Goal: Task Accomplishment & Management: Complete application form

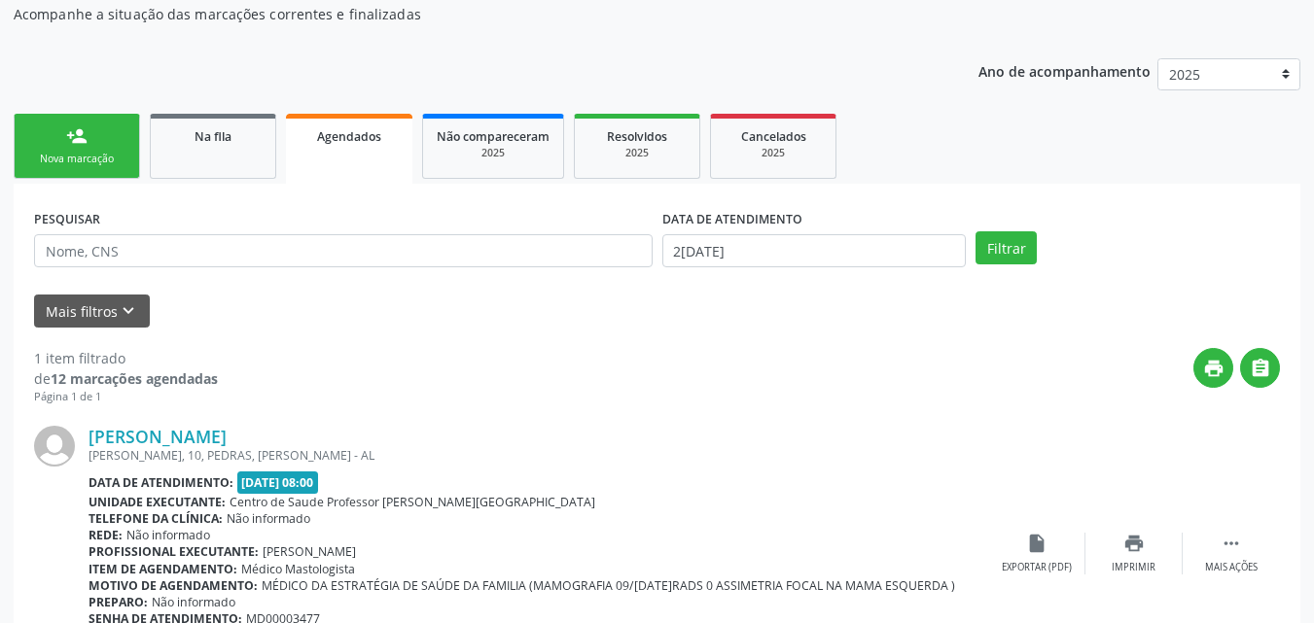
scroll to position [316, 0]
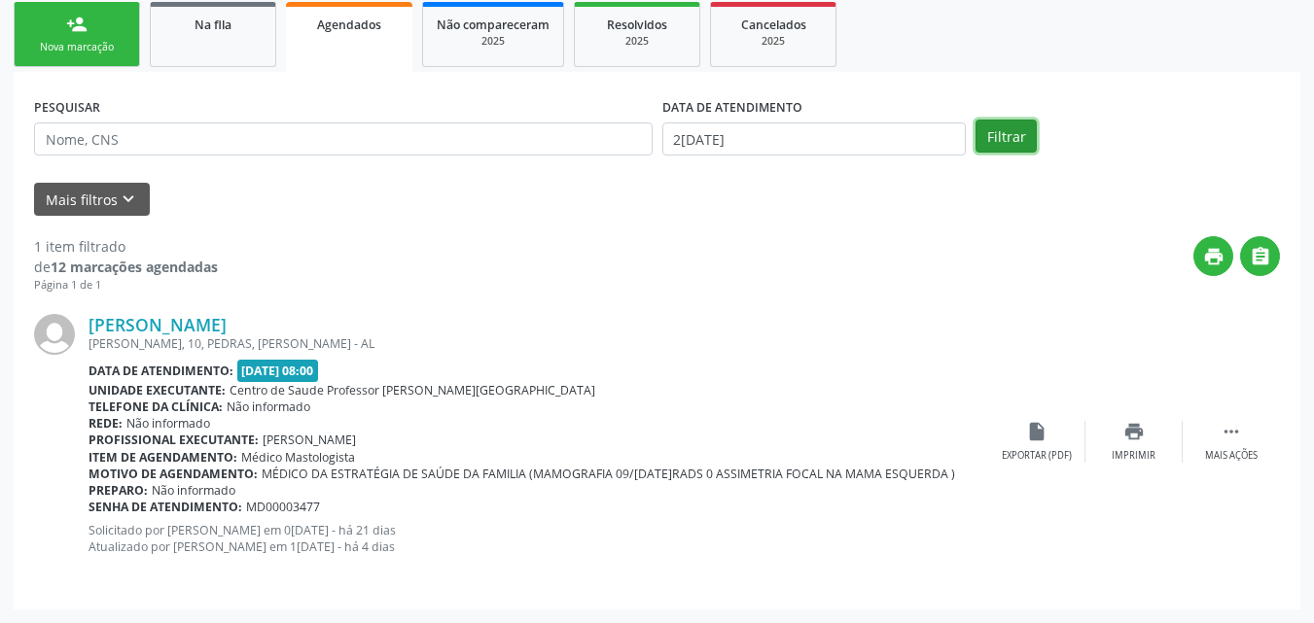
click at [1016, 143] on button "Filtrar" at bounding box center [1005, 136] width 61 height 33
click at [716, 132] on input "2[DATE]" at bounding box center [814, 139] width 304 height 33
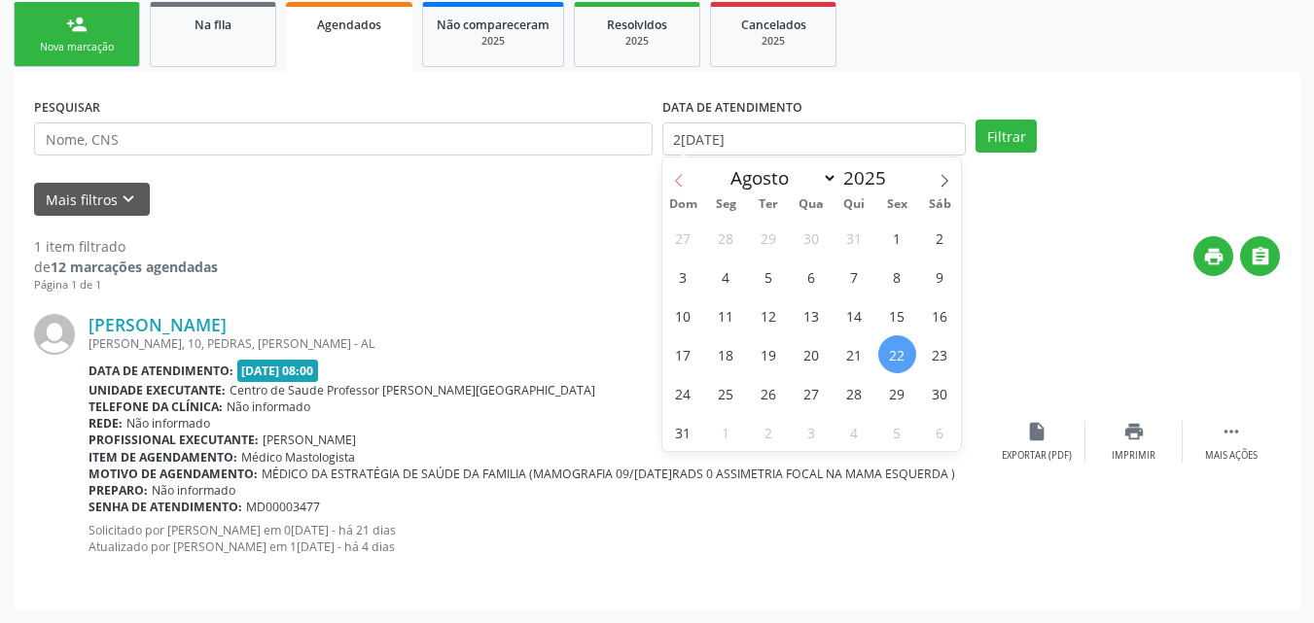
click at [675, 185] on icon at bounding box center [679, 181] width 14 height 14
select select "6"
click at [776, 233] on span "1" at bounding box center [769, 238] width 38 height 38
type input "01/[DATE]"
click at [942, 174] on icon at bounding box center [944, 181] width 14 height 14
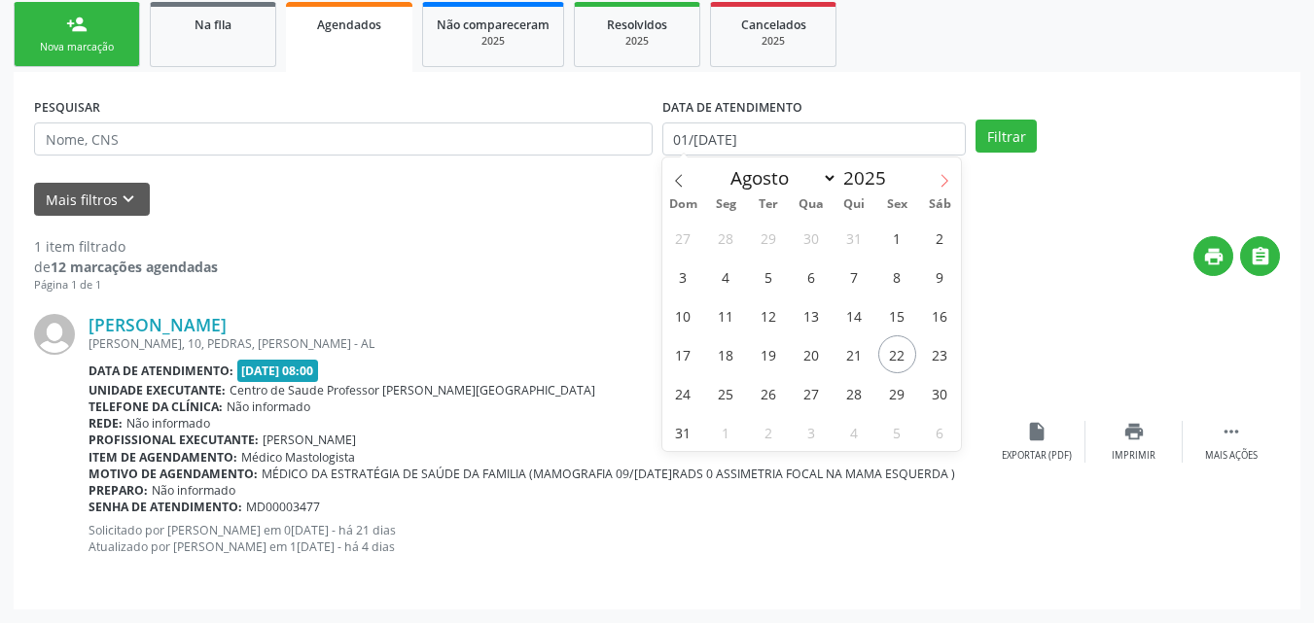
click at [942, 174] on icon at bounding box center [944, 181] width 14 height 14
click at [683, 170] on span at bounding box center [678, 174] width 33 height 33
select select "7"
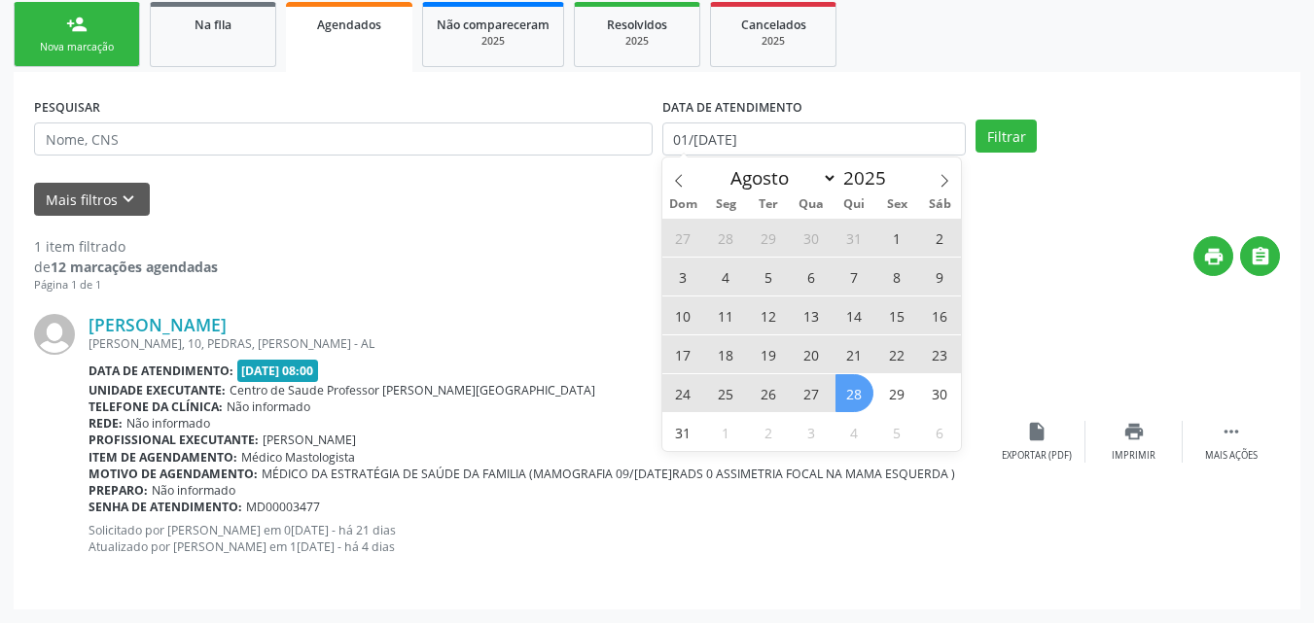
click at [842, 388] on span "28" at bounding box center [854, 393] width 38 height 38
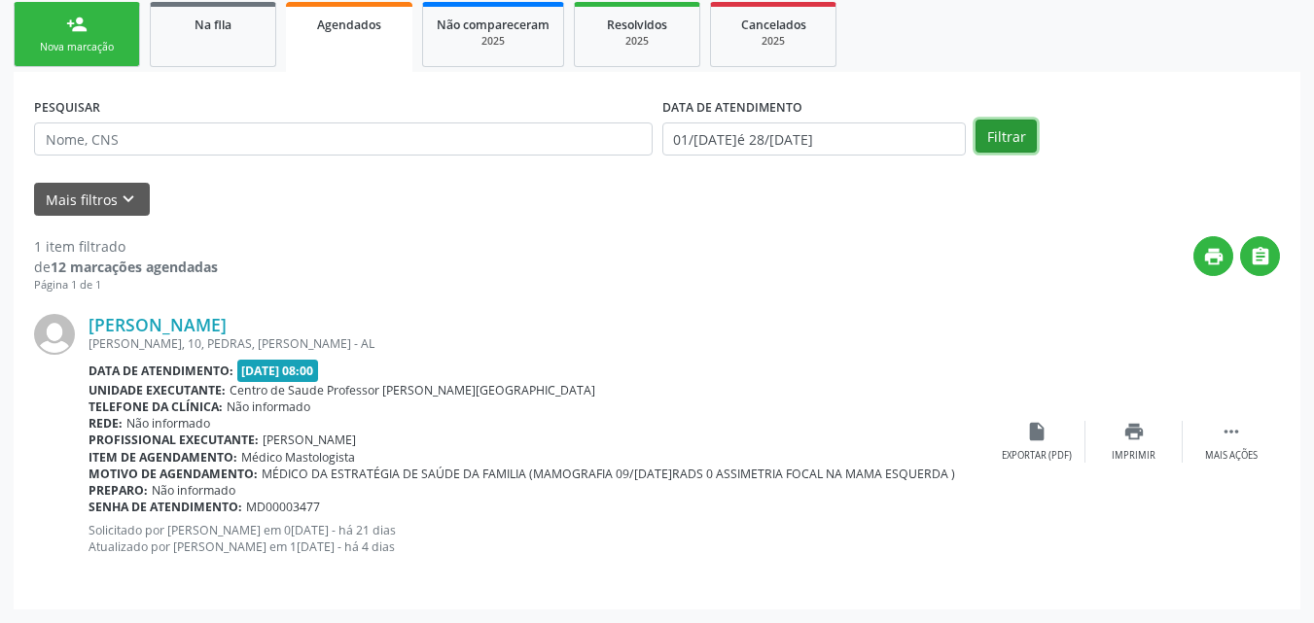
click at [1023, 130] on button "Filtrar" at bounding box center [1005, 136] width 61 height 33
click at [76, 50] on div "Nova marcação" at bounding box center [76, 47] width 97 height 15
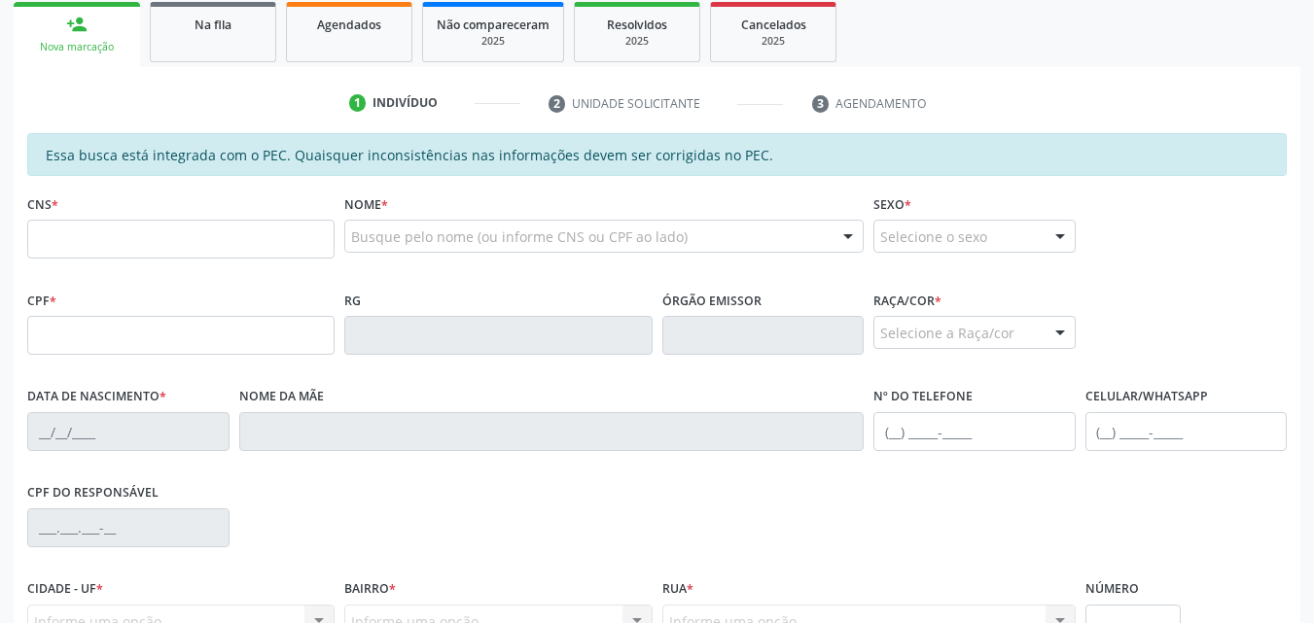
click at [104, 215] on div "CNS *" at bounding box center [180, 224] width 307 height 69
click at [109, 224] on input "text" at bounding box center [180, 239] width 307 height 39
click at [77, 329] on input "text" at bounding box center [180, 335] width 307 height 39
type input "056.189.664-09"
type input "706 4036 1451 0484"
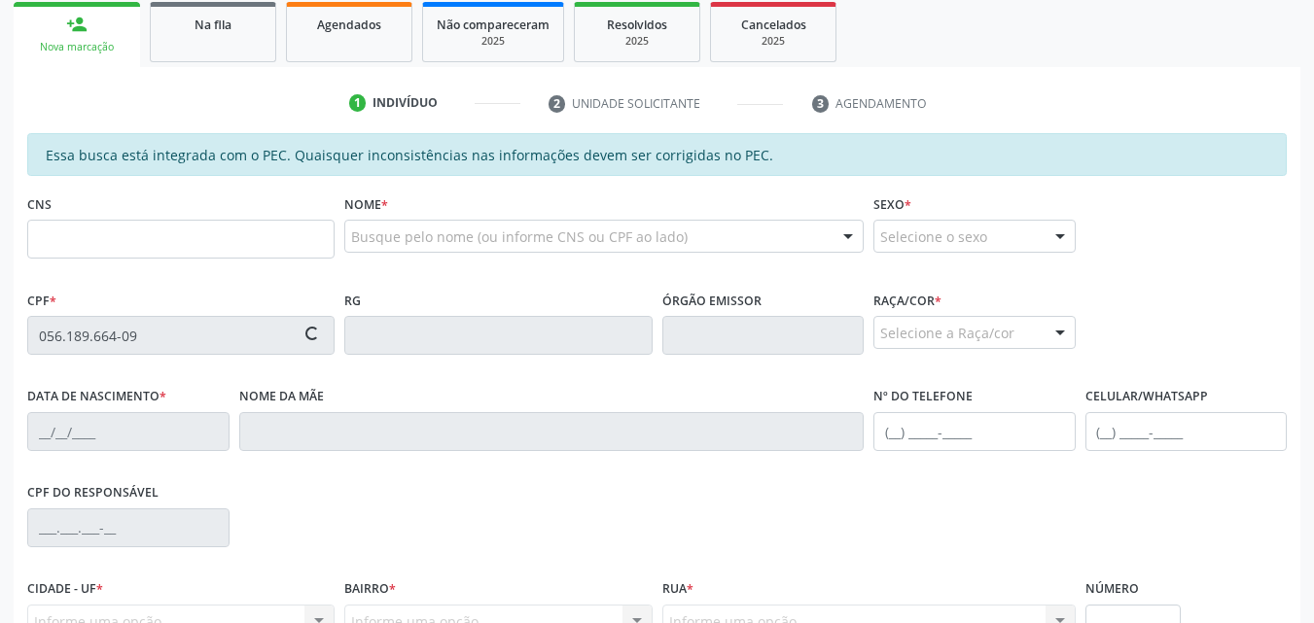
type input "[DATE]"
type input "Edleusa [PERSON_NAME]"
type input "[PHONE_NUMBER]"
type input "S/N"
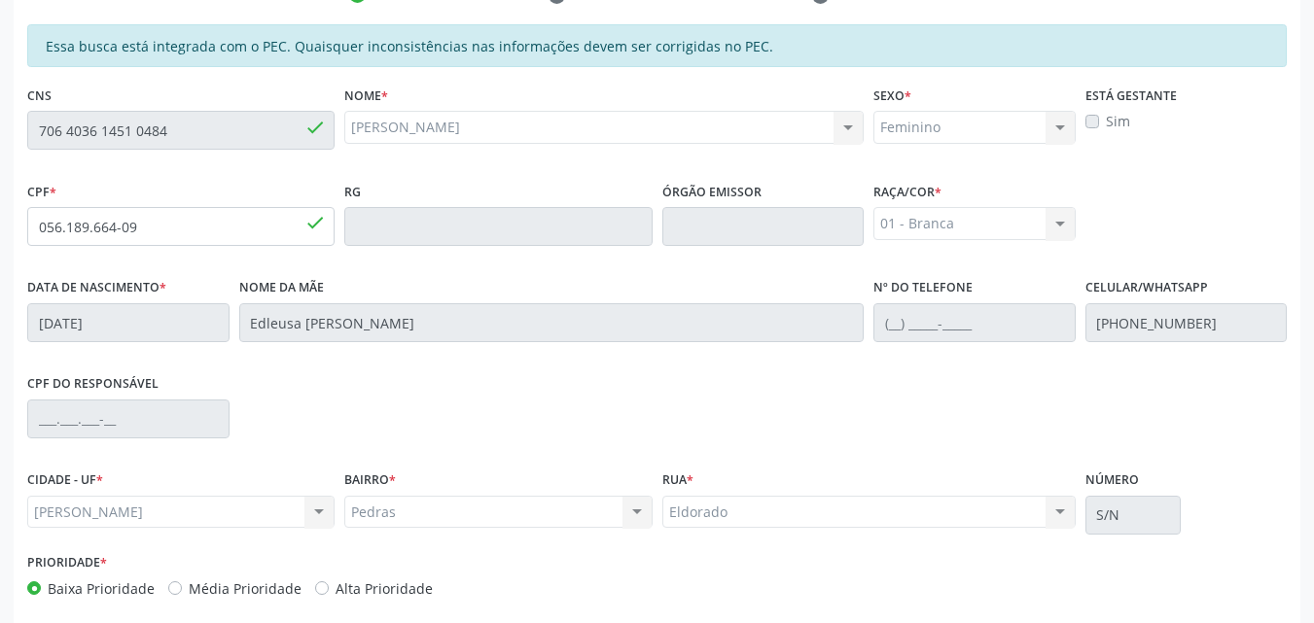
scroll to position [514, 0]
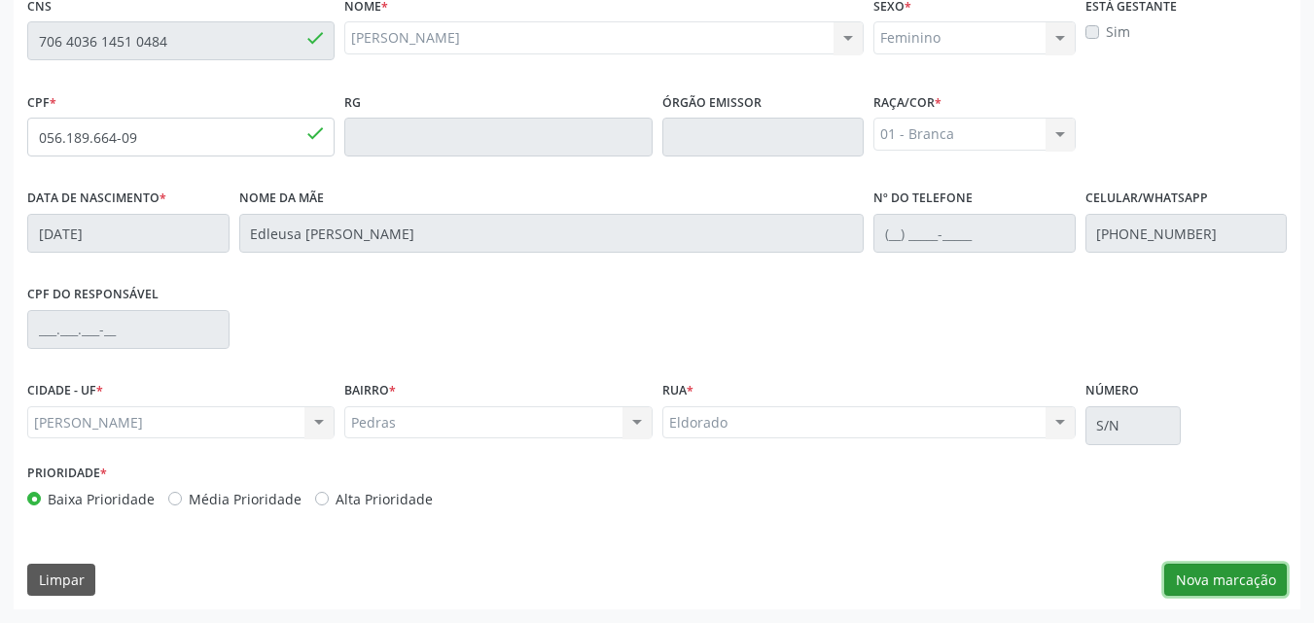
click at [1214, 588] on button "Nova marcação" at bounding box center [1225, 580] width 123 height 33
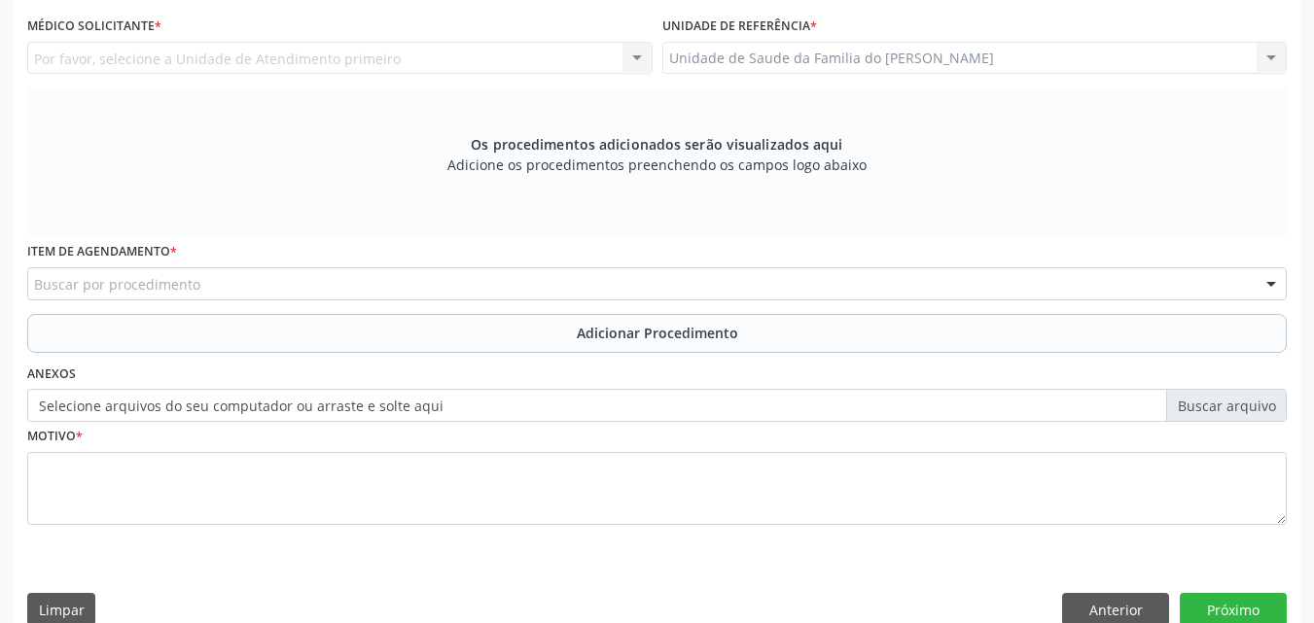
click at [689, 277] on div "Buscar por procedimento" at bounding box center [656, 283] width 1259 height 33
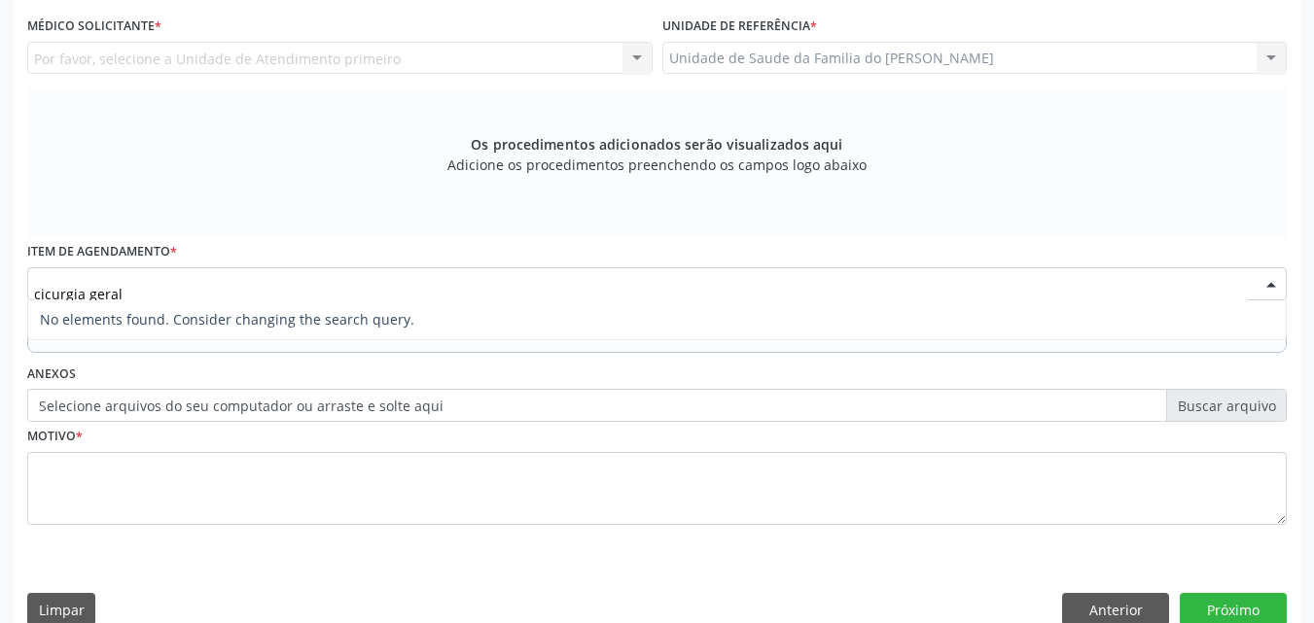
drag, startPoint x: 266, startPoint y: 286, endPoint x: 4, endPoint y: 294, distance: 262.7
click at [4, 294] on div "Acompanhamento Acompanhe a situação das marcações correntes e finalizadas Relat…" at bounding box center [657, 137] width 1314 height 1034
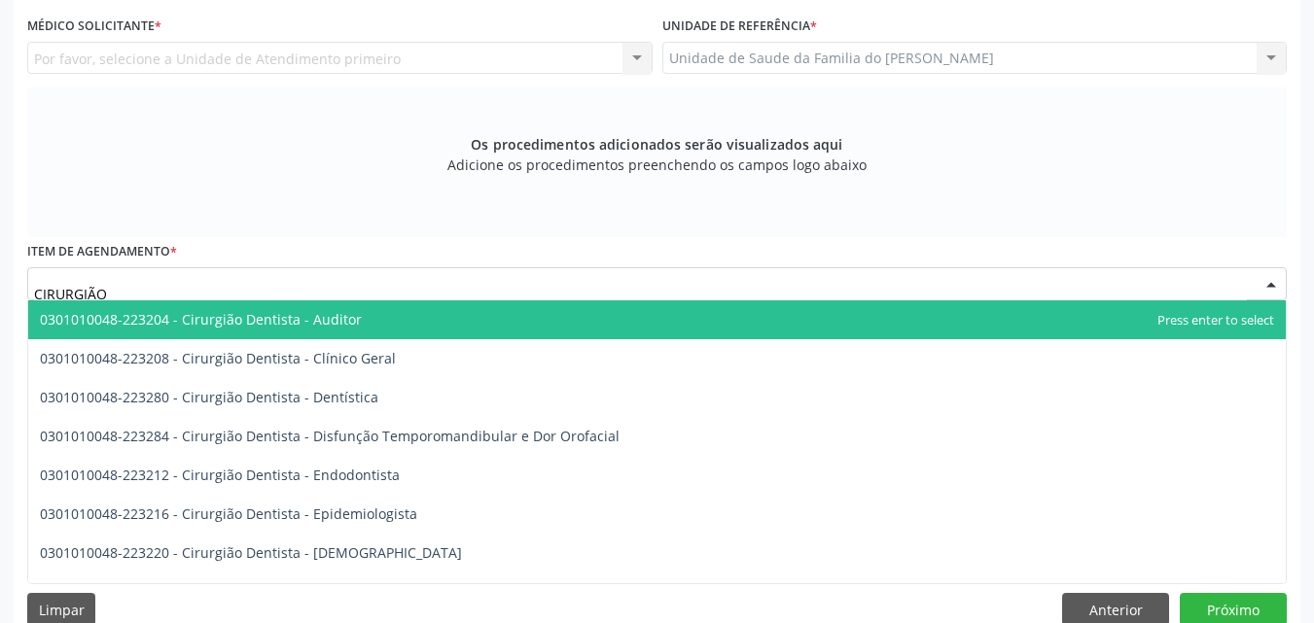
type input "CIRURGIÃO G"
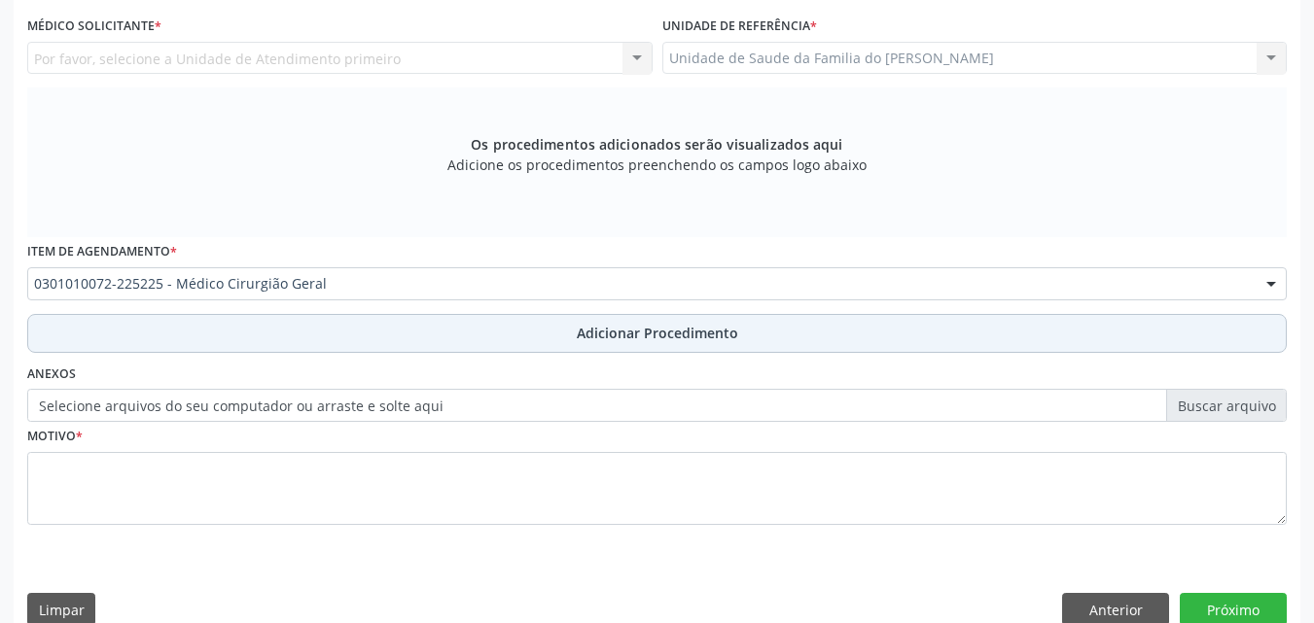
click at [246, 341] on button "Adicionar Procedimento" at bounding box center [656, 333] width 1259 height 39
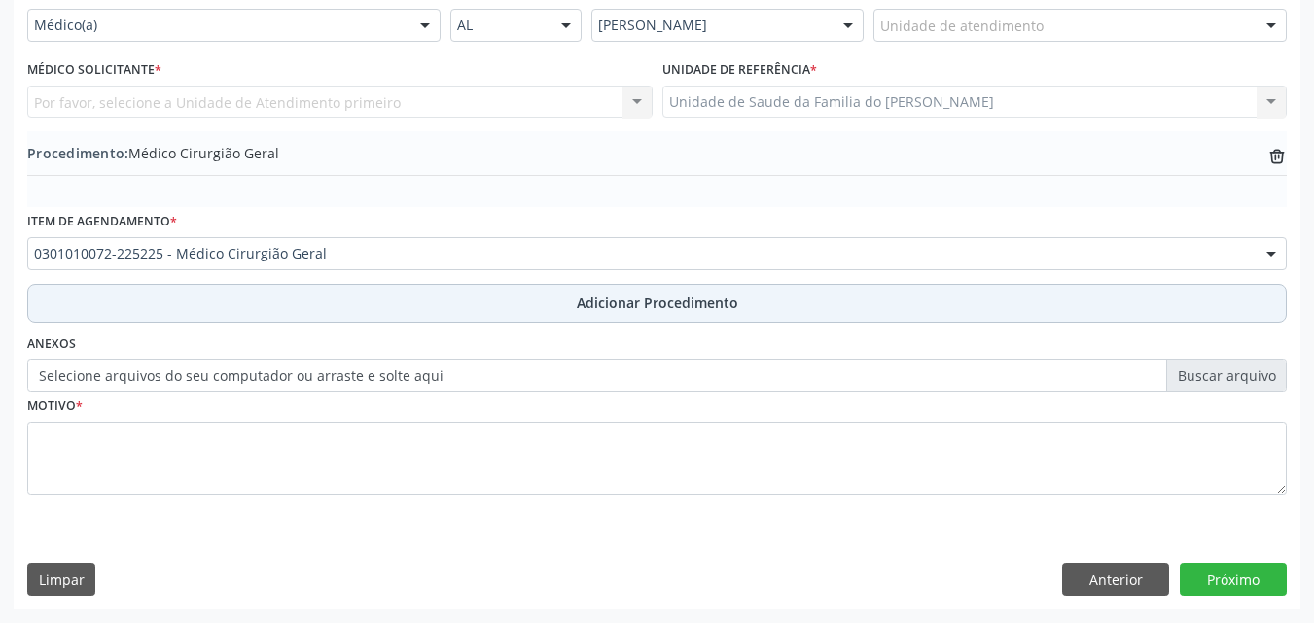
scroll to position [471, 0]
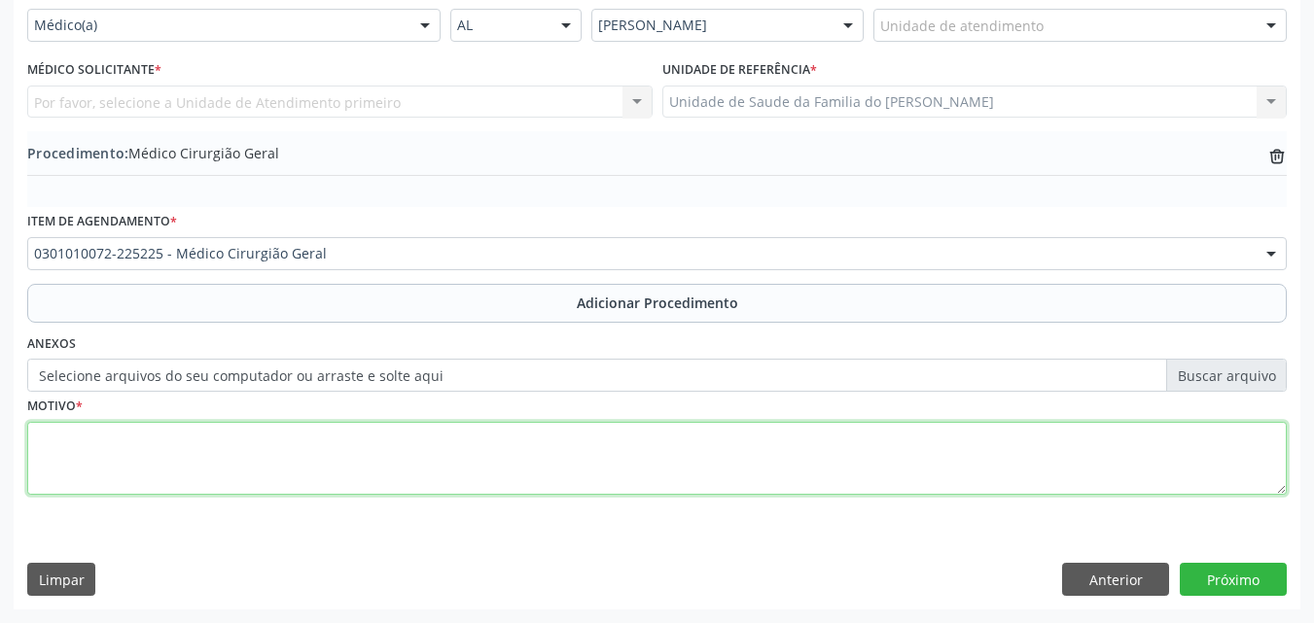
click at [269, 453] on textarea at bounding box center [656, 459] width 1259 height 74
type textarea "CISTO DA GÂNDULA DE [PERSON_NAME]"
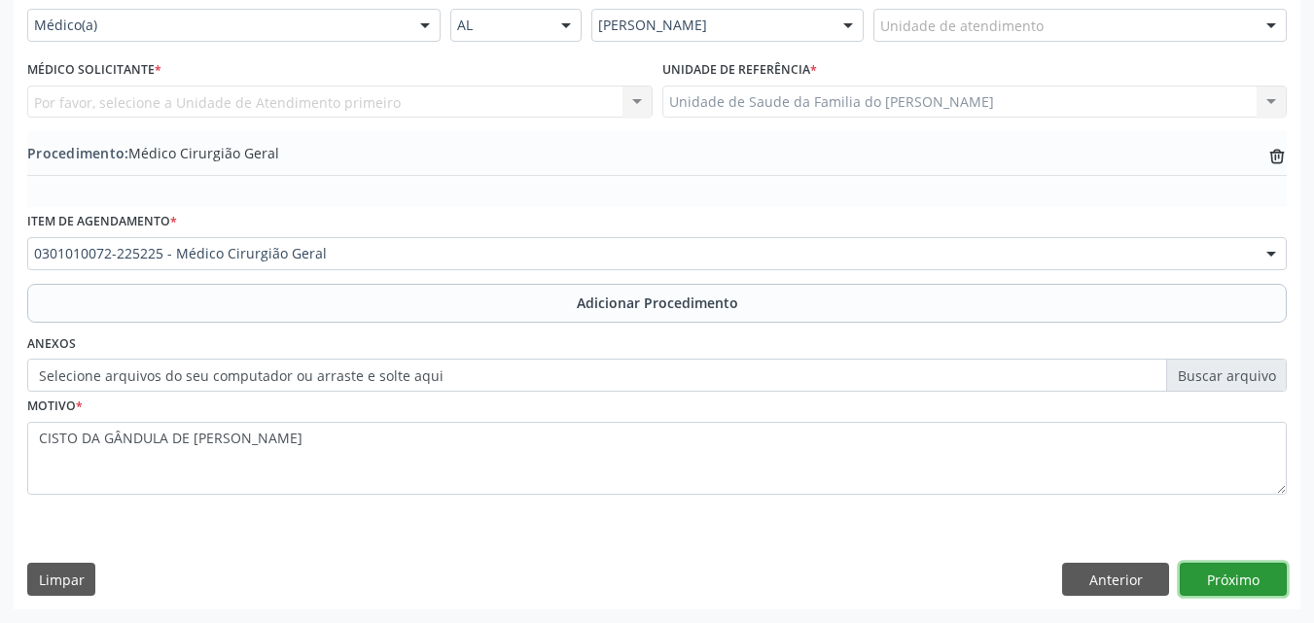
click at [1205, 586] on button "Próximo" at bounding box center [1232, 579] width 107 height 33
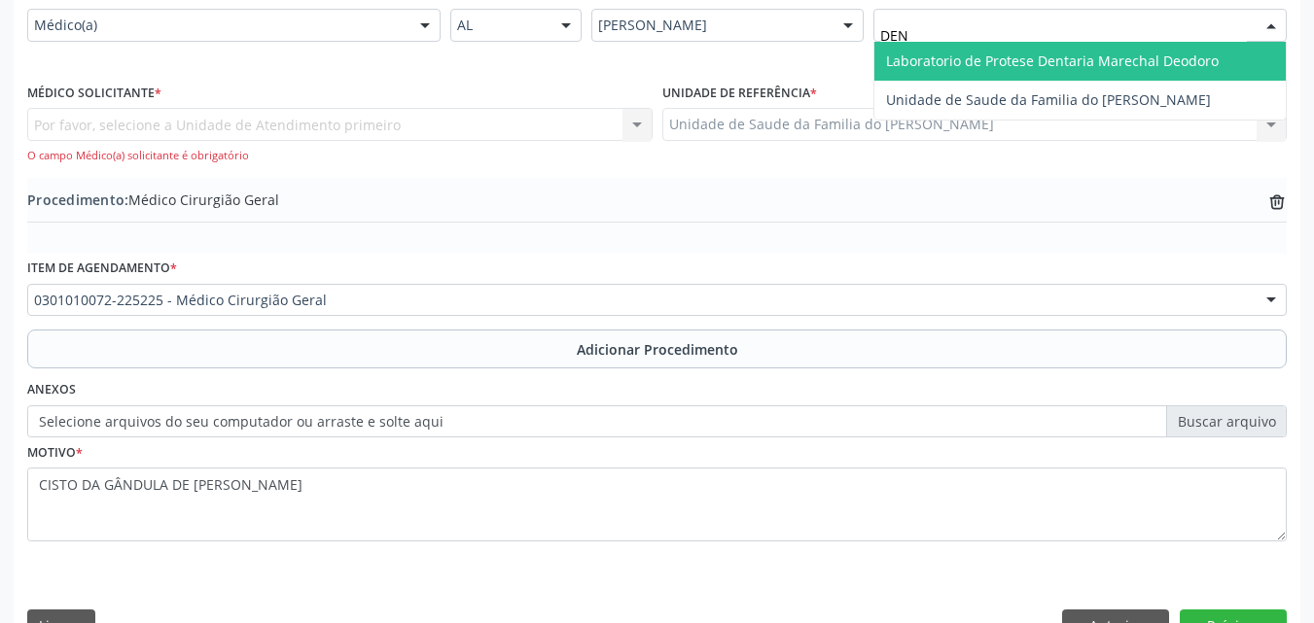
type input "DENI"
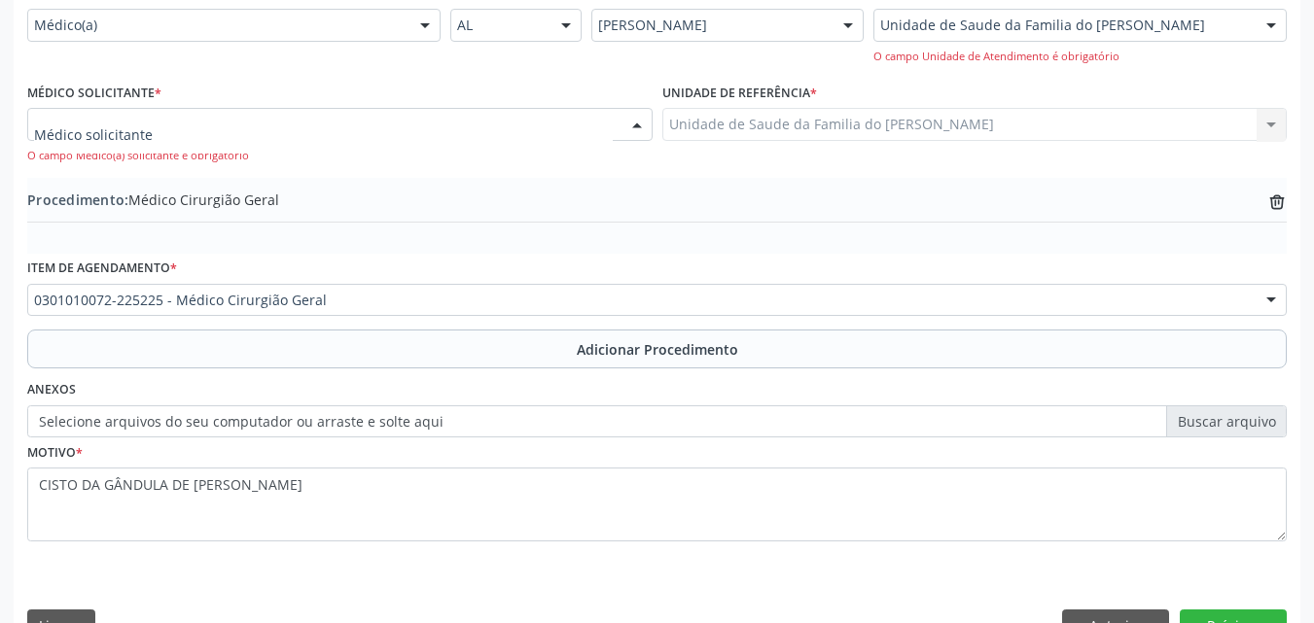
click at [476, 123] on div at bounding box center [339, 124] width 625 height 33
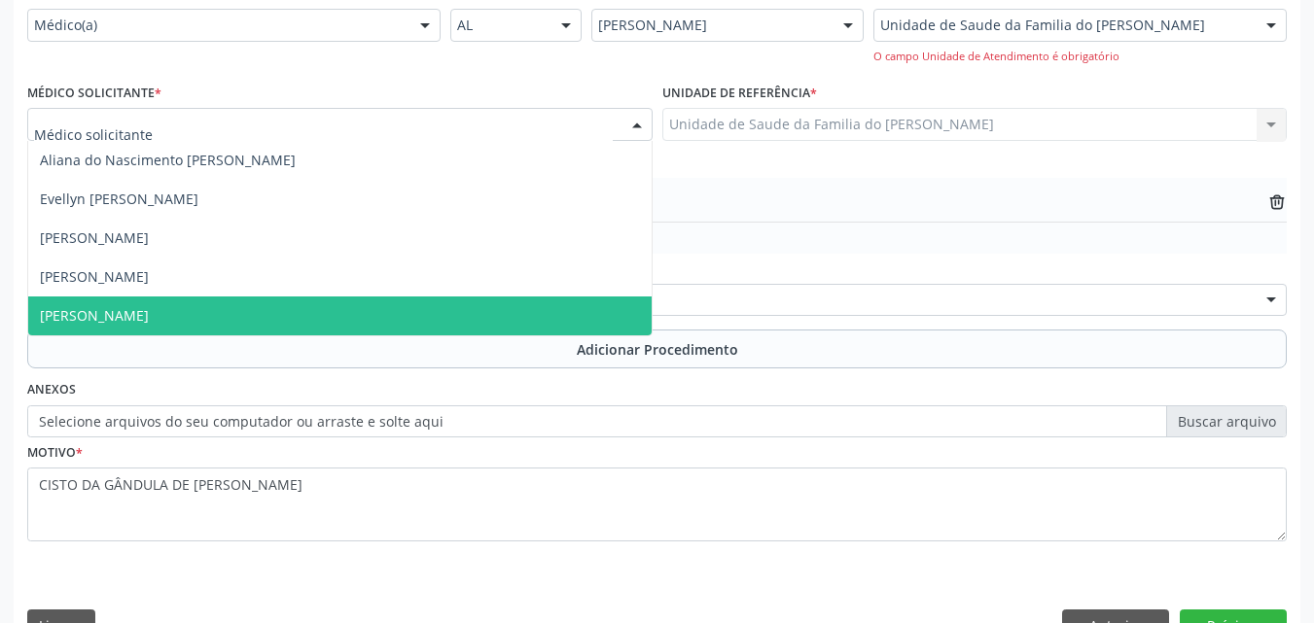
click at [385, 311] on span "[PERSON_NAME]" at bounding box center [339, 316] width 623 height 39
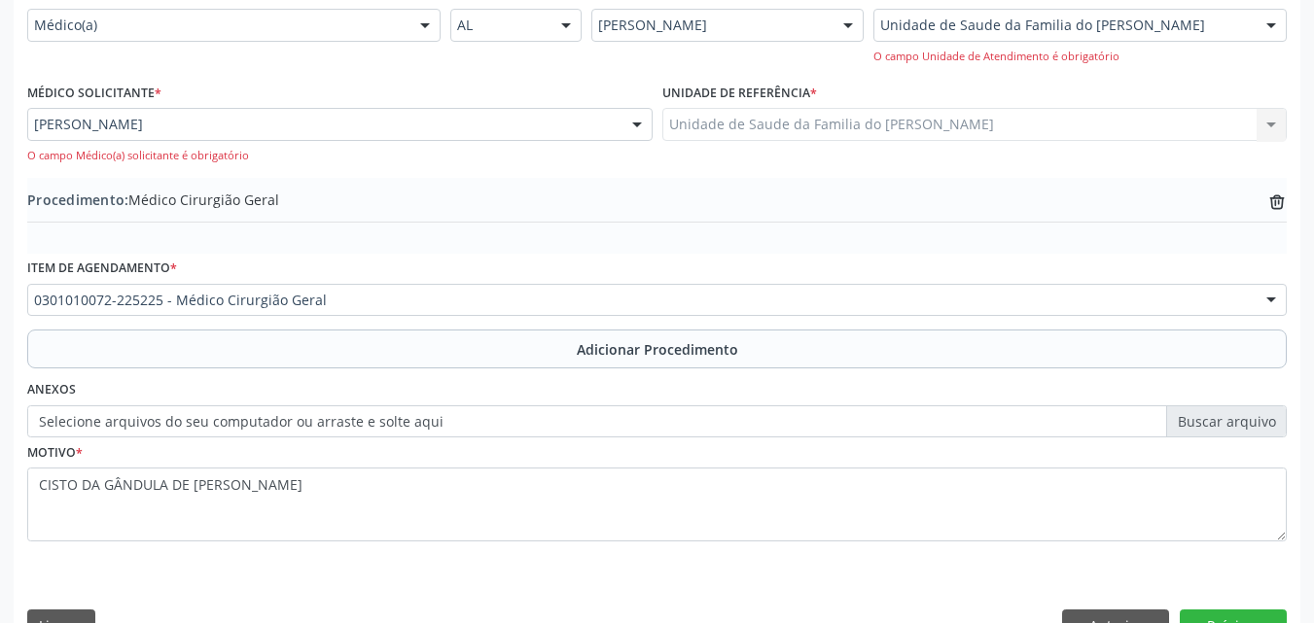
click at [429, 254] on div "Item de agendamento * 0301010072-225225 - Médico Cirurgião Geral 0304070076 - .…" at bounding box center [656, 285] width 1259 height 62
click at [1193, 613] on button "Próximo" at bounding box center [1232, 626] width 107 height 33
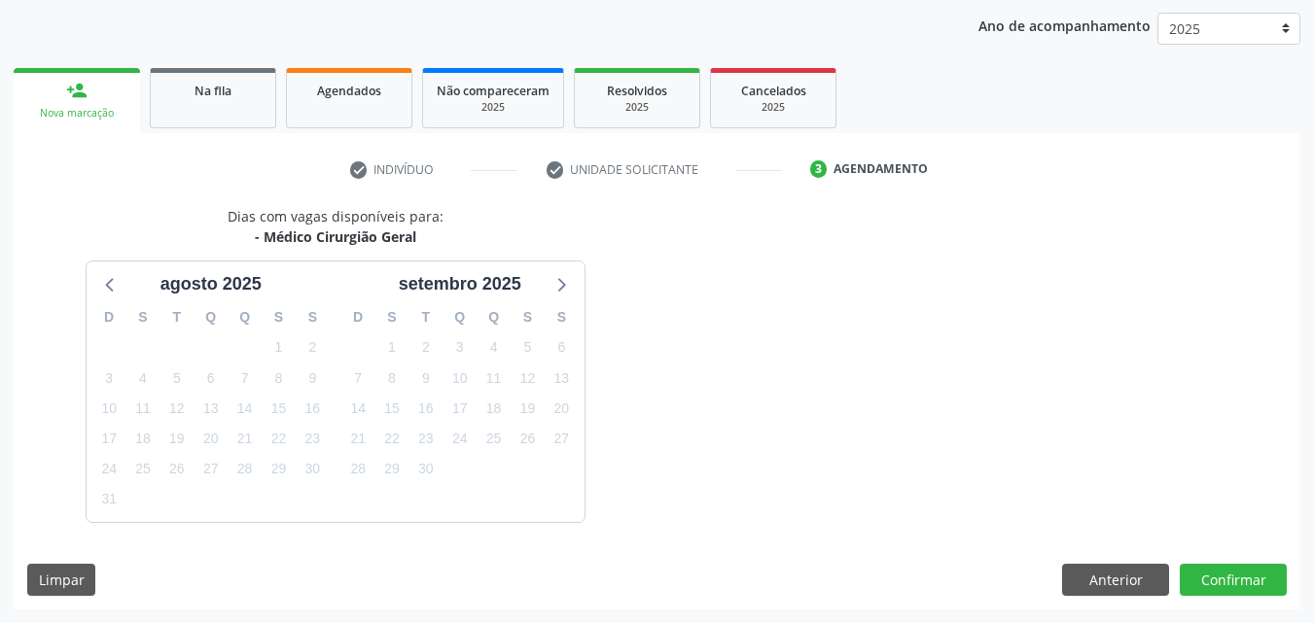
scroll to position [307, 0]
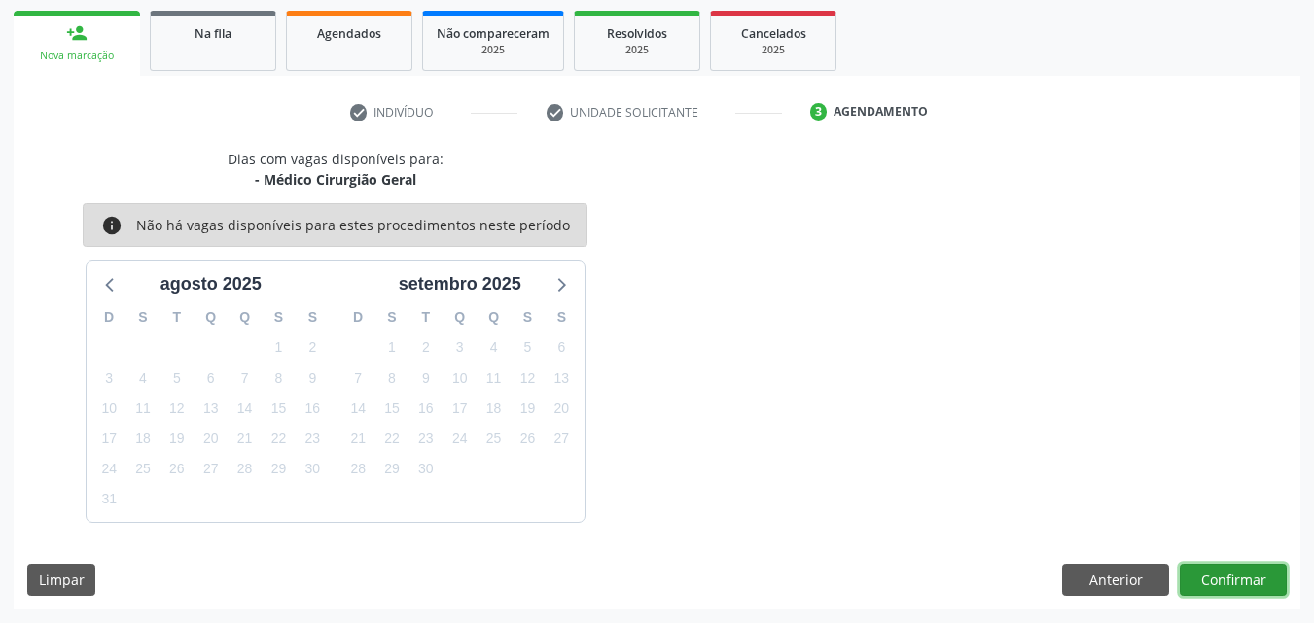
click at [1225, 580] on button "Confirmar" at bounding box center [1232, 580] width 107 height 33
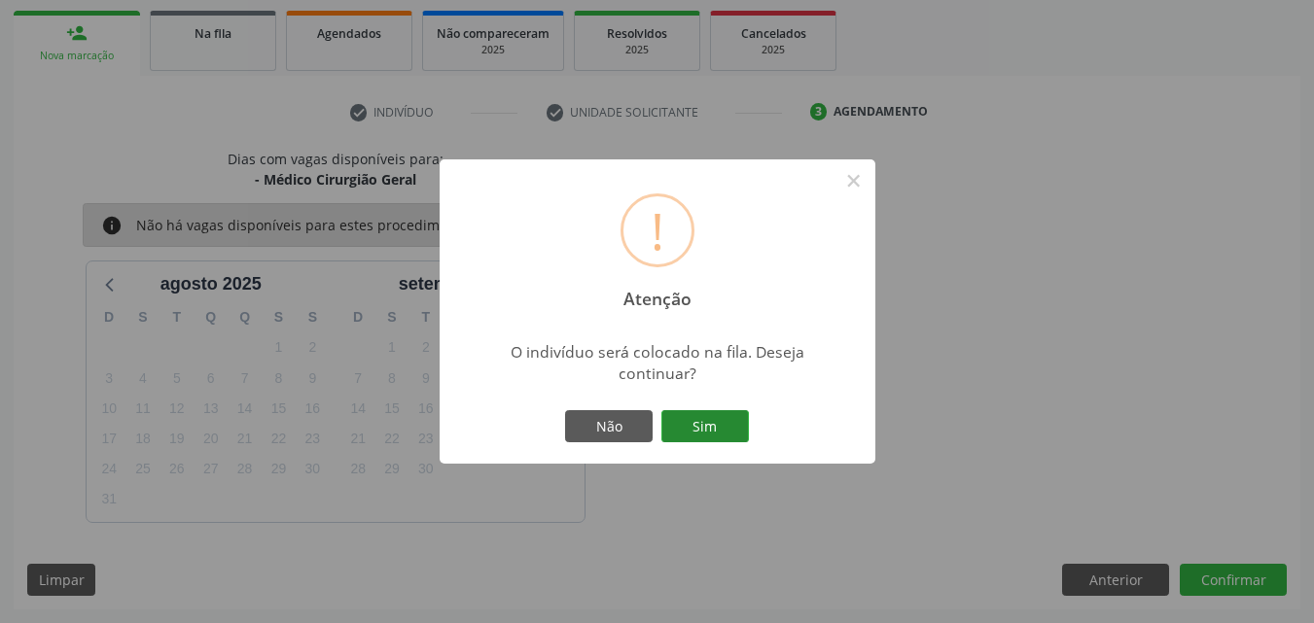
click at [745, 440] on button "Sim" at bounding box center [705, 426] width 88 height 33
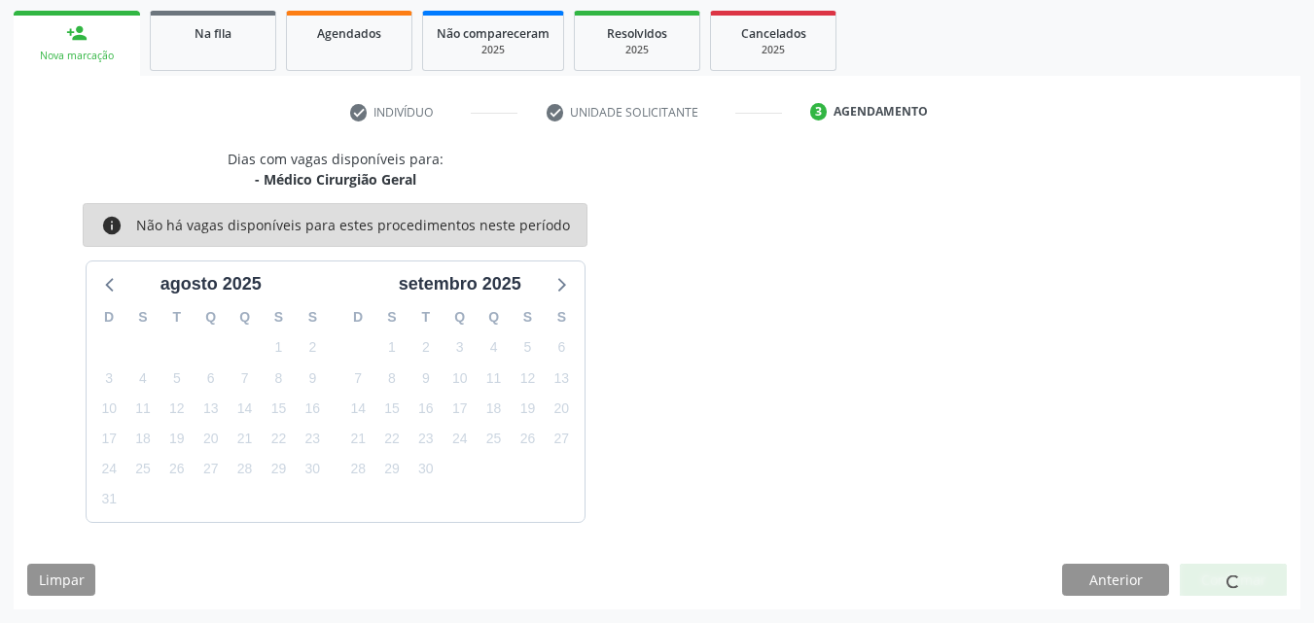
scroll to position [4, 0]
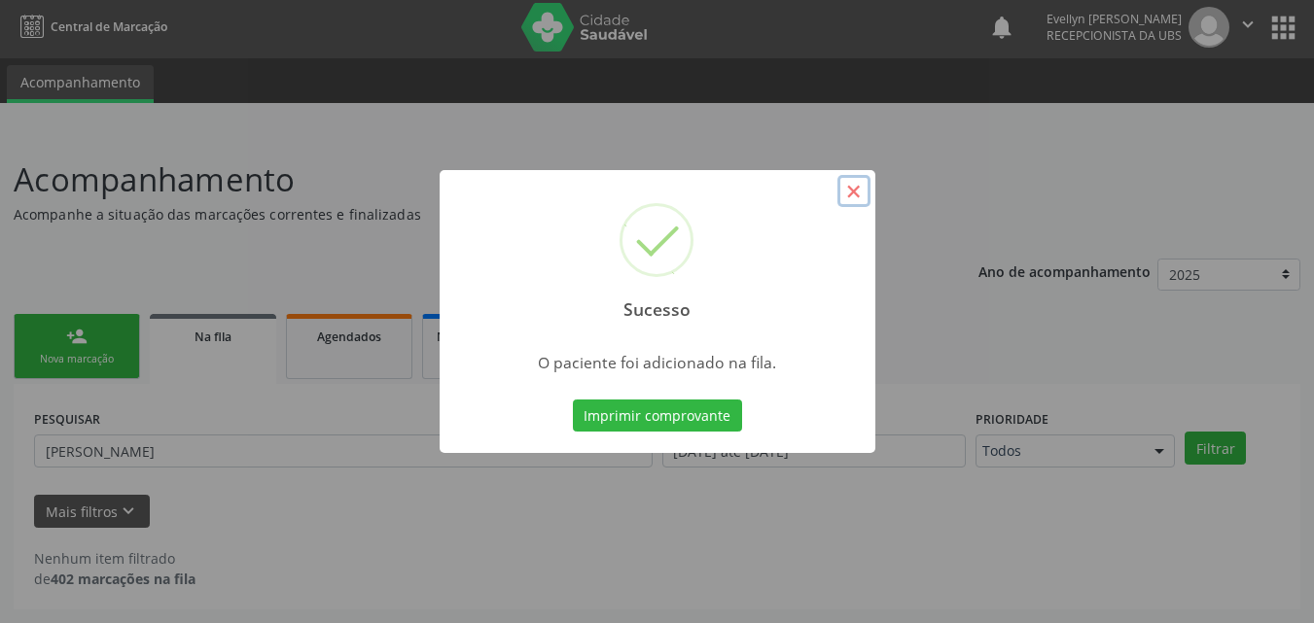
click at [857, 191] on button "×" at bounding box center [853, 191] width 33 height 33
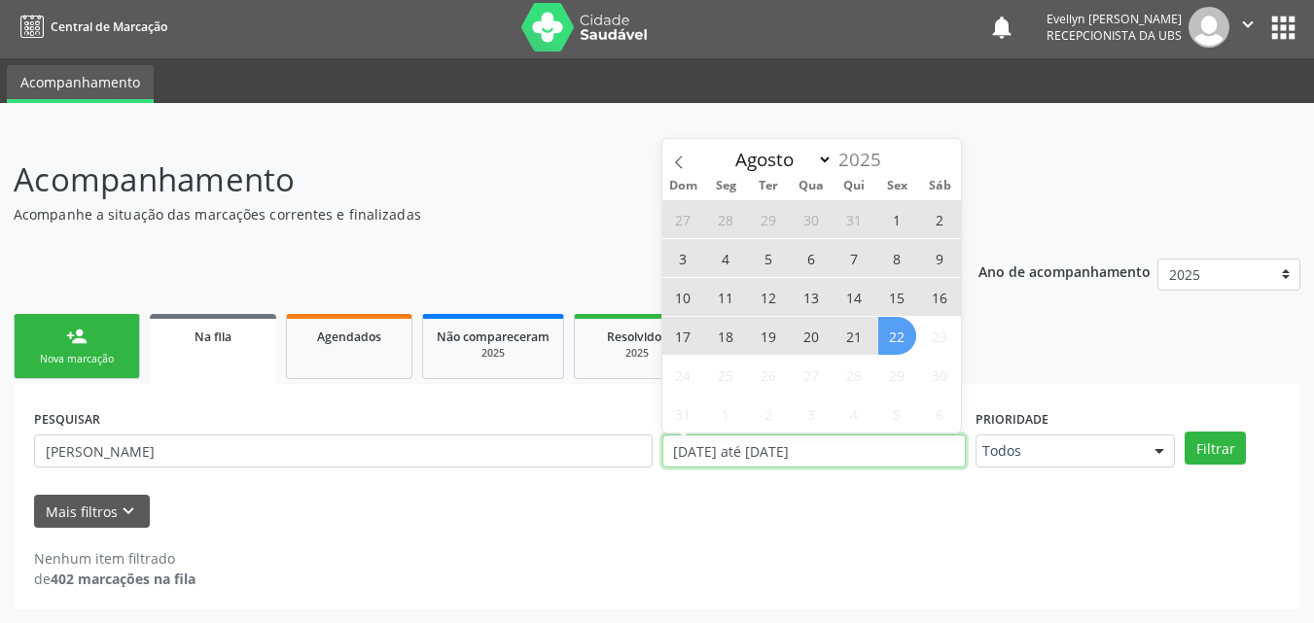
click at [856, 451] on input "[DATE] até [DATE]" at bounding box center [814, 451] width 304 height 33
click at [910, 332] on span "22" at bounding box center [897, 336] width 38 height 38
type input "2[DATE]"
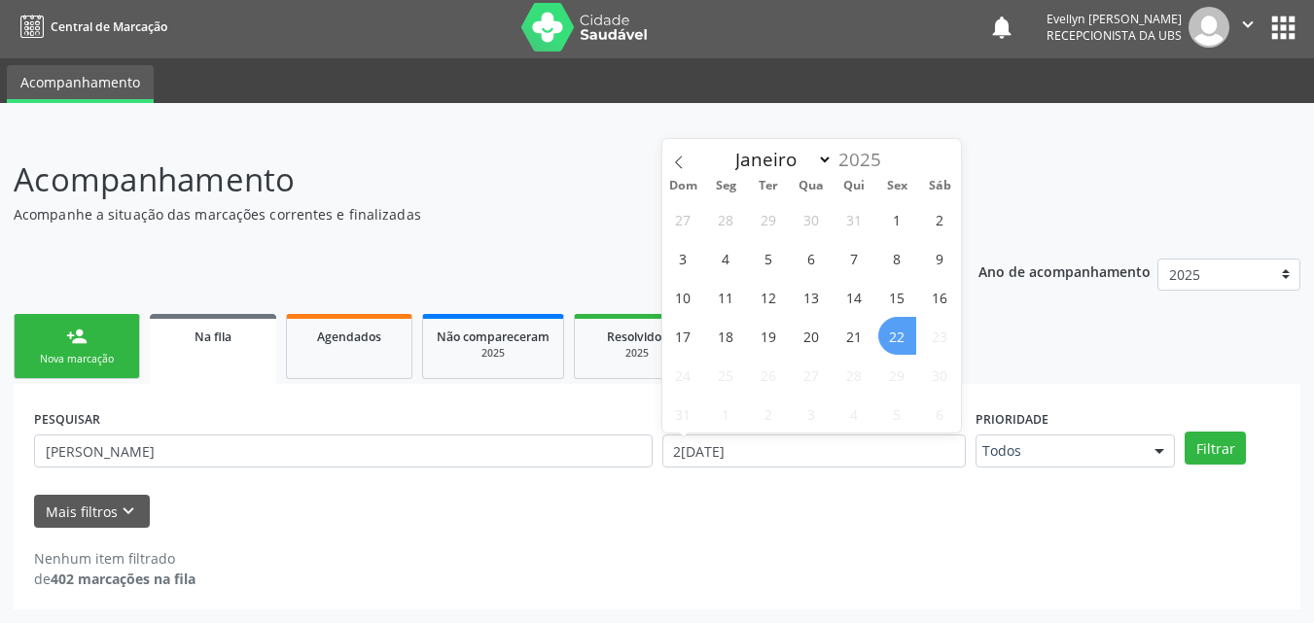
click at [910, 332] on span "22" at bounding box center [897, 336] width 38 height 38
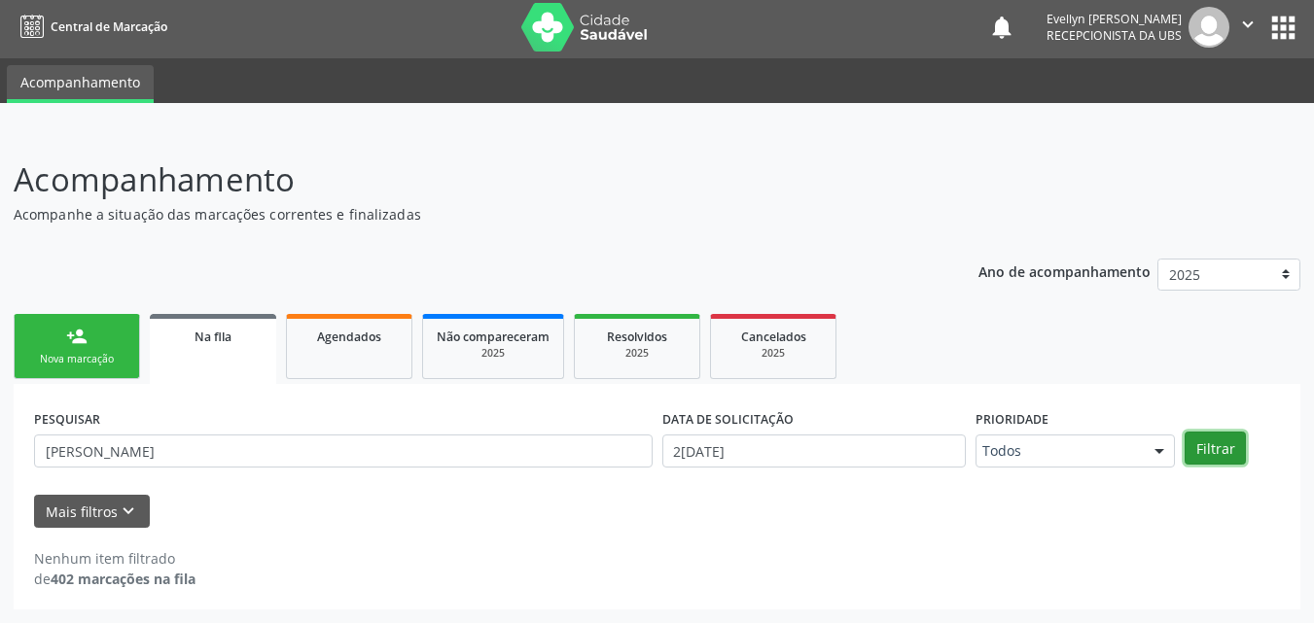
click at [1215, 445] on button "Filtrar" at bounding box center [1214, 448] width 61 height 33
drag, startPoint x: 1312, startPoint y: 279, endPoint x: 1325, endPoint y: 368, distance: 89.5
click at [1313, 368] on html "Central de Marcação notifications [PERSON_NAME] Recepcionista da UBS  Configur…" at bounding box center [657, 307] width 1314 height 623
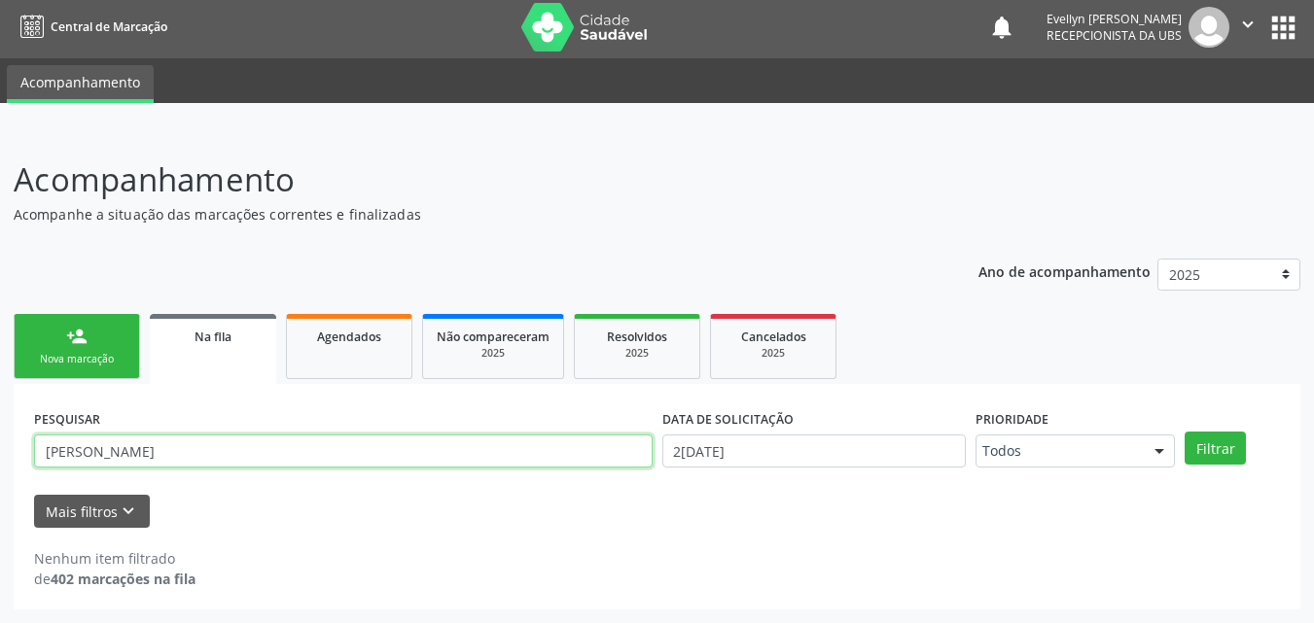
click at [559, 444] on input "[PERSON_NAME]" at bounding box center [343, 451] width 618 height 33
click at [1184, 432] on button "Filtrar" at bounding box center [1214, 448] width 61 height 33
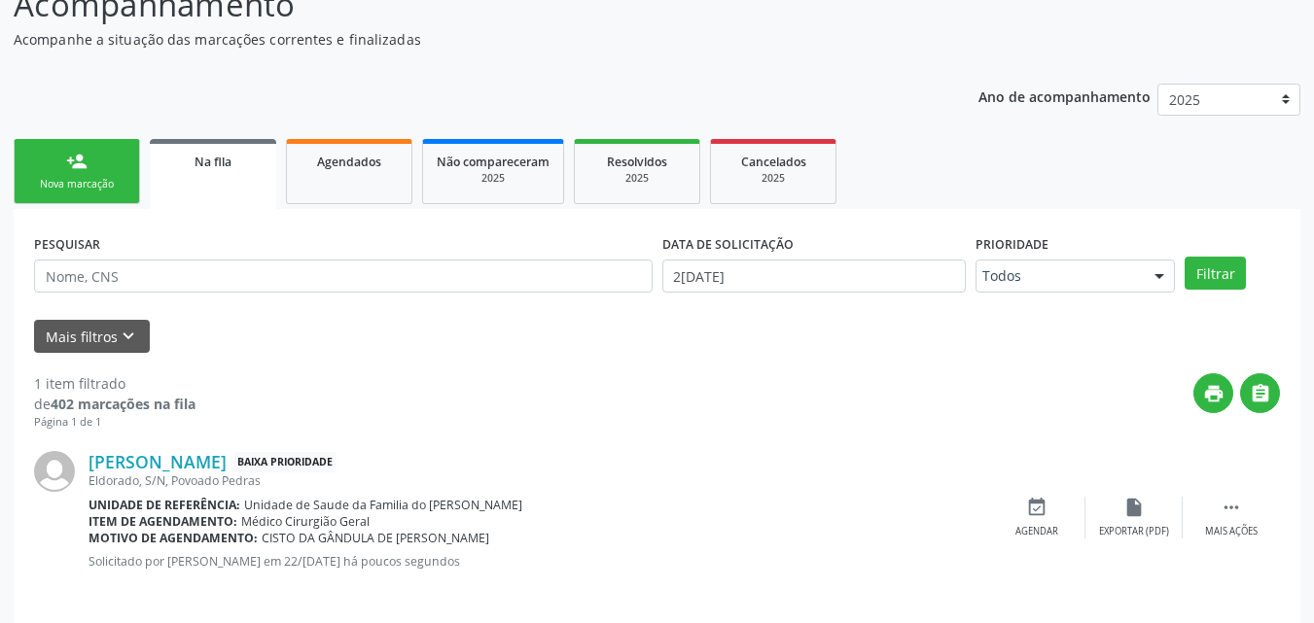
scroll to position [180, 0]
click at [73, 167] on div "person_add" at bounding box center [76, 160] width 21 height 21
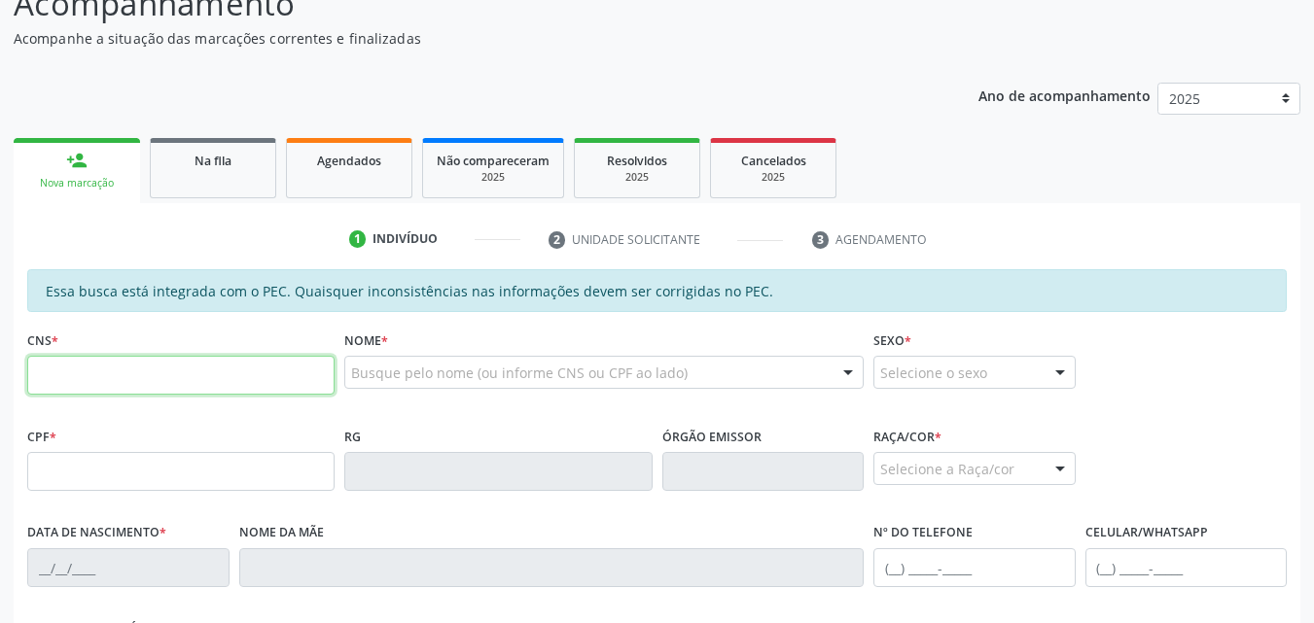
click at [218, 374] on input "text" at bounding box center [180, 375] width 307 height 39
type input "704 5083 5996 3110"
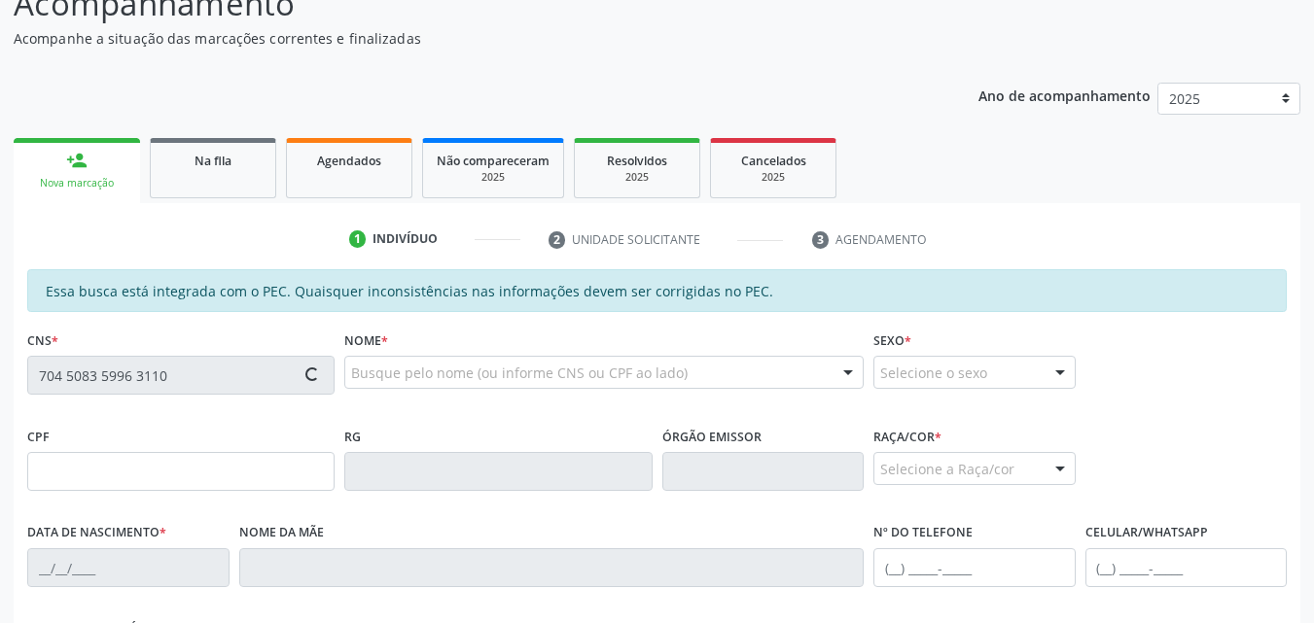
type input "082.441.524-86"
type input "[DATE]"
type input "[PERSON_NAME] das [PERSON_NAME]"
type input "[PHONE_NUMBER]"
type input "S/N"
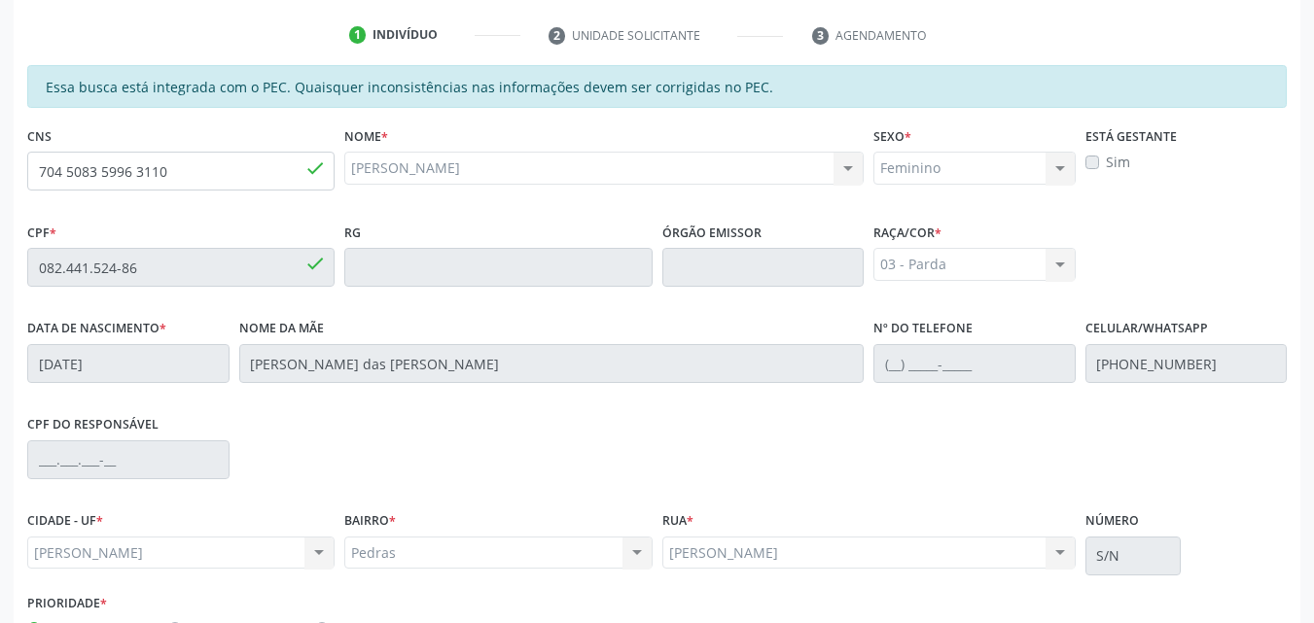
scroll to position [514, 0]
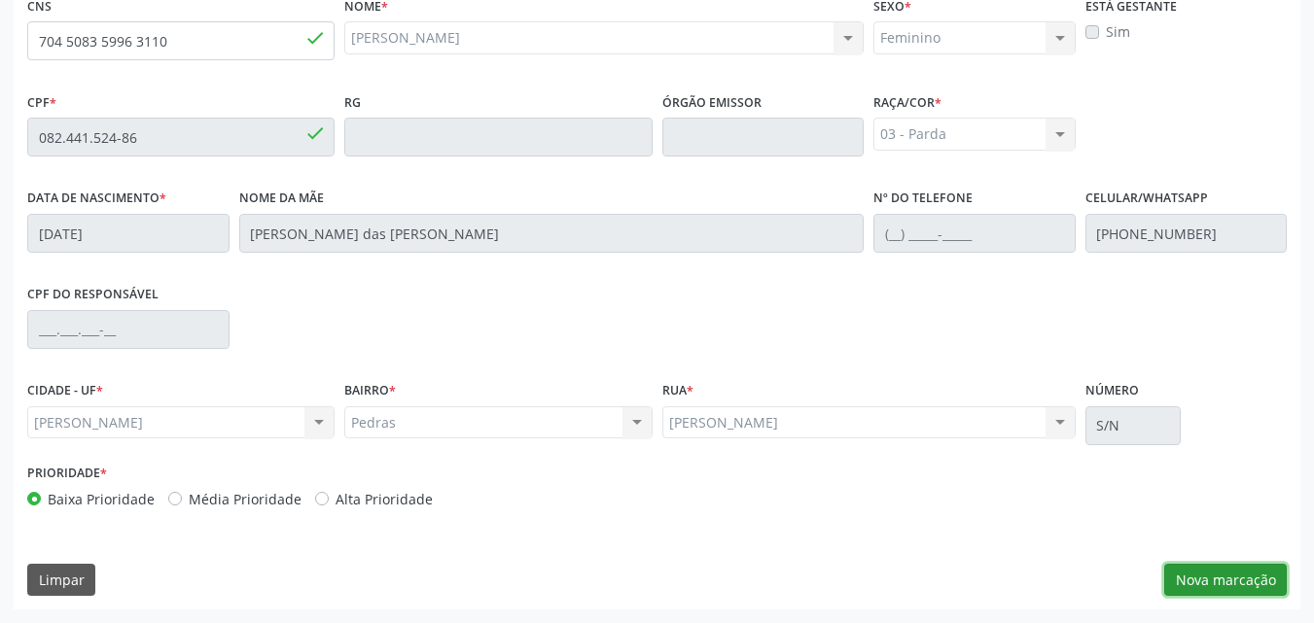
click at [1235, 581] on button "Nova marcação" at bounding box center [1225, 580] width 123 height 33
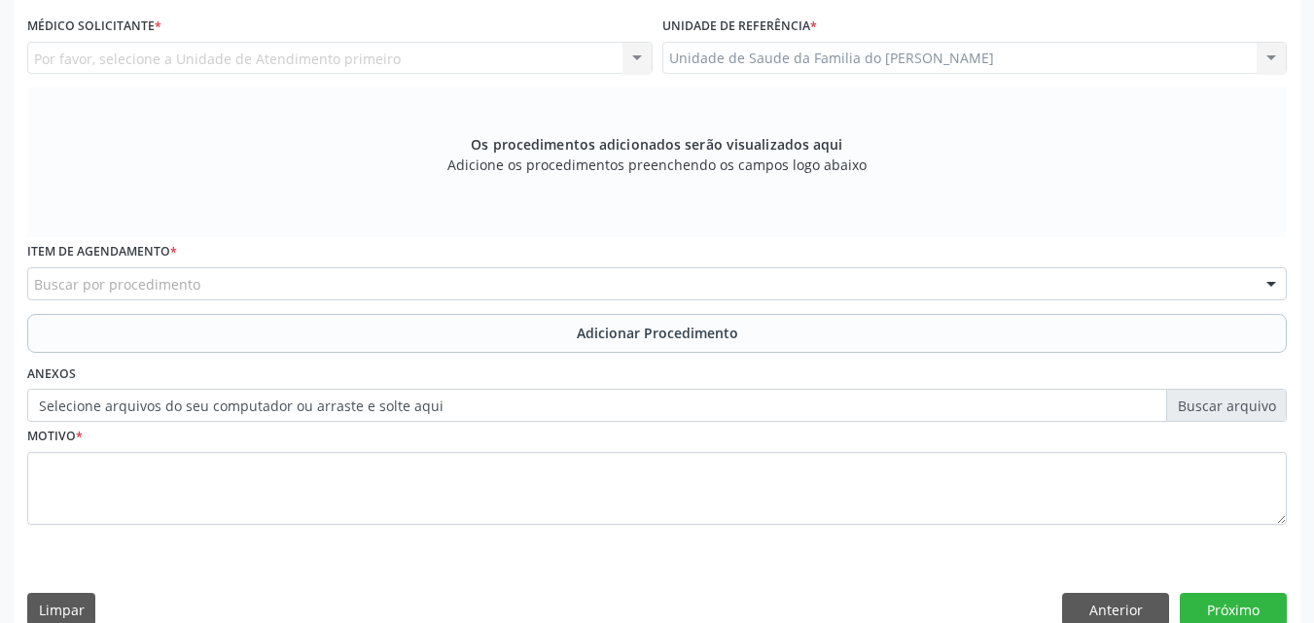
click at [516, 73] on div "Por favor, selecione a Unidade de Atendimento primeiro Nenhum resultado encontr…" at bounding box center [339, 58] width 625 height 33
click at [524, 59] on div "Por favor, selecione a Unidade de Atendimento primeiro Nenhum resultado encontr…" at bounding box center [339, 58] width 625 height 33
click at [813, 57] on div "Unidade de Saude da Familia do [PERSON_NAME] Unidade de Saude da Familia do [PE…" at bounding box center [974, 58] width 625 height 33
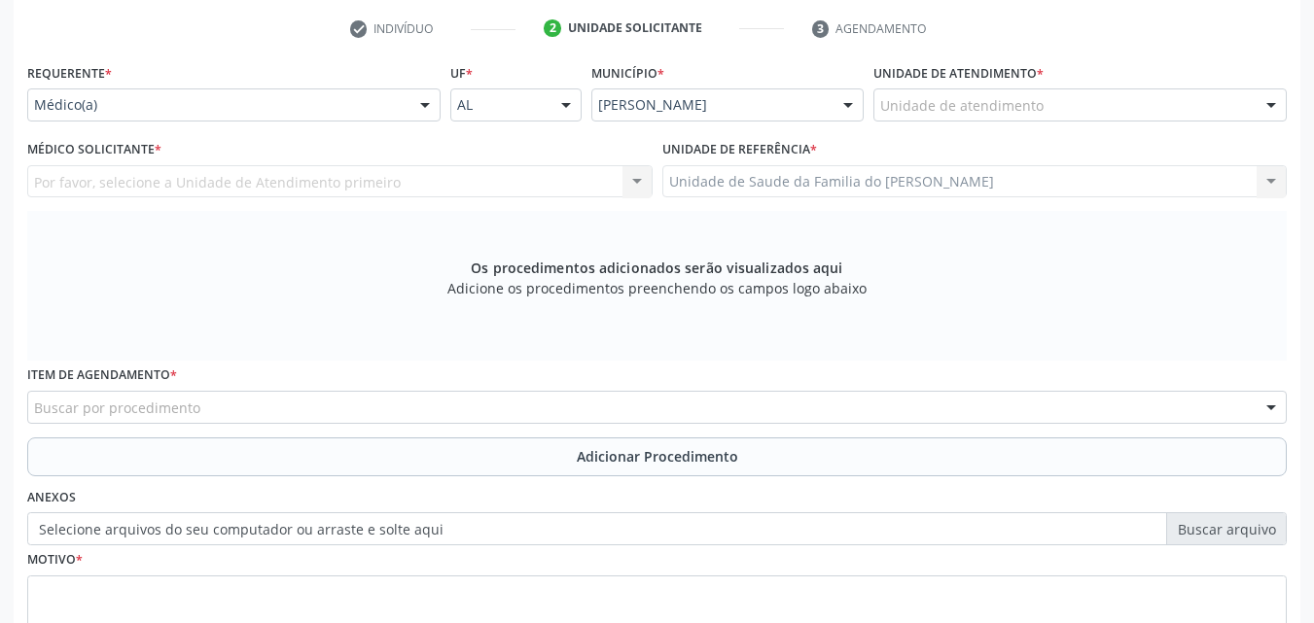
click at [413, 175] on div "Por favor, selecione a Unidade de Atendimento primeiro Nenhum resultado encontr…" at bounding box center [339, 181] width 625 height 33
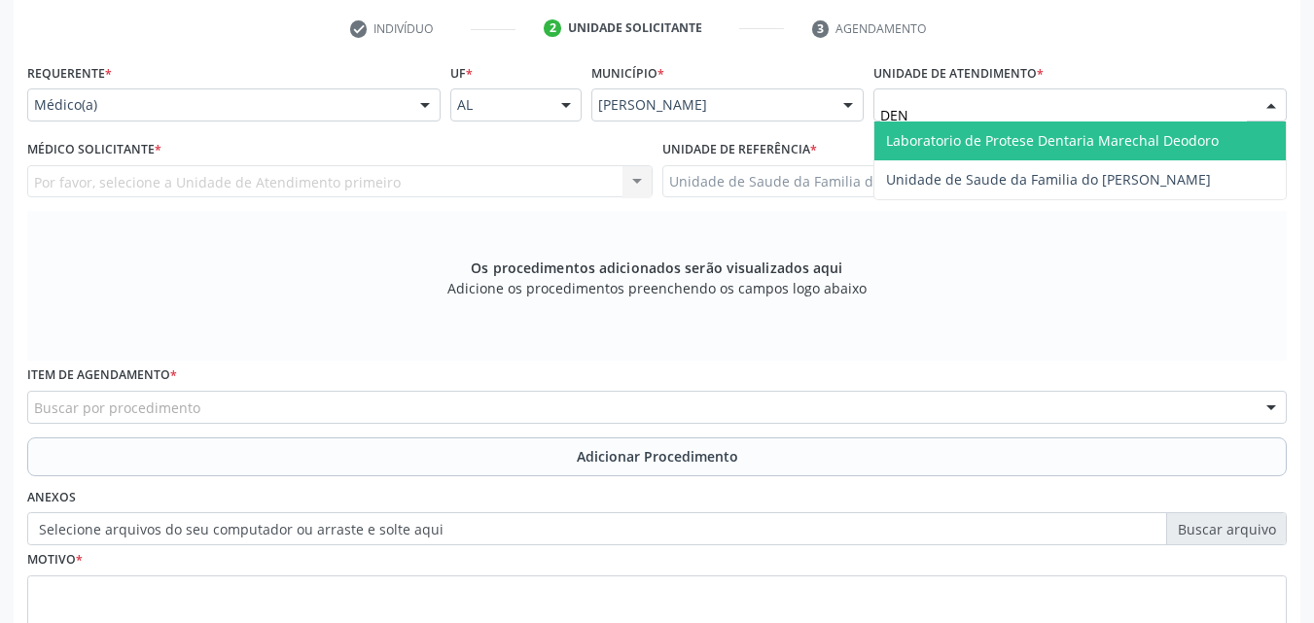
type input "DENI"
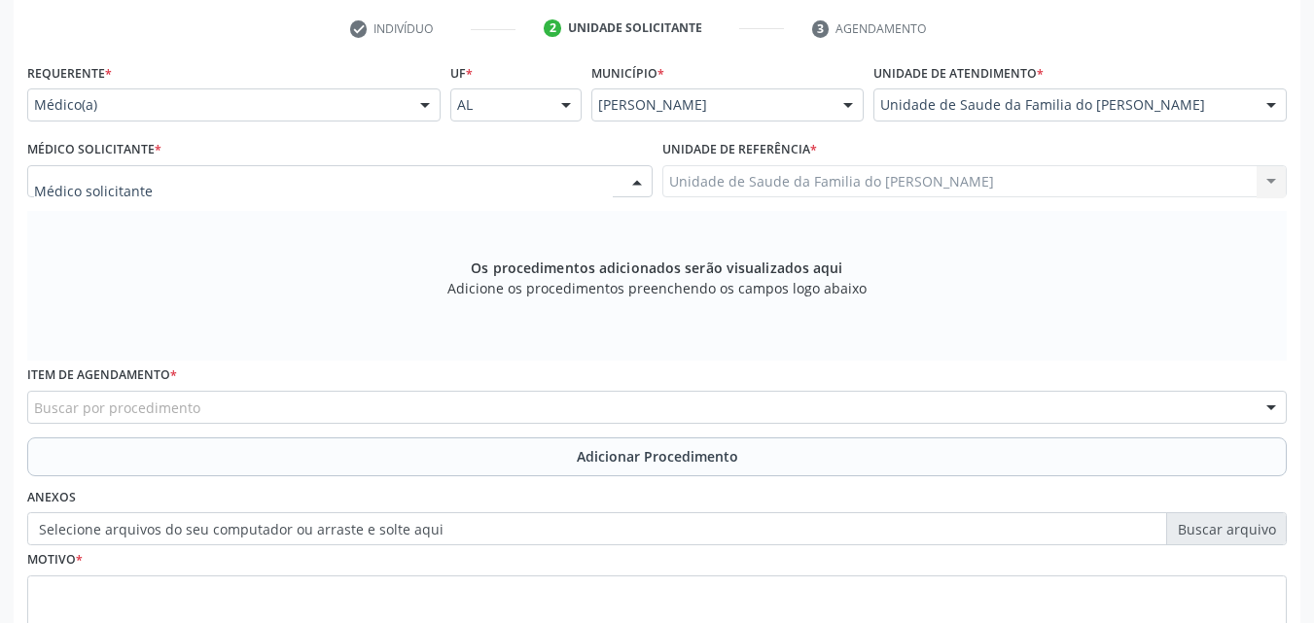
click at [584, 190] on div at bounding box center [339, 181] width 625 height 33
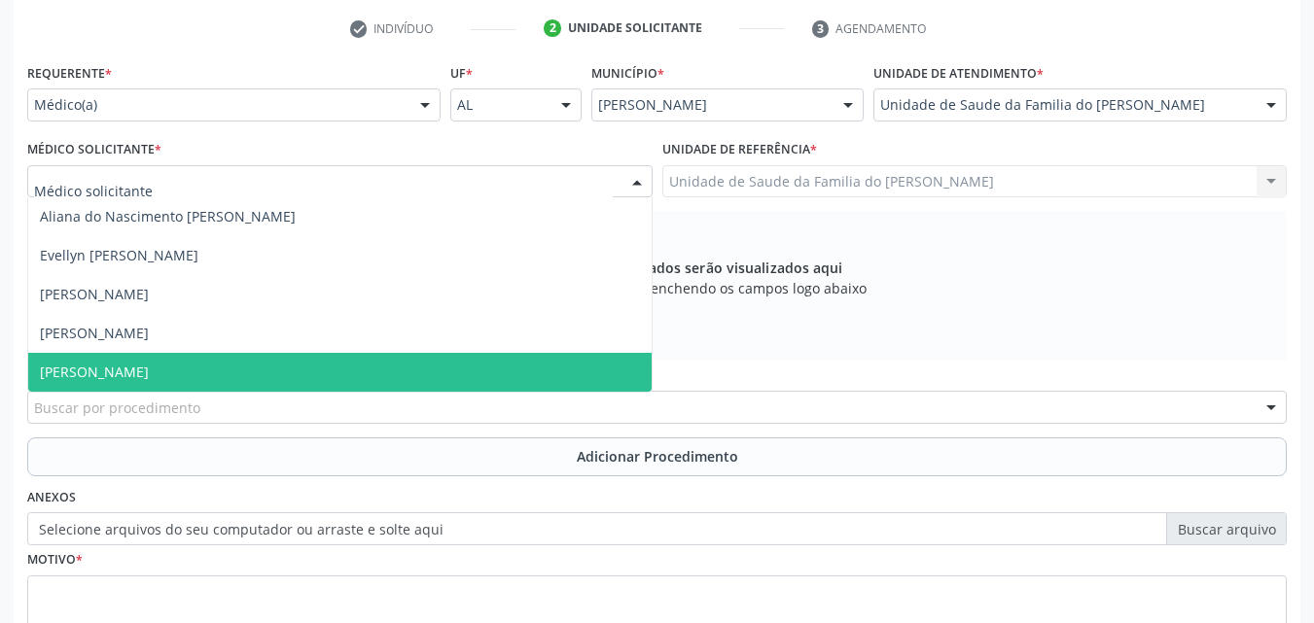
click at [453, 366] on span "[PERSON_NAME]" at bounding box center [339, 372] width 623 height 39
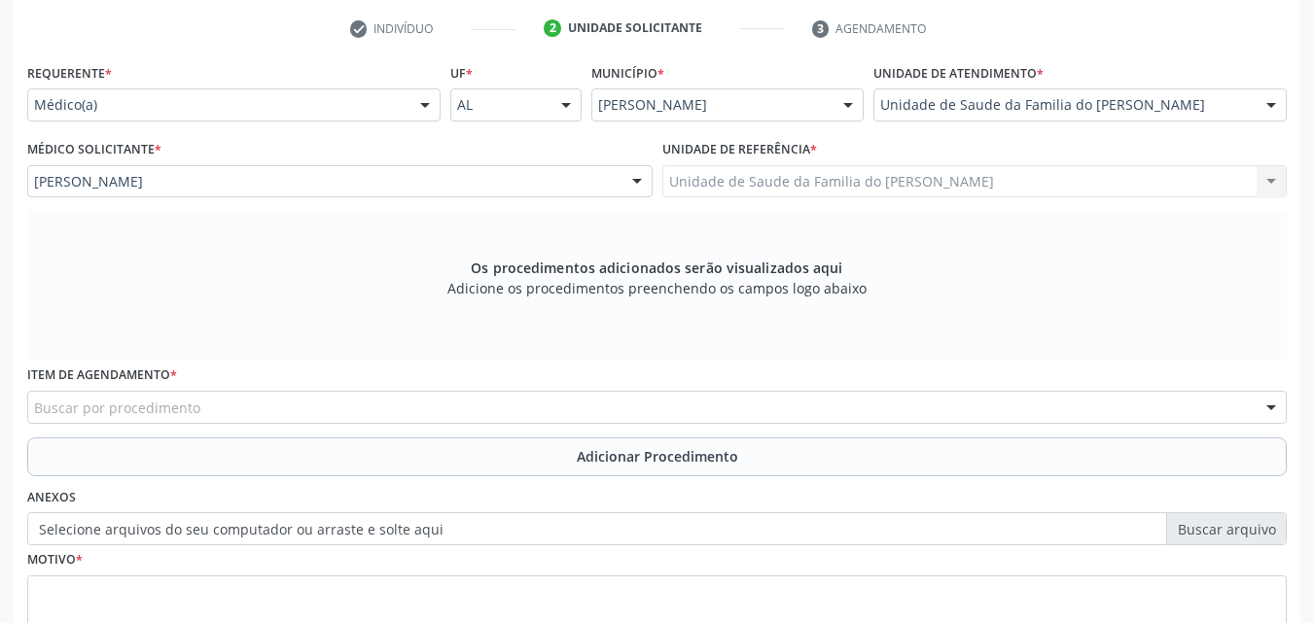
click at [818, 175] on div "Unidade de Saude da Familia do [PERSON_NAME] Unidade de Saude da Familia do [PE…" at bounding box center [974, 181] width 625 height 33
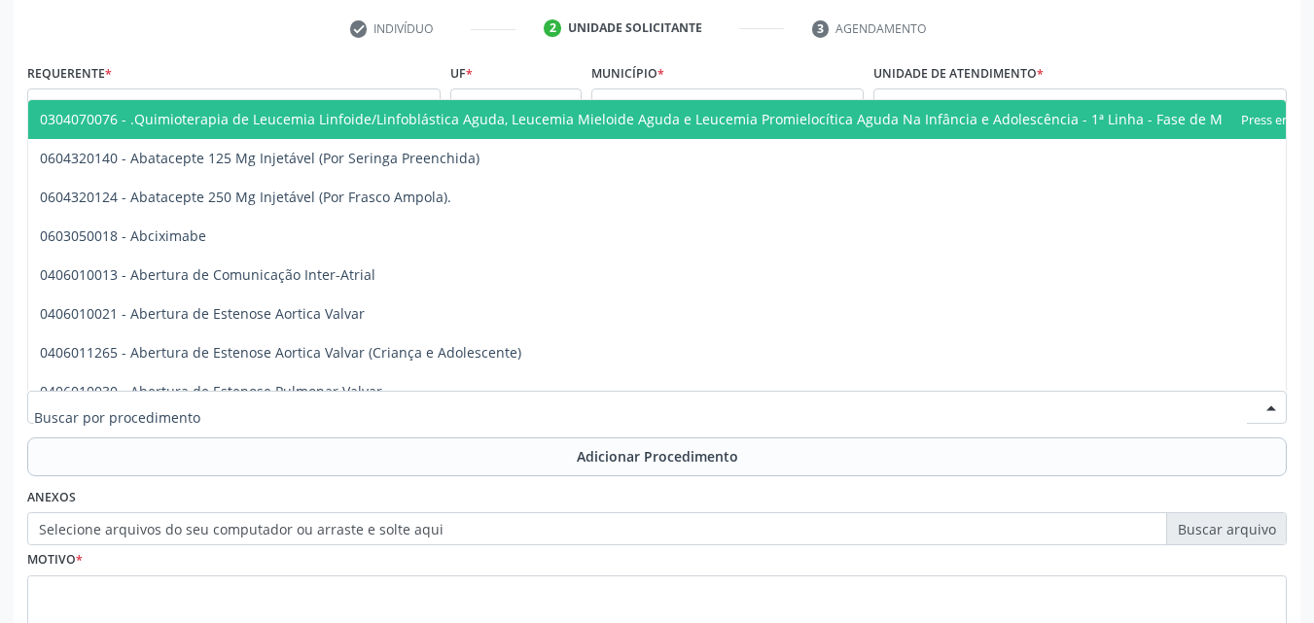
click at [623, 405] on div at bounding box center [656, 407] width 1259 height 33
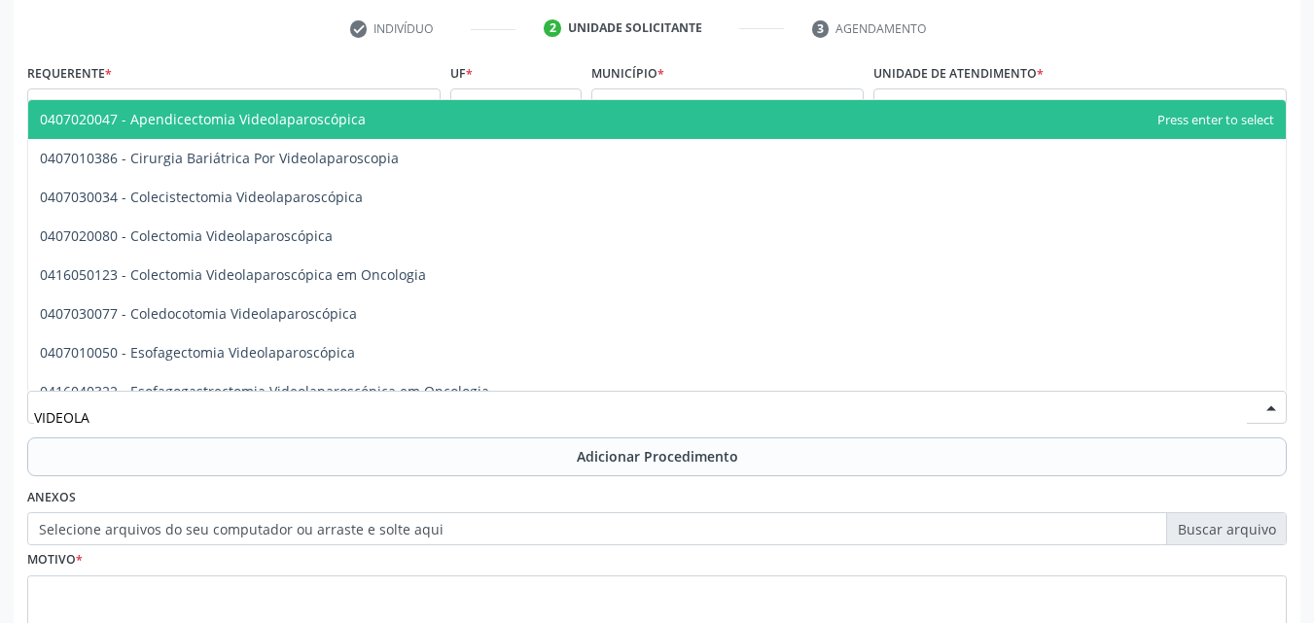
type input "VIDEOLAR"
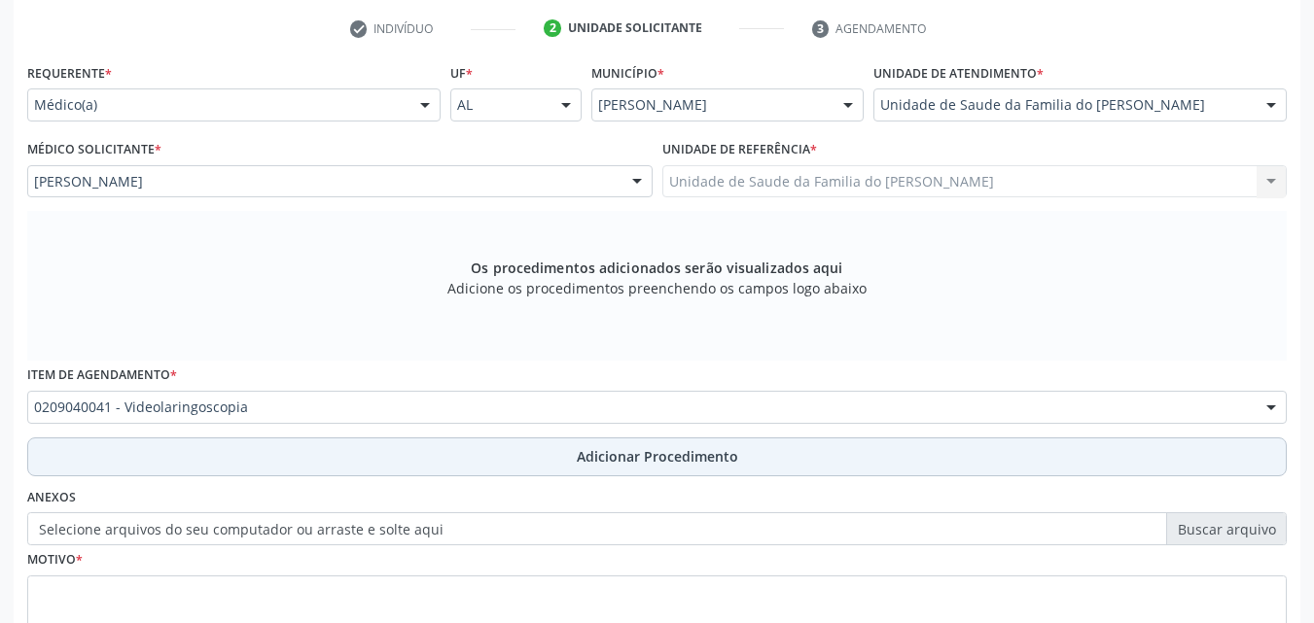
click at [610, 450] on span "Adicionar Procedimento" at bounding box center [657, 456] width 161 height 20
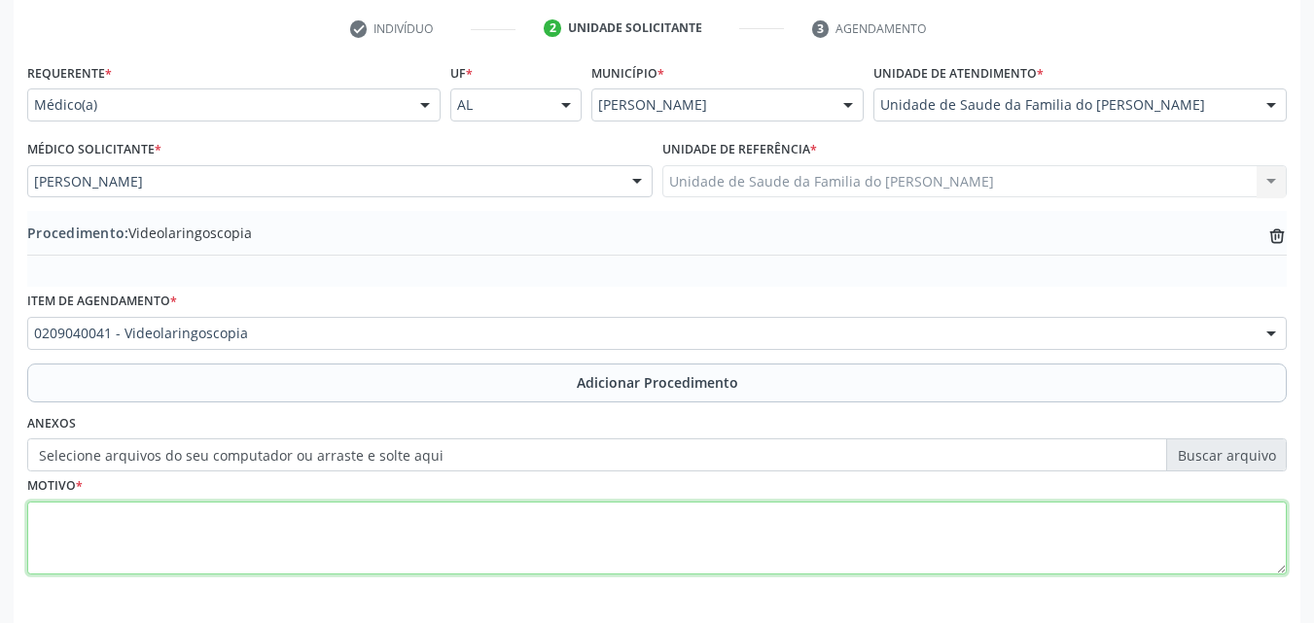
click at [580, 523] on textarea at bounding box center [656, 539] width 1259 height 74
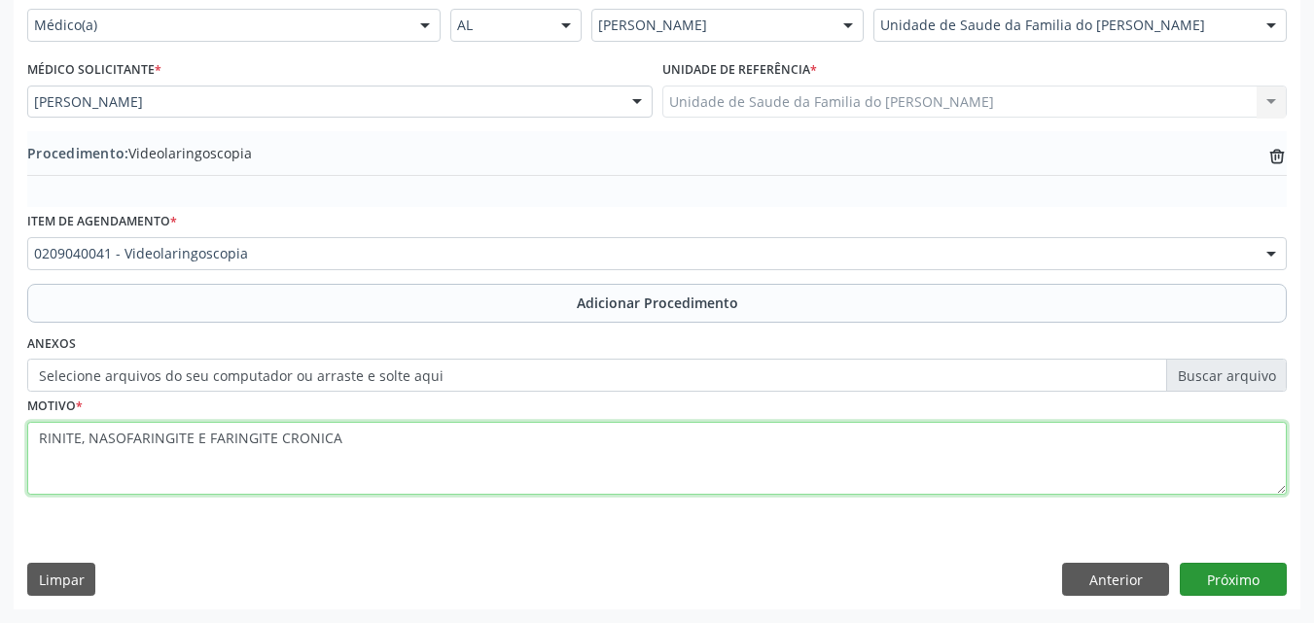
type textarea "RINITE, NASOFARINGITE E FARINGITE CRONICA"
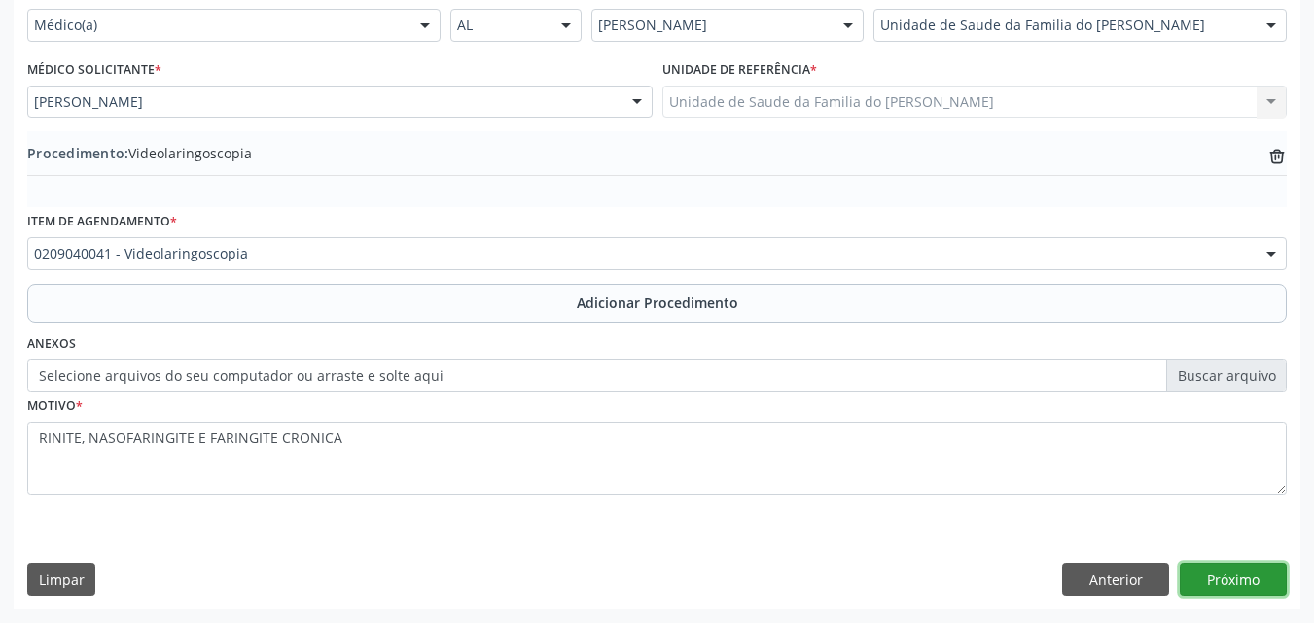
click at [1232, 584] on button "Próximo" at bounding box center [1232, 579] width 107 height 33
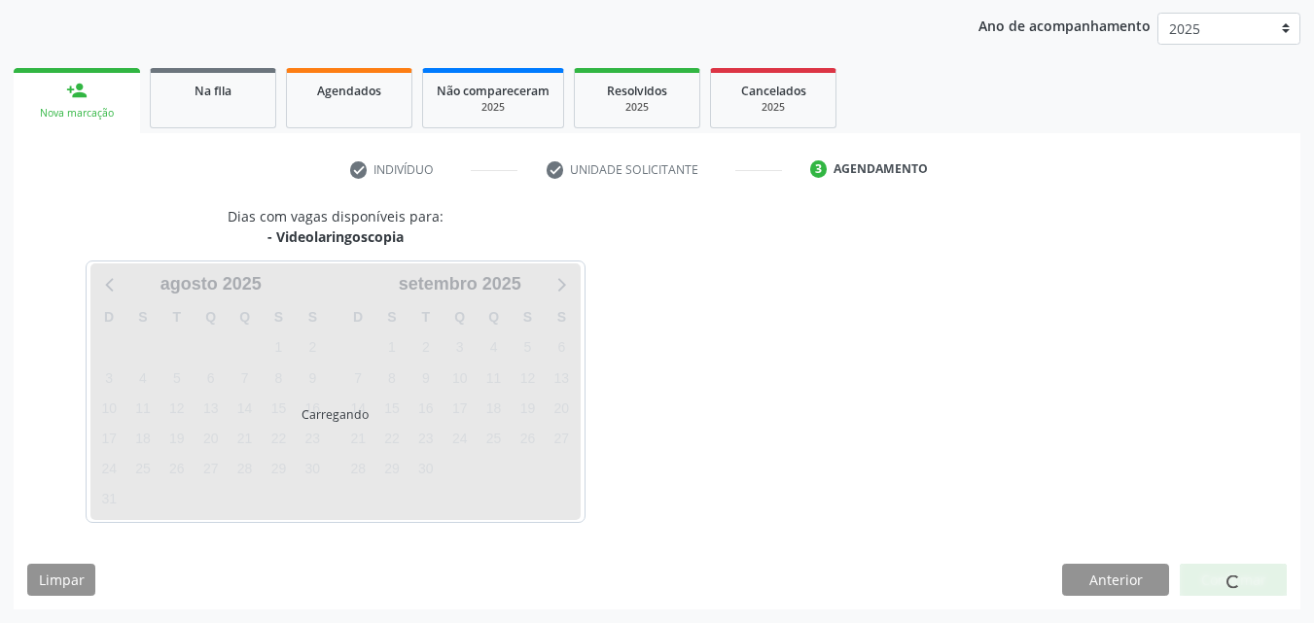
scroll to position [307, 0]
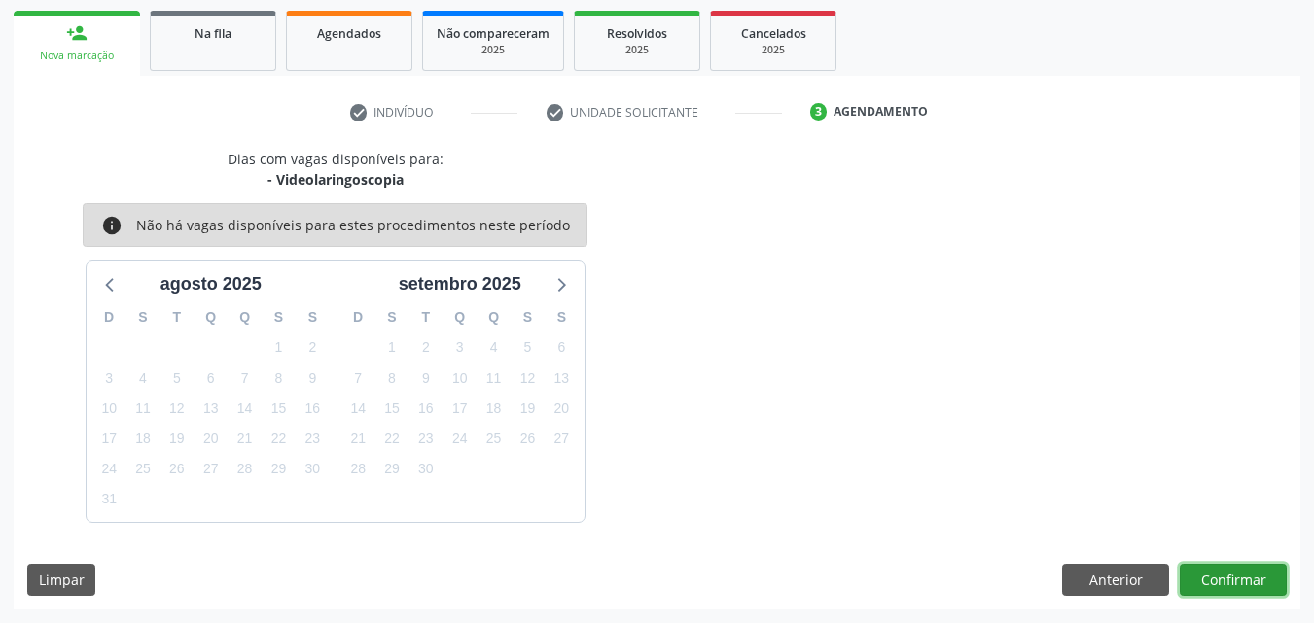
click at [1232, 584] on button "Confirmar" at bounding box center [1232, 580] width 107 height 33
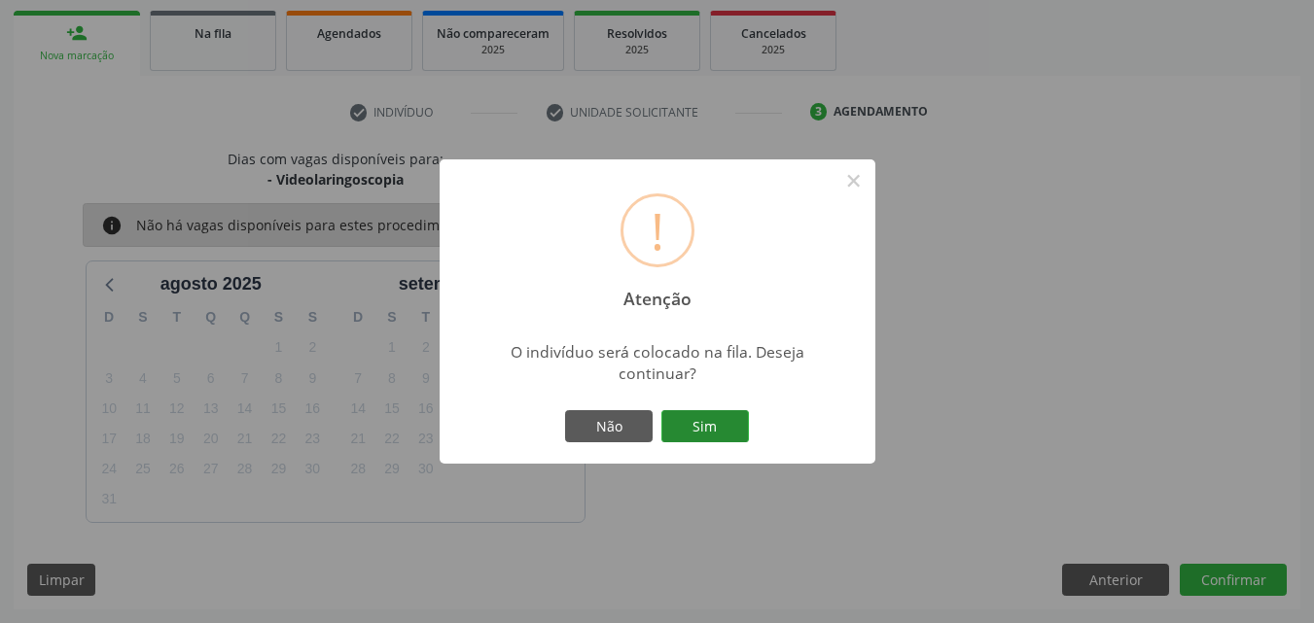
click at [709, 420] on button "Sim" at bounding box center [705, 426] width 88 height 33
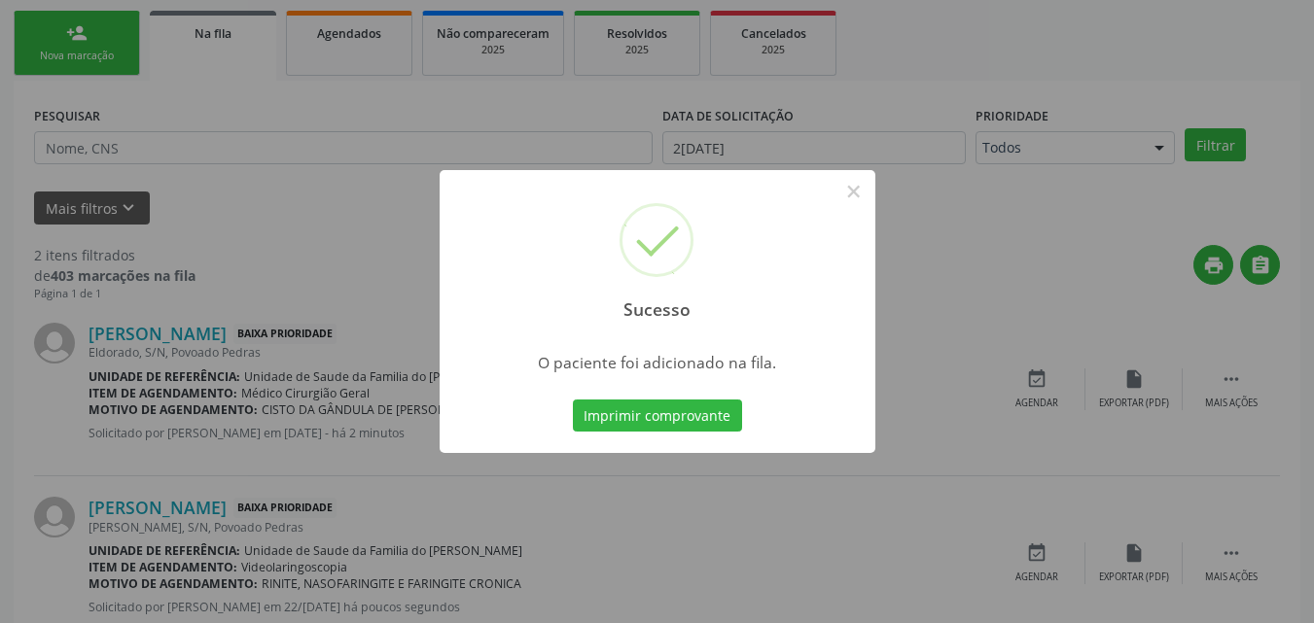
scroll to position [46, 0]
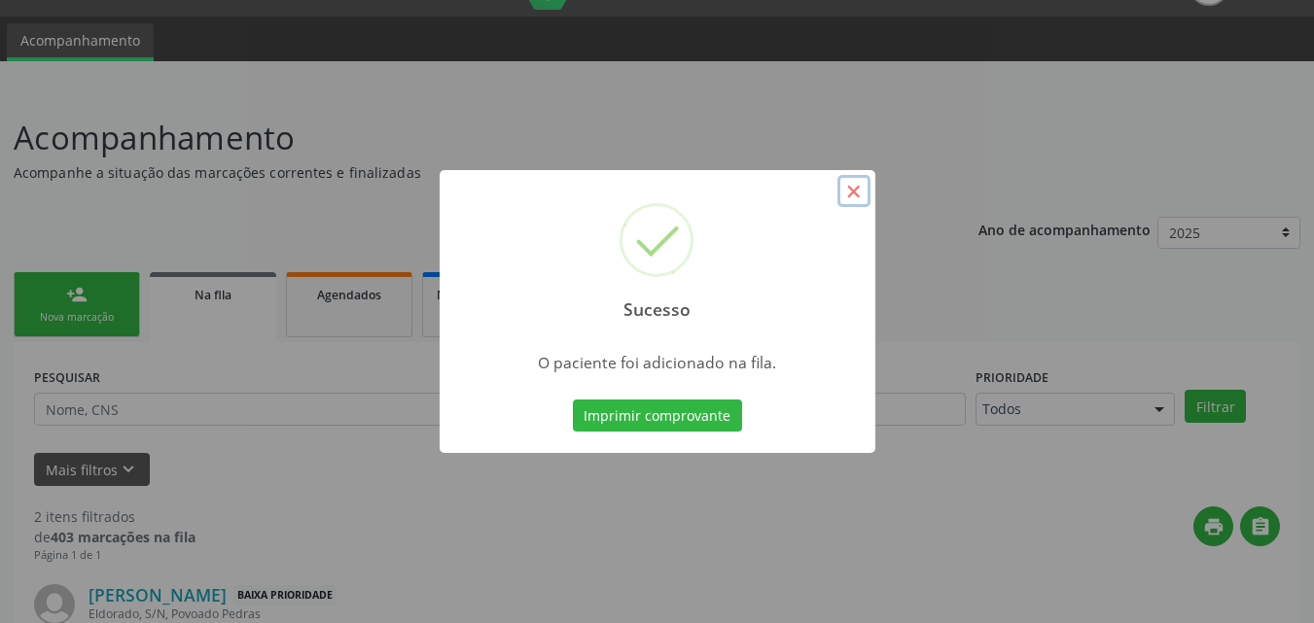
click at [861, 198] on button "×" at bounding box center [853, 191] width 33 height 33
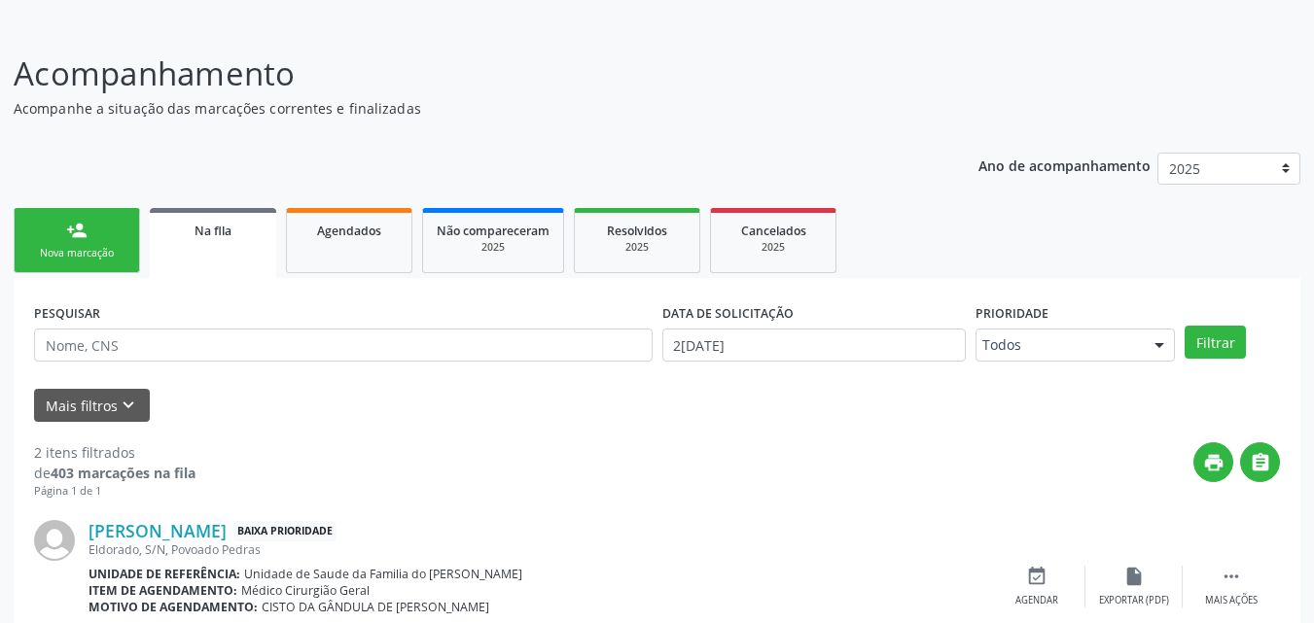
scroll to position [143, 0]
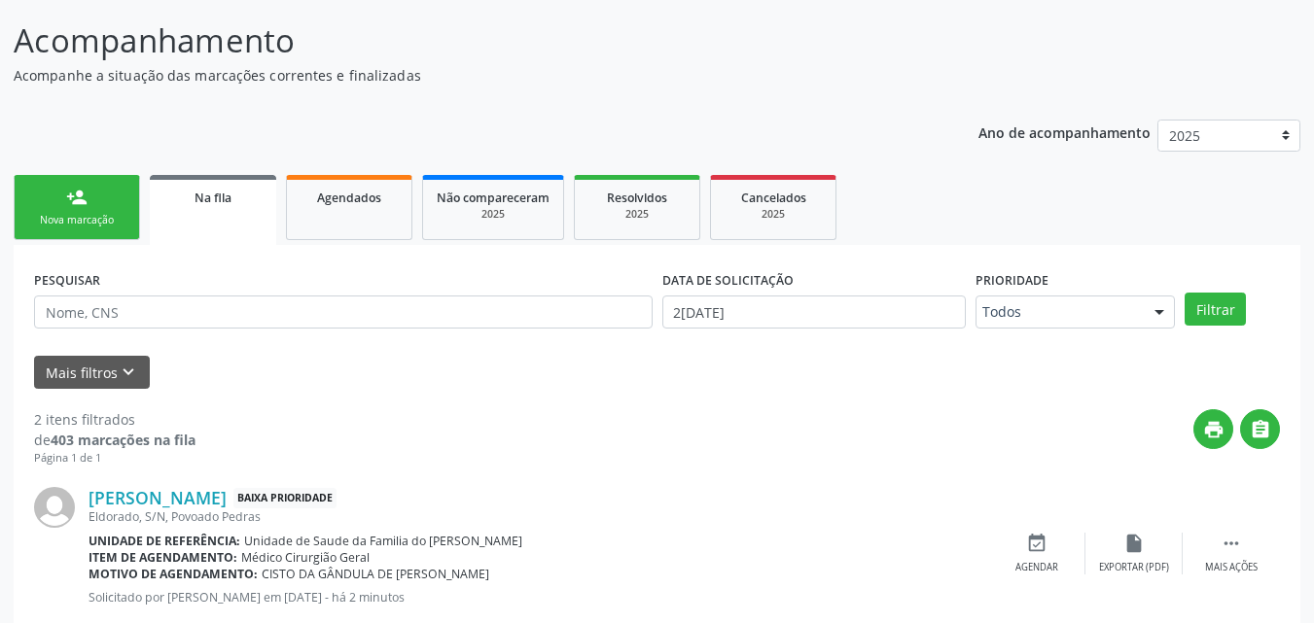
click at [109, 202] on link "person_add Nova marcação" at bounding box center [77, 207] width 126 height 65
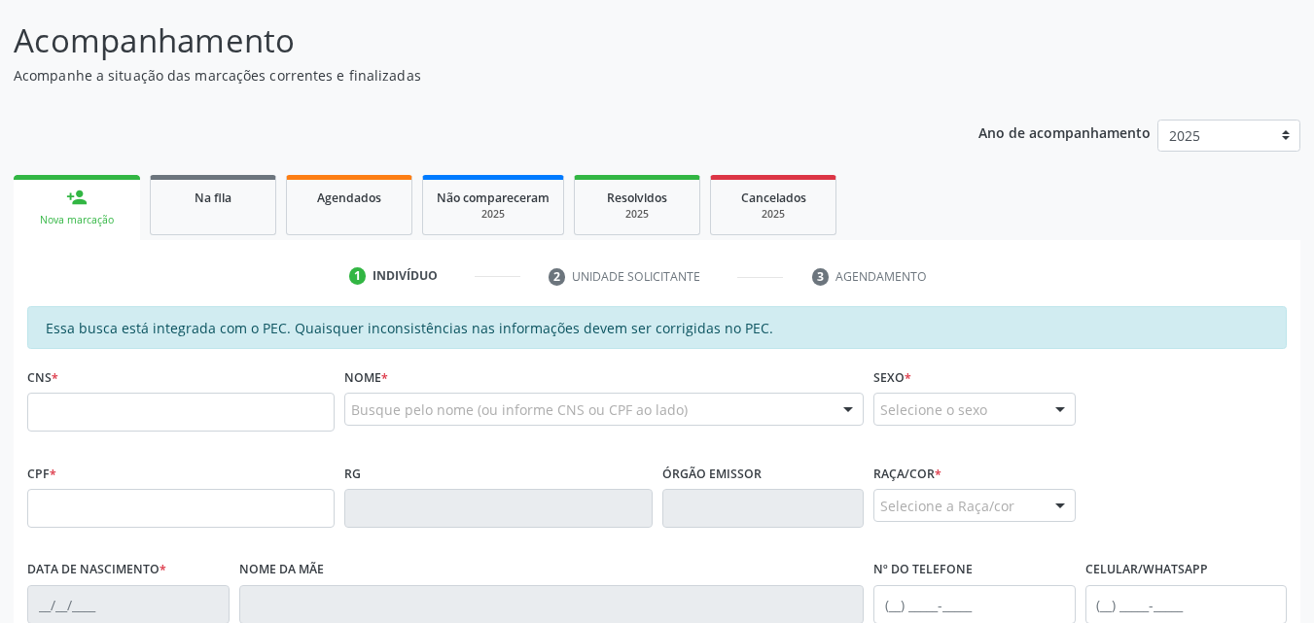
drag, startPoint x: 1296, startPoint y: 221, endPoint x: 1324, endPoint y: 222, distance: 28.2
click at [1313, 222] on html "Central de Marcação notifications [PERSON_NAME] Recepcionista da UBS  Configur…" at bounding box center [657, 168] width 1314 height 623
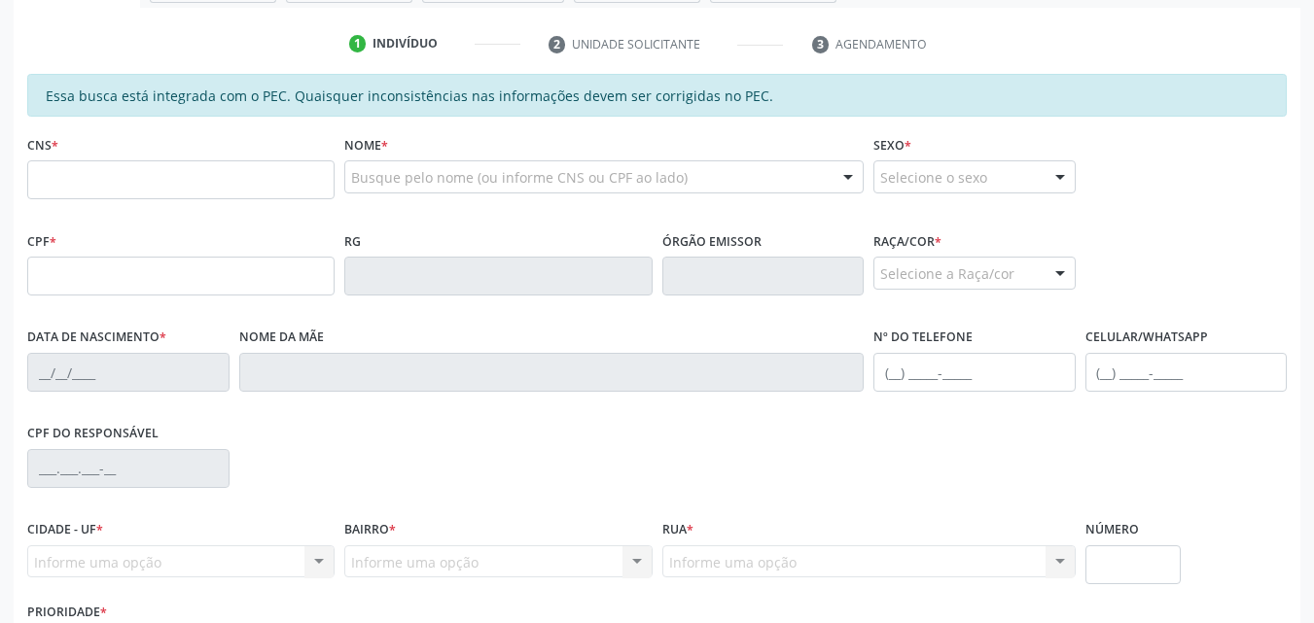
scroll to position [385, 0]
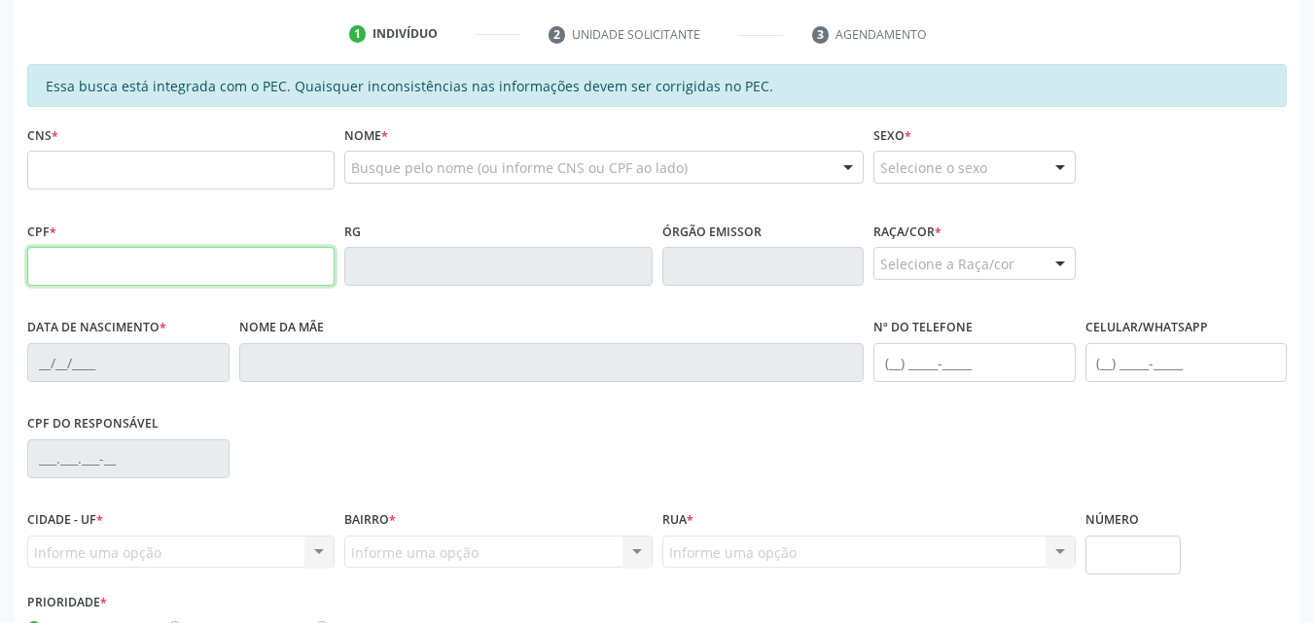
click at [103, 267] on input "text" at bounding box center [180, 266] width 307 height 39
type input "142.896.594-70"
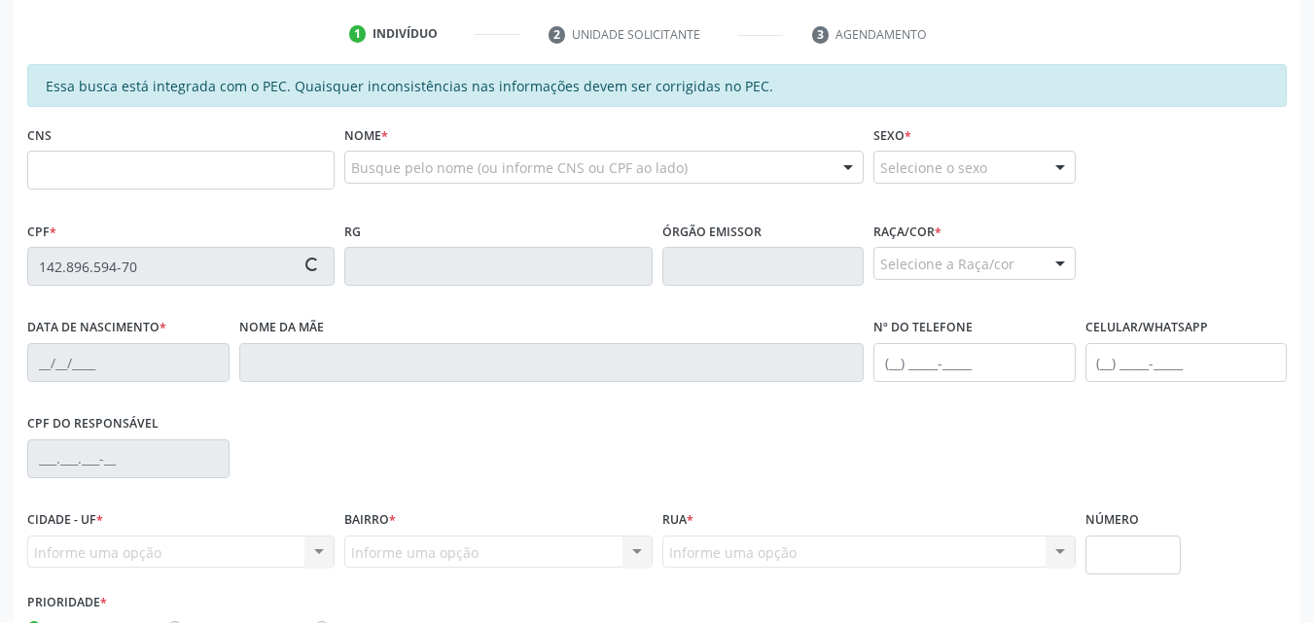
type input "706 0068 2752 1943"
type input "21/[DATE]"
type input "Janecleide Araujo Paes"
type input "[PHONE_NUMBER]"
type input "S/N"
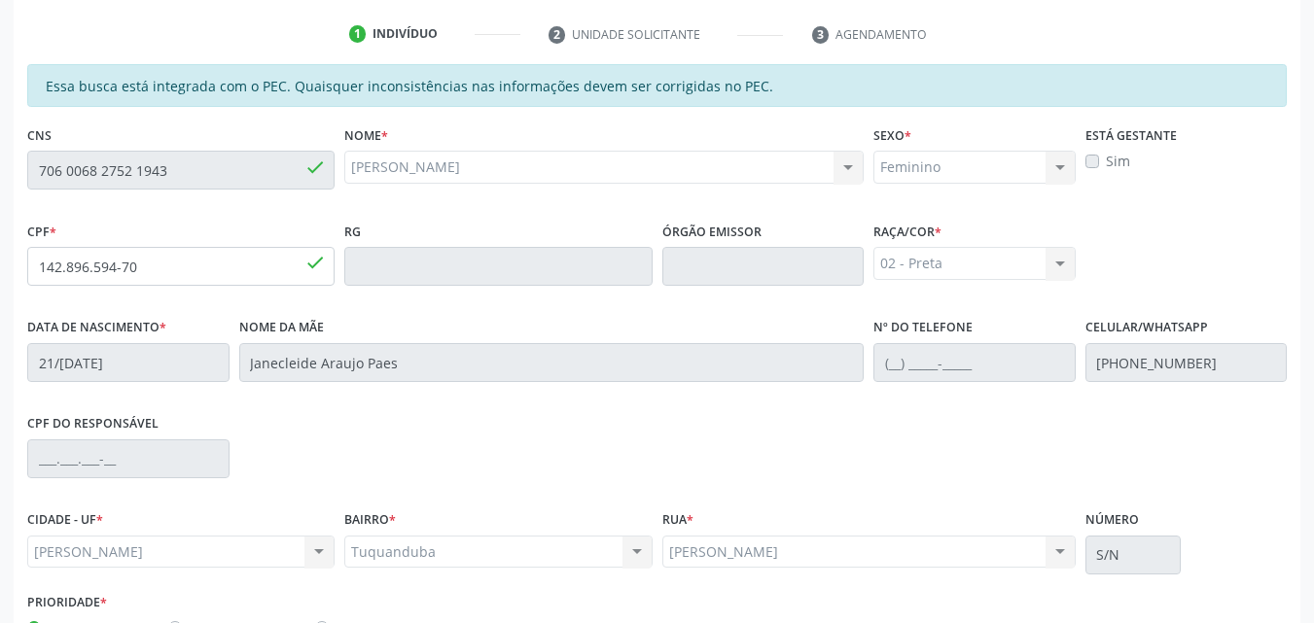
scroll to position [514, 0]
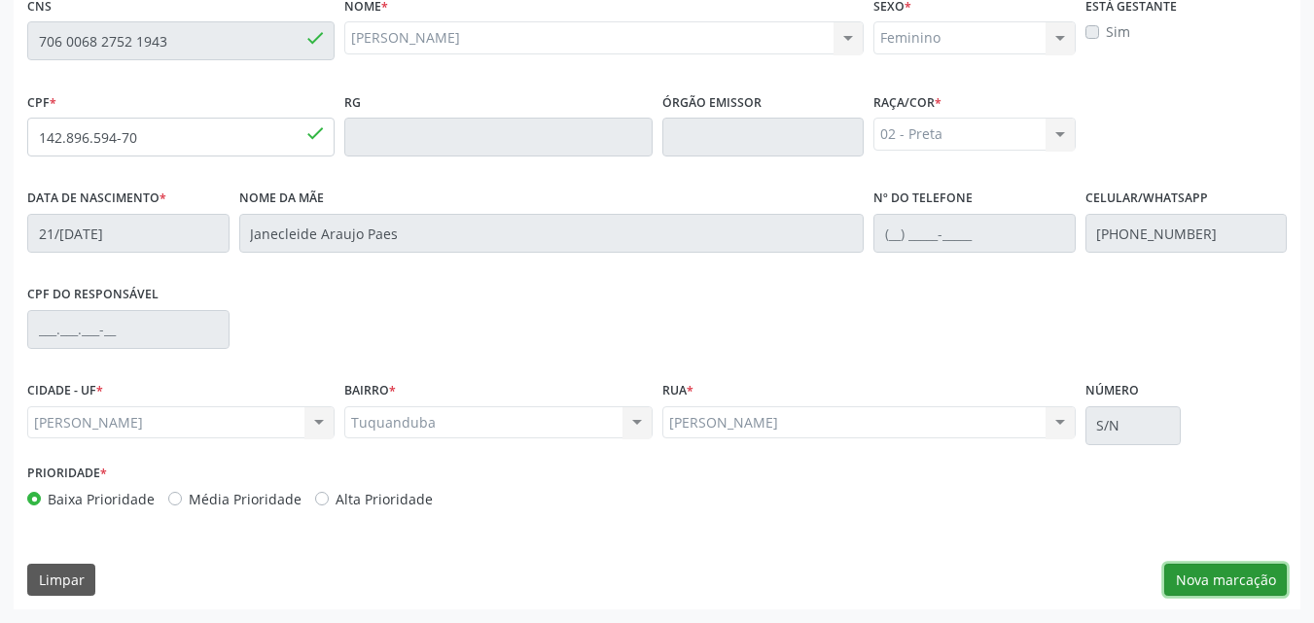
click at [1232, 586] on button "Nova marcação" at bounding box center [1225, 580] width 123 height 33
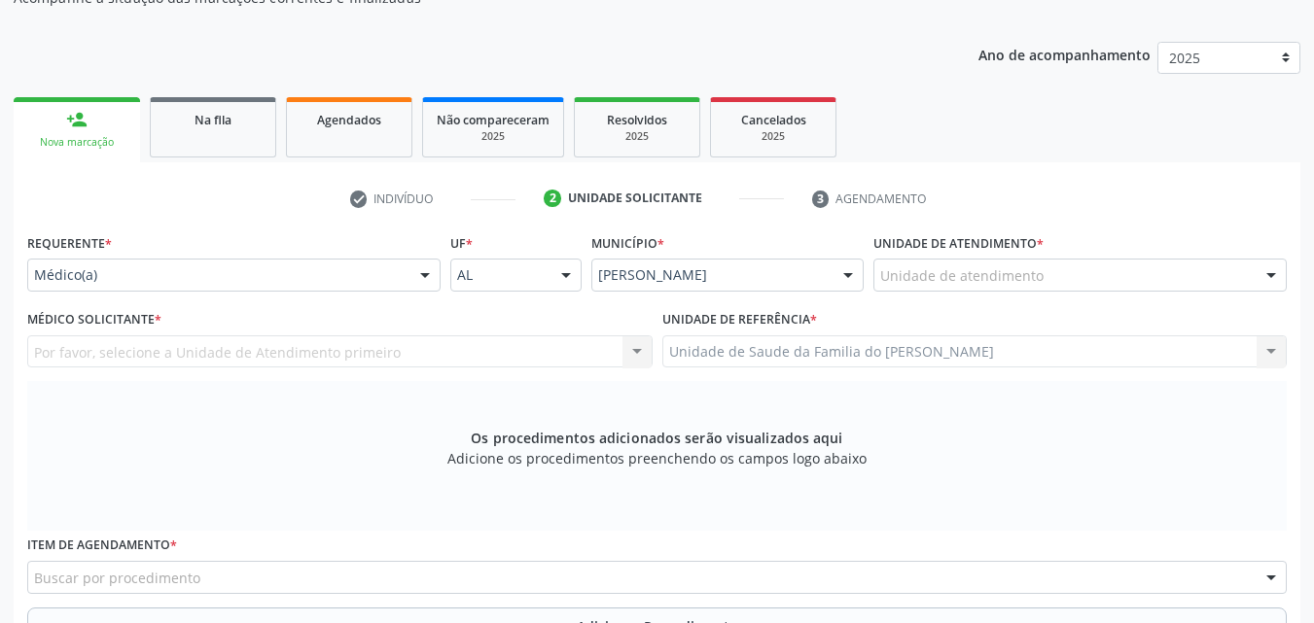
scroll to position [219, 0]
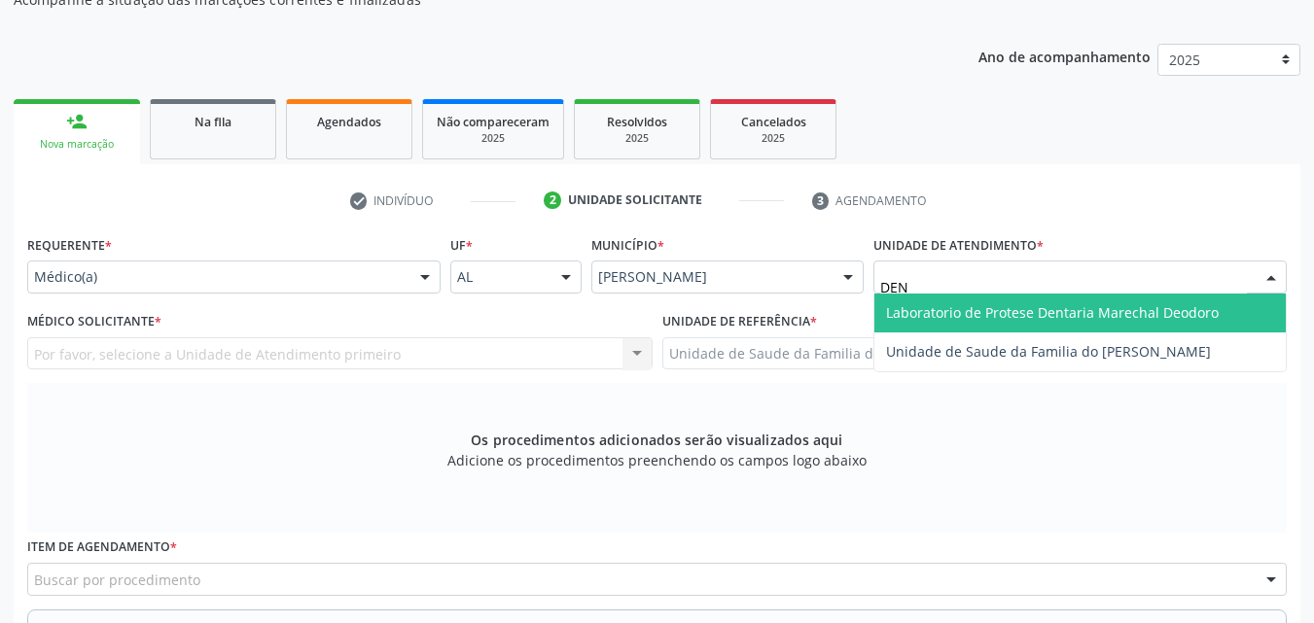
type input "DENI"
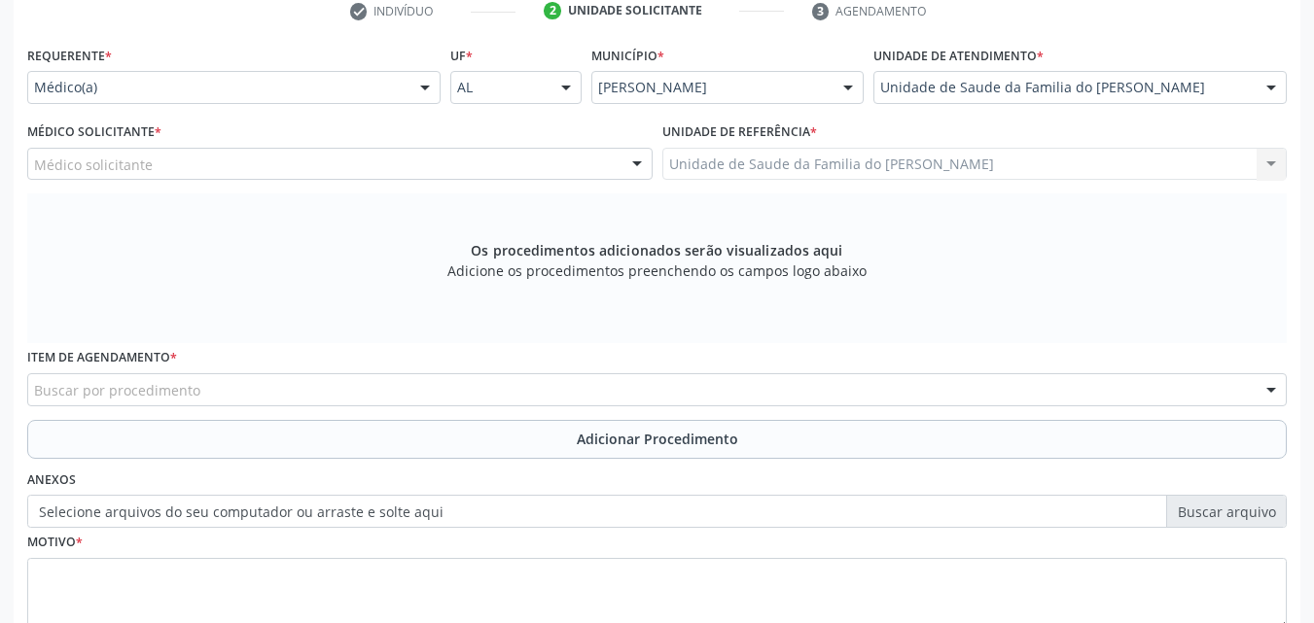
scroll to position [481, 0]
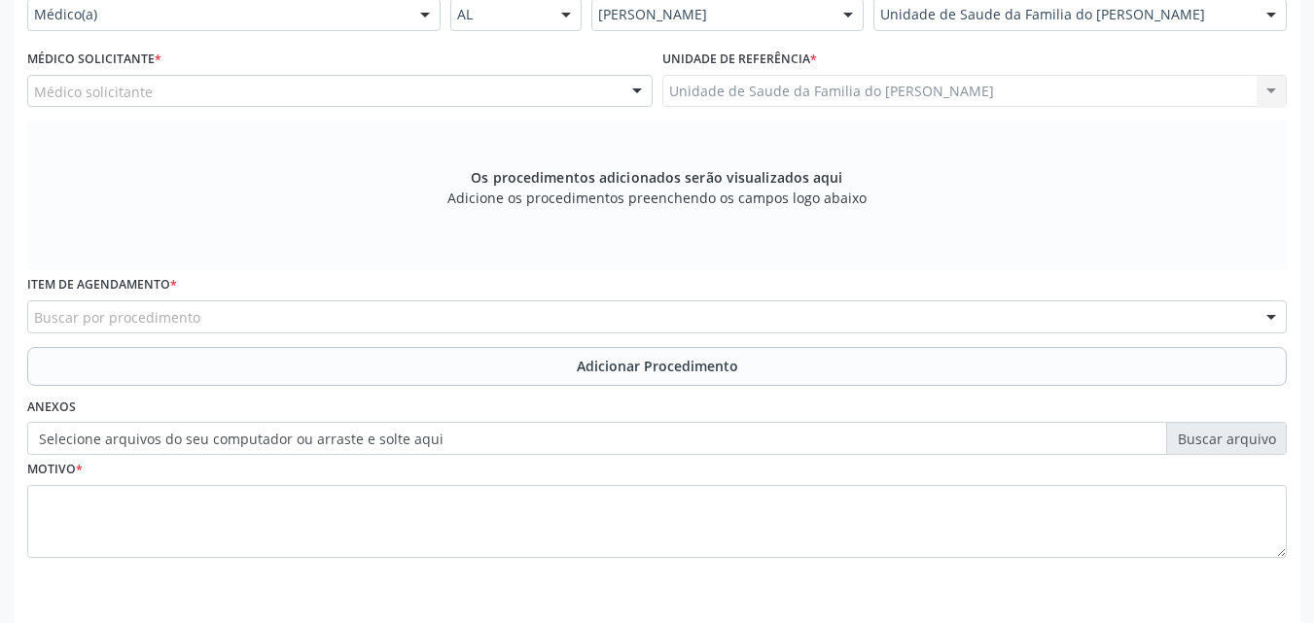
click at [1090, 322] on div "Buscar por procedimento" at bounding box center [656, 316] width 1259 height 33
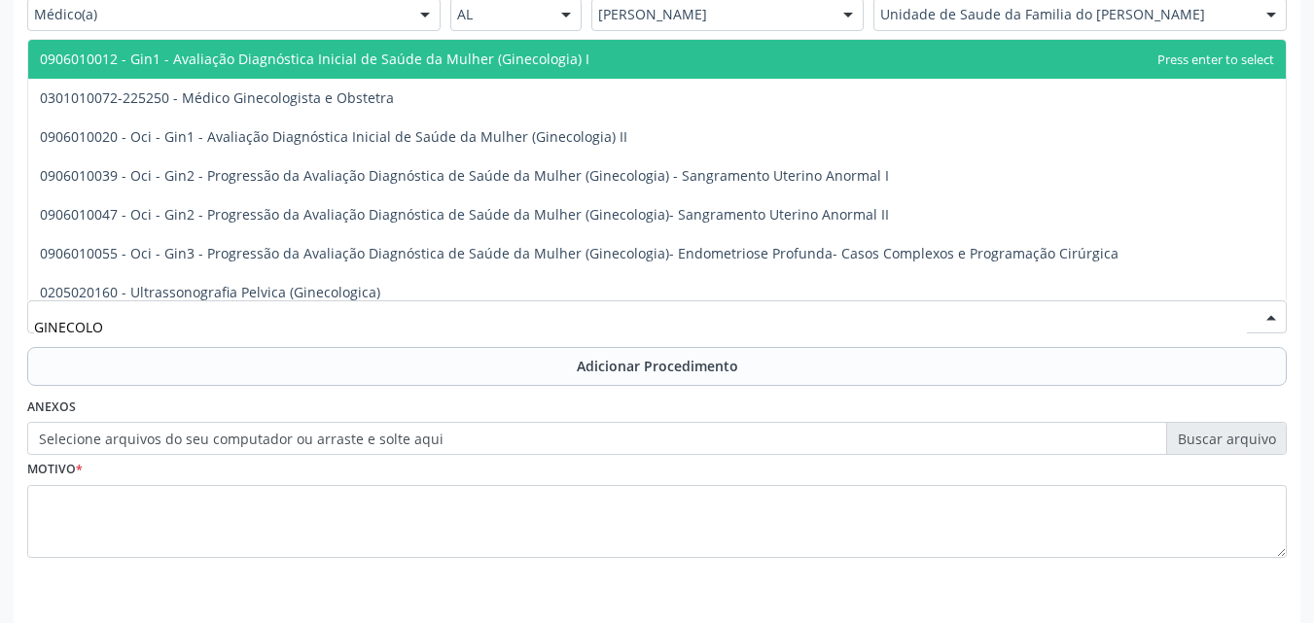
type input "GINECOLOG"
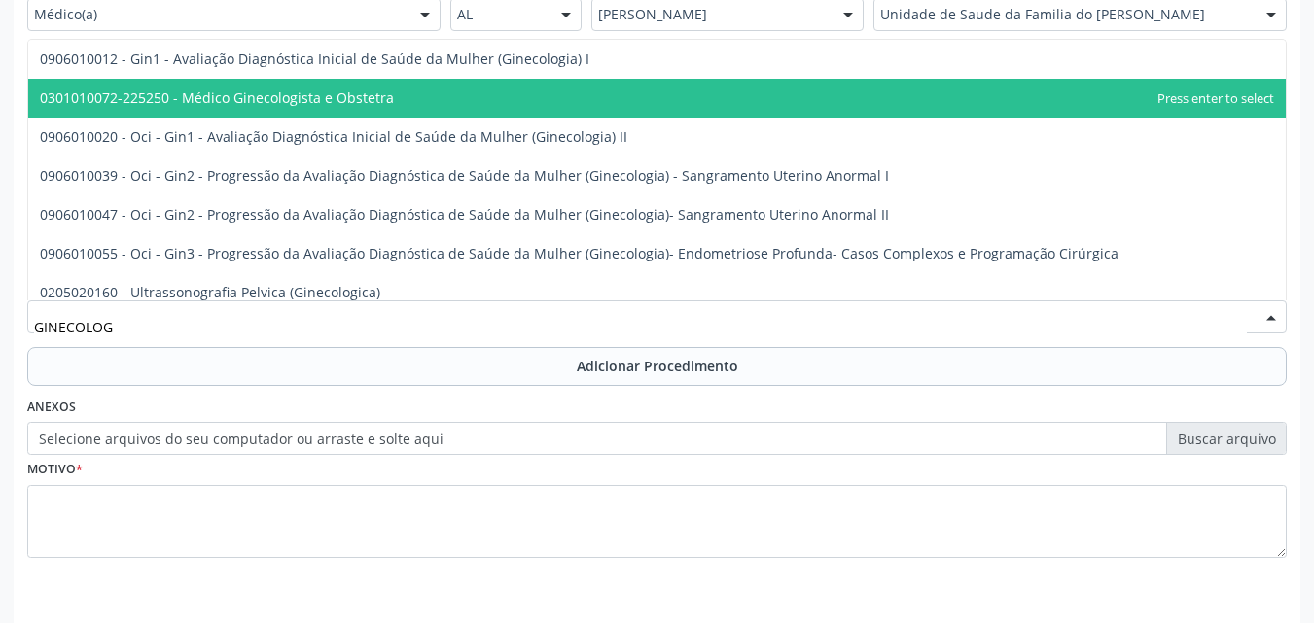
click at [908, 117] on span "0301010072-225250 - Médico Ginecologista e Obstetra" at bounding box center [656, 98] width 1257 height 39
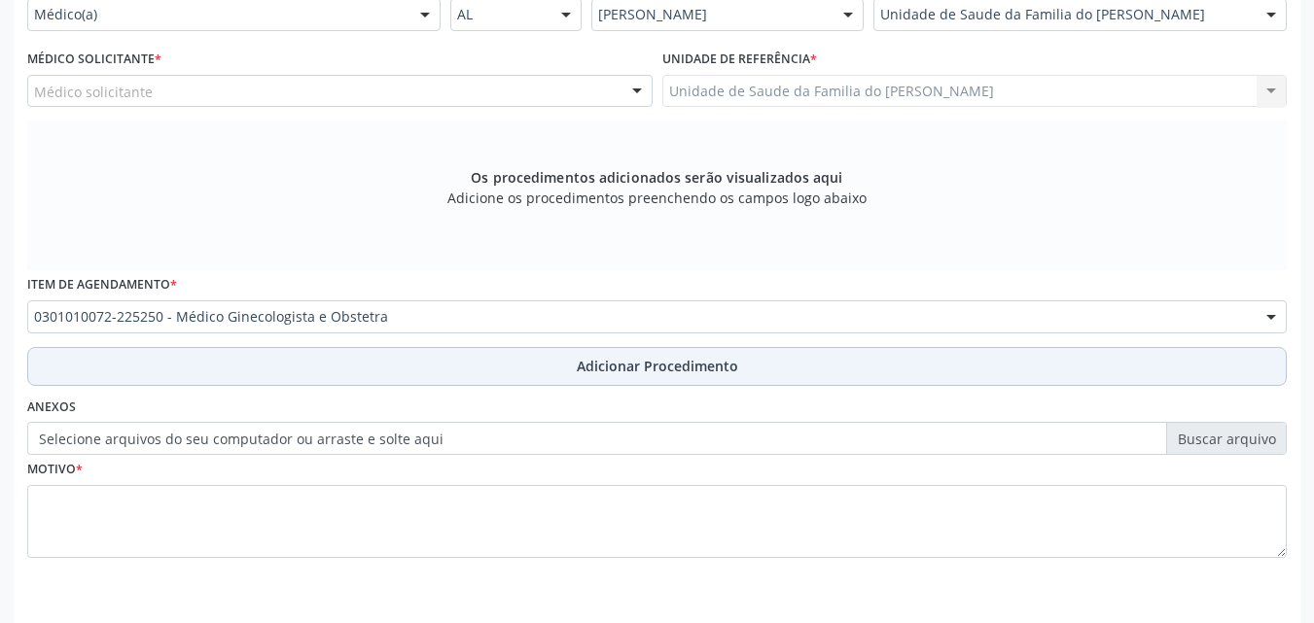
click at [743, 370] on button "Adicionar Procedimento" at bounding box center [656, 366] width 1259 height 39
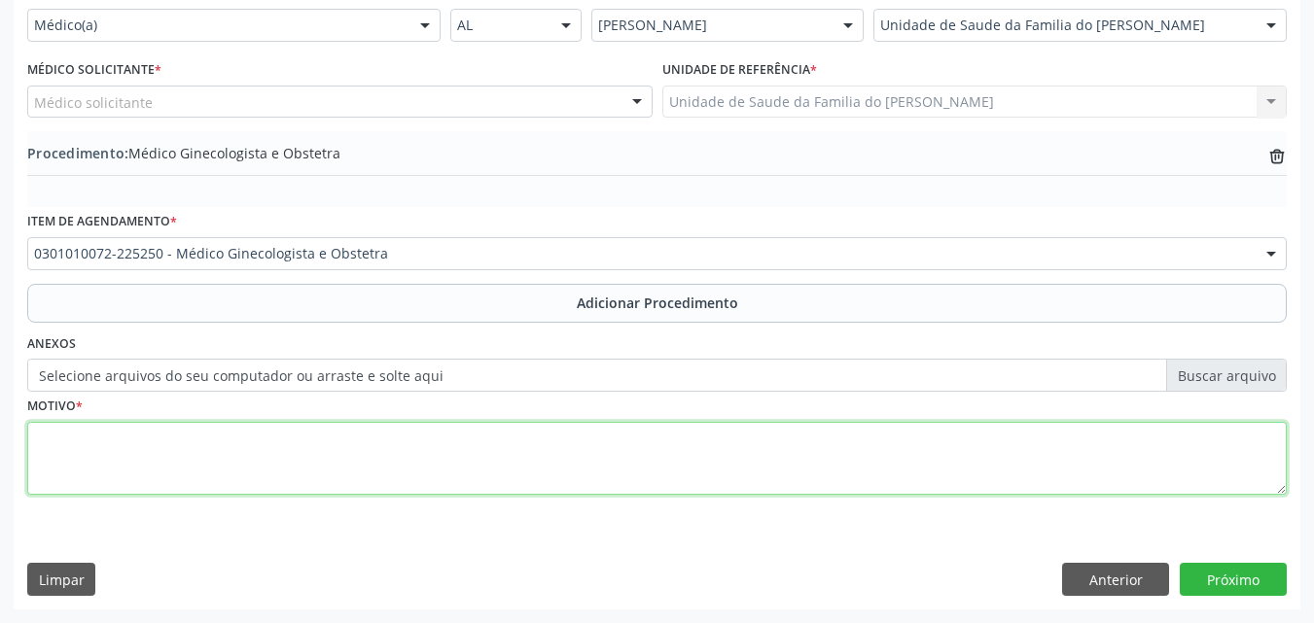
click at [467, 447] on textarea at bounding box center [656, 459] width 1259 height 74
type textarea "ANTICONCEPÇÃO - DESEJO DE IMPLANTAÇÃO DE DIU"
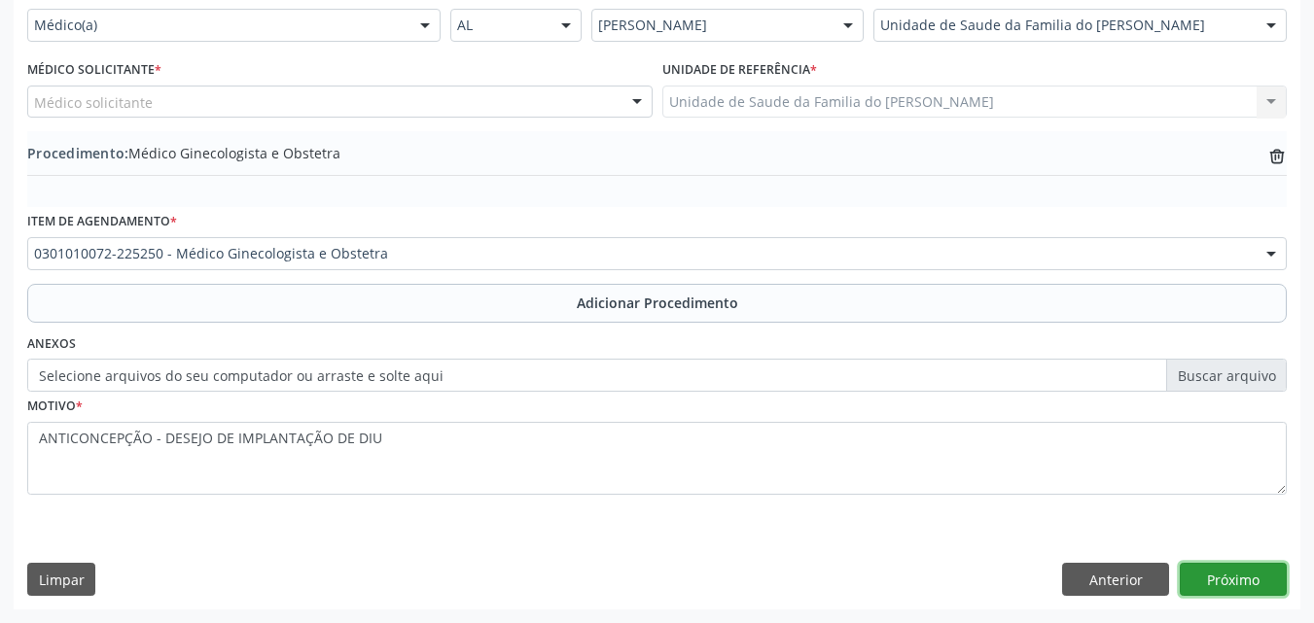
click at [1241, 584] on button "Próximo" at bounding box center [1232, 579] width 107 height 33
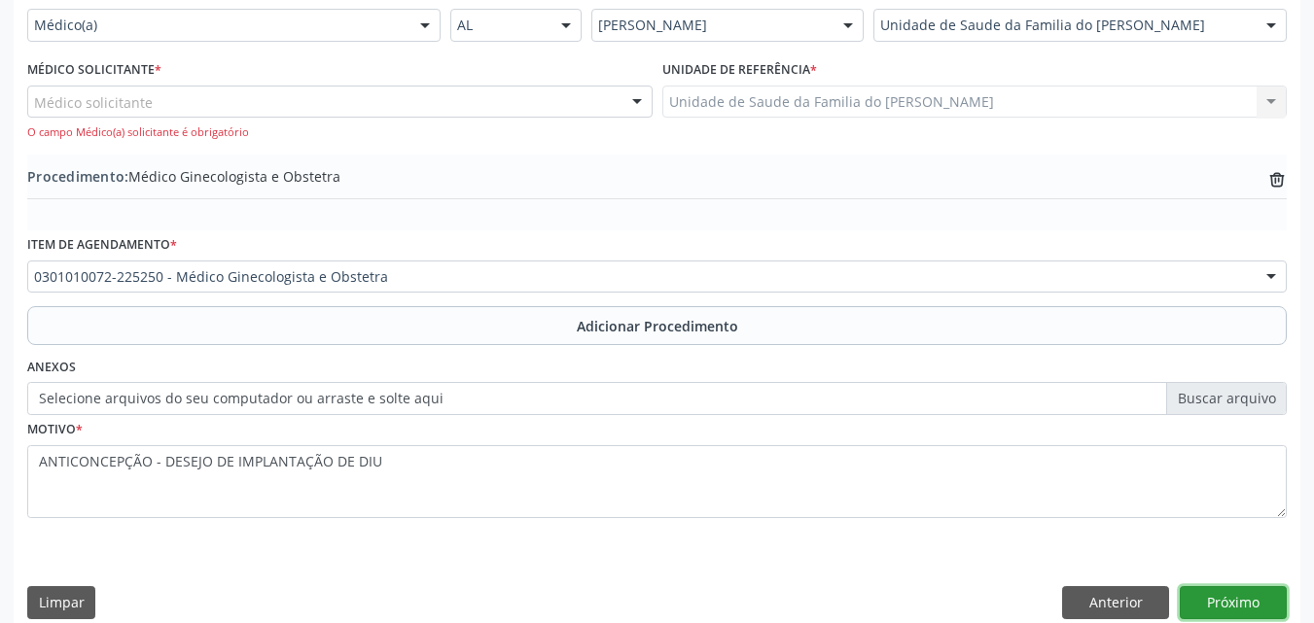
click at [1257, 616] on button "Próximo" at bounding box center [1232, 602] width 107 height 33
click at [486, 88] on div at bounding box center [339, 102] width 625 height 33
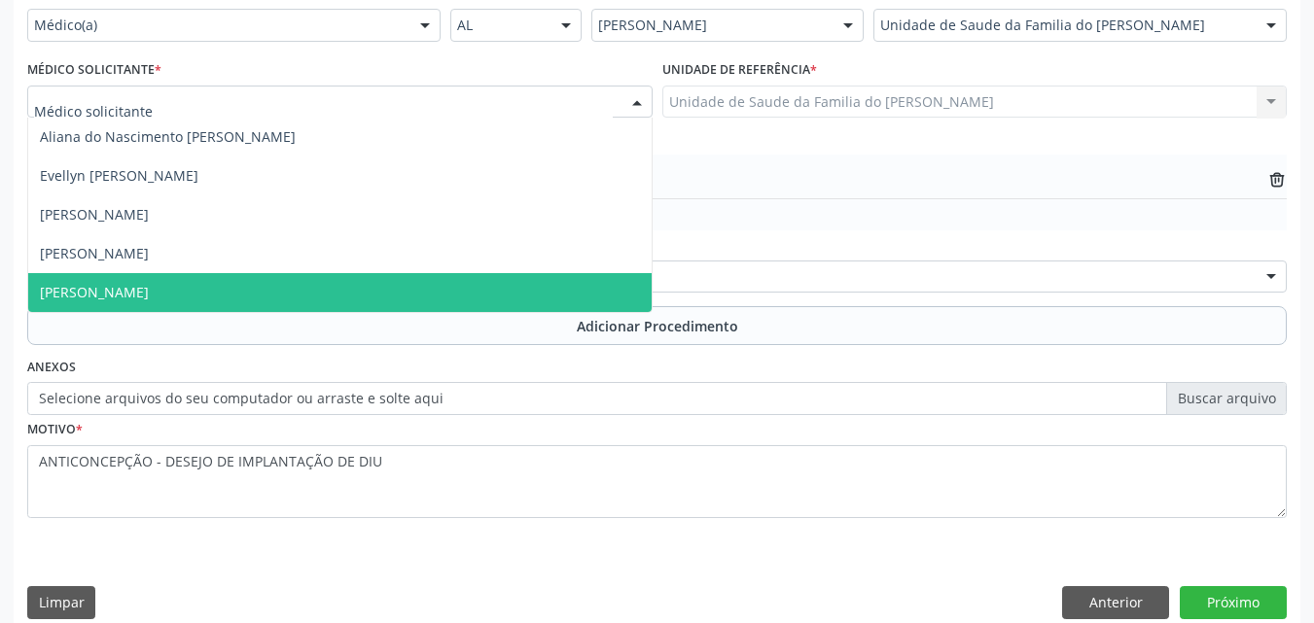
click at [453, 276] on span "[PERSON_NAME]" at bounding box center [339, 292] width 623 height 39
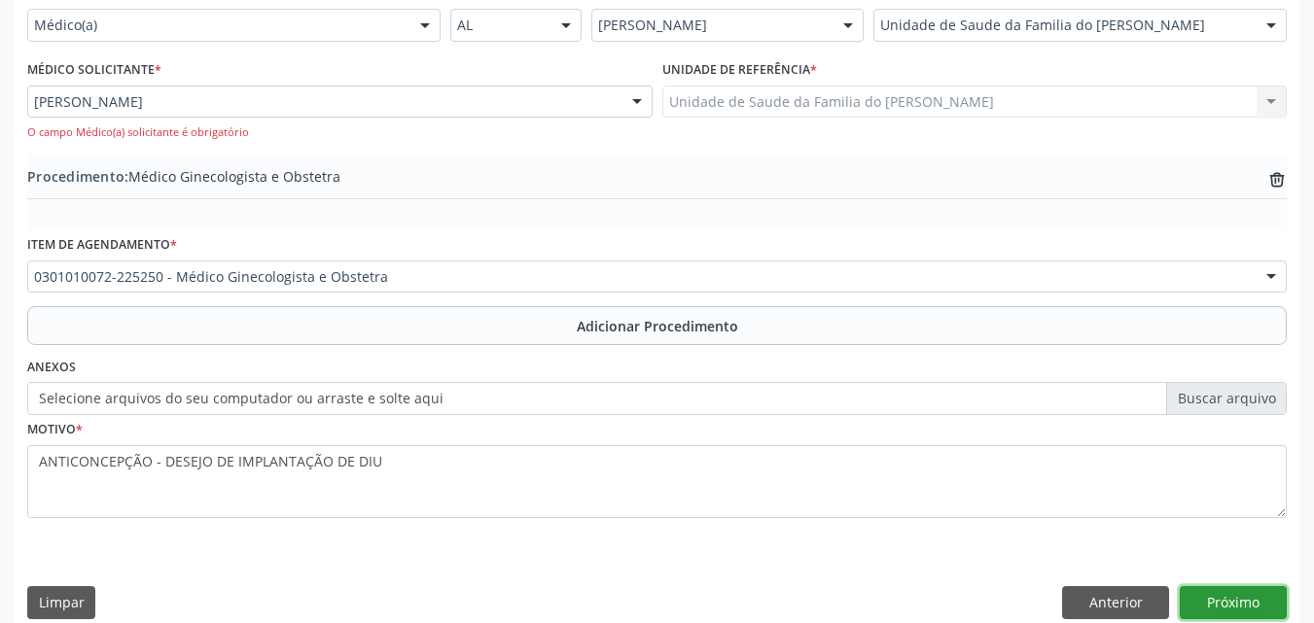
click at [1207, 593] on button "Próximo" at bounding box center [1232, 602] width 107 height 33
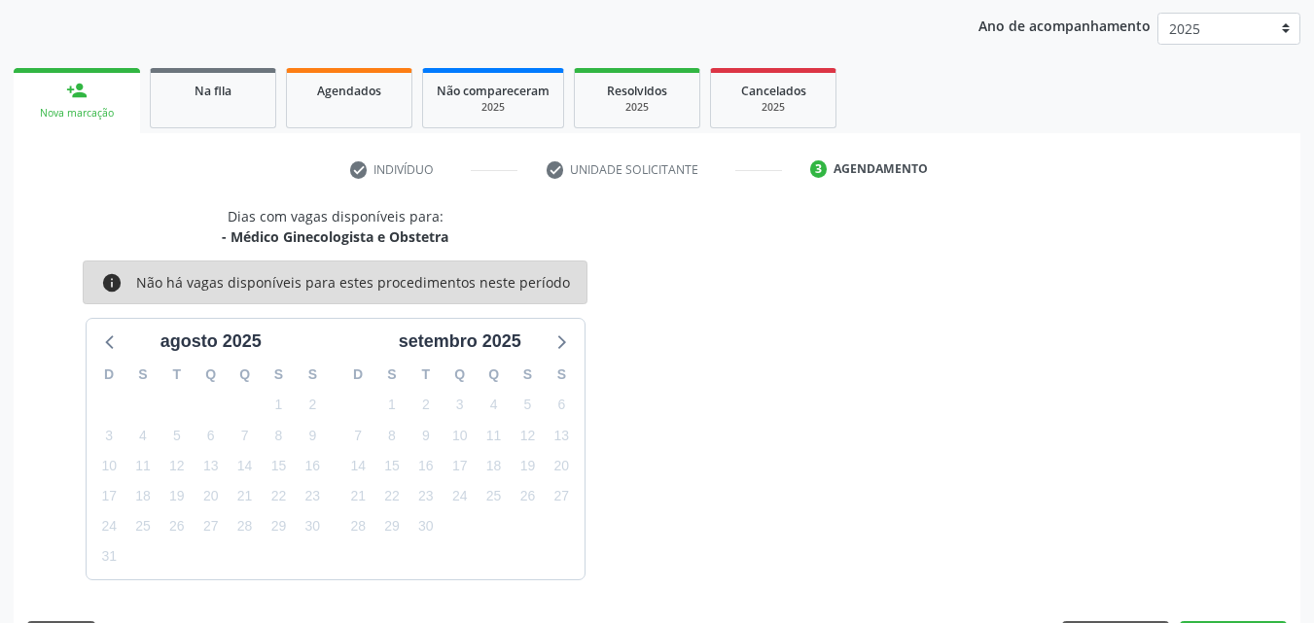
scroll to position [307, 0]
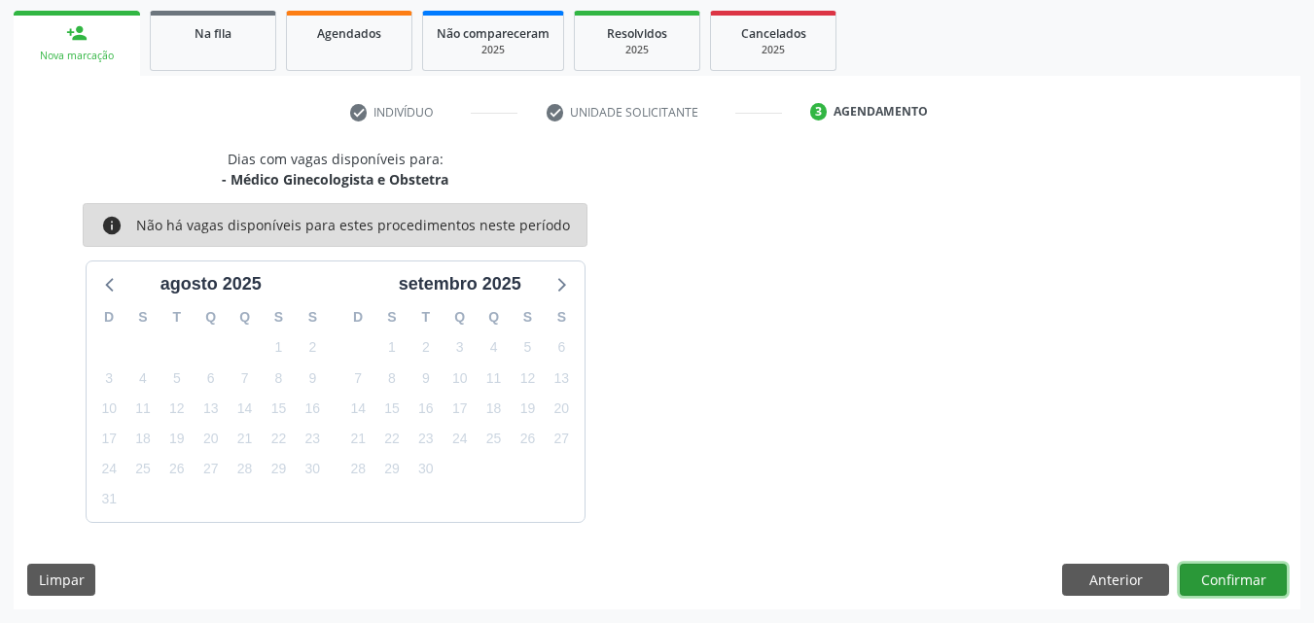
click at [1225, 572] on button "Confirmar" at bounding box center [1232, 580] width 107 height 33
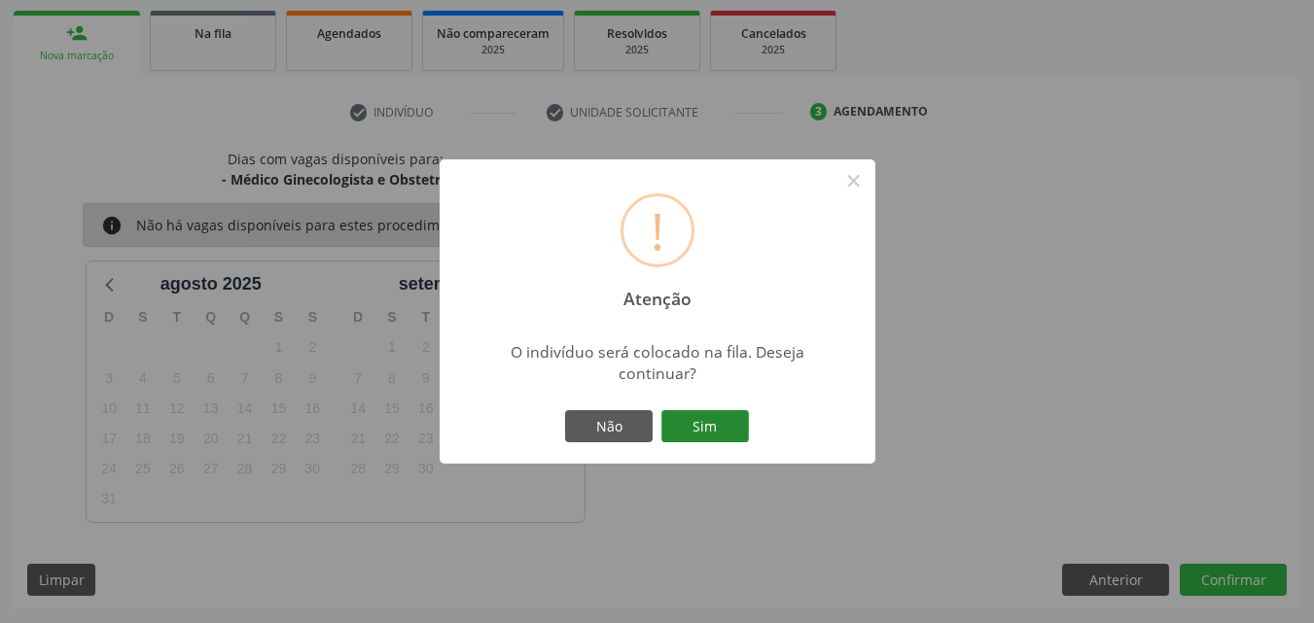
click at [740, 431] on button "Sim" at bounding box center [705, 426] width 88 height 33
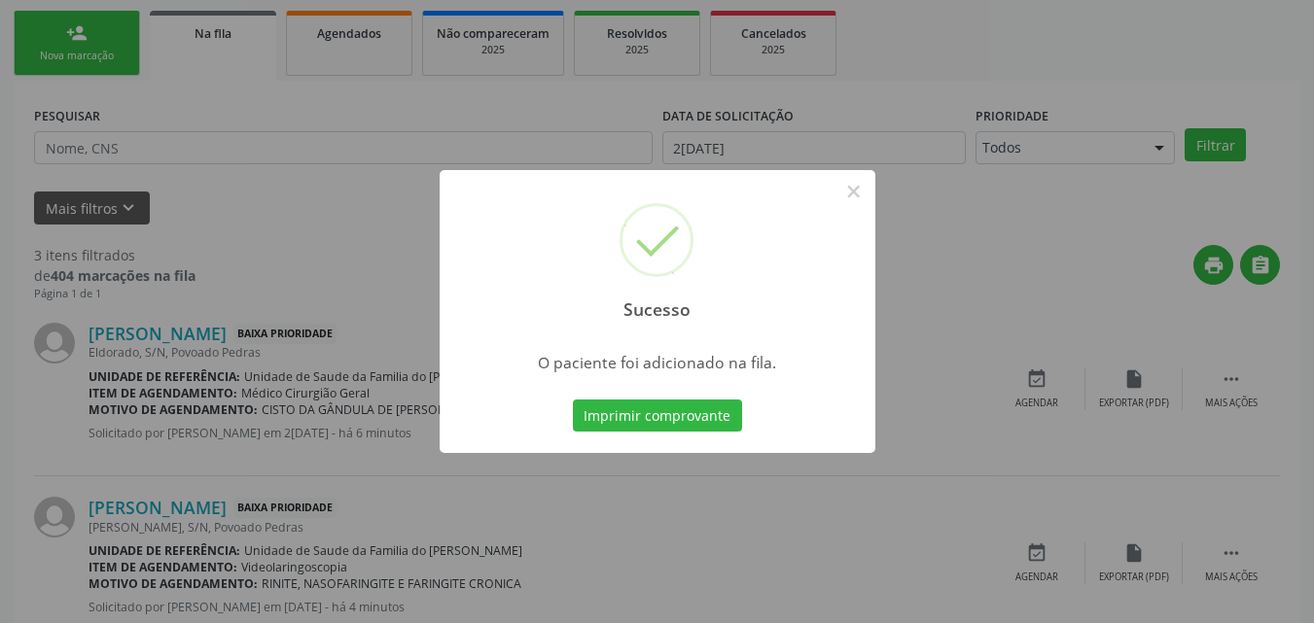
scroll to position [46, 0]
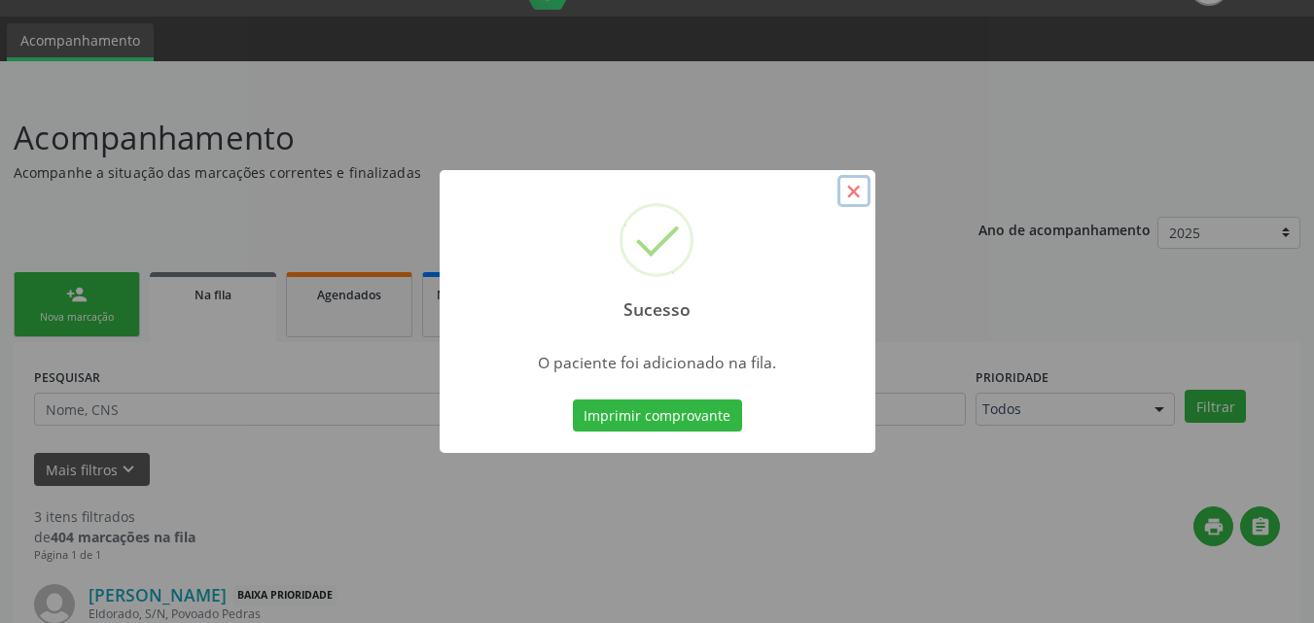
click at [850, 190] on button "×" at bounding box center [853, 191] width 33 height 33
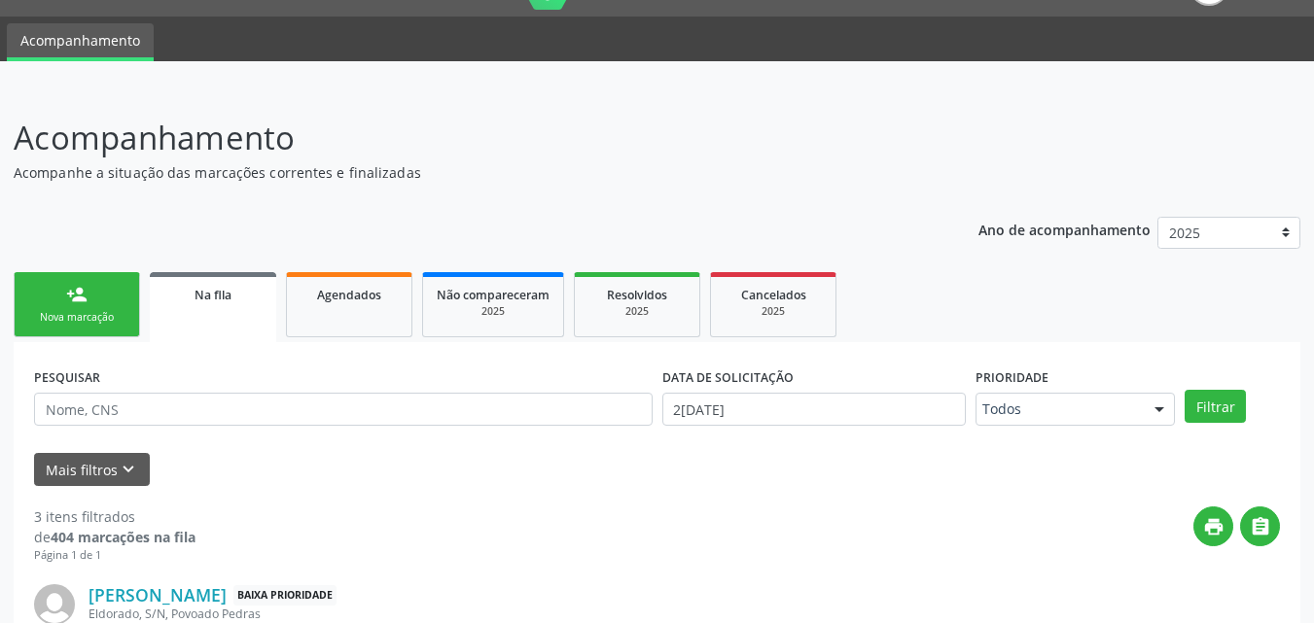
click at [97, 294] on link "person_add Nova marcação" at bounding box center [77, 304] width 126 height 65
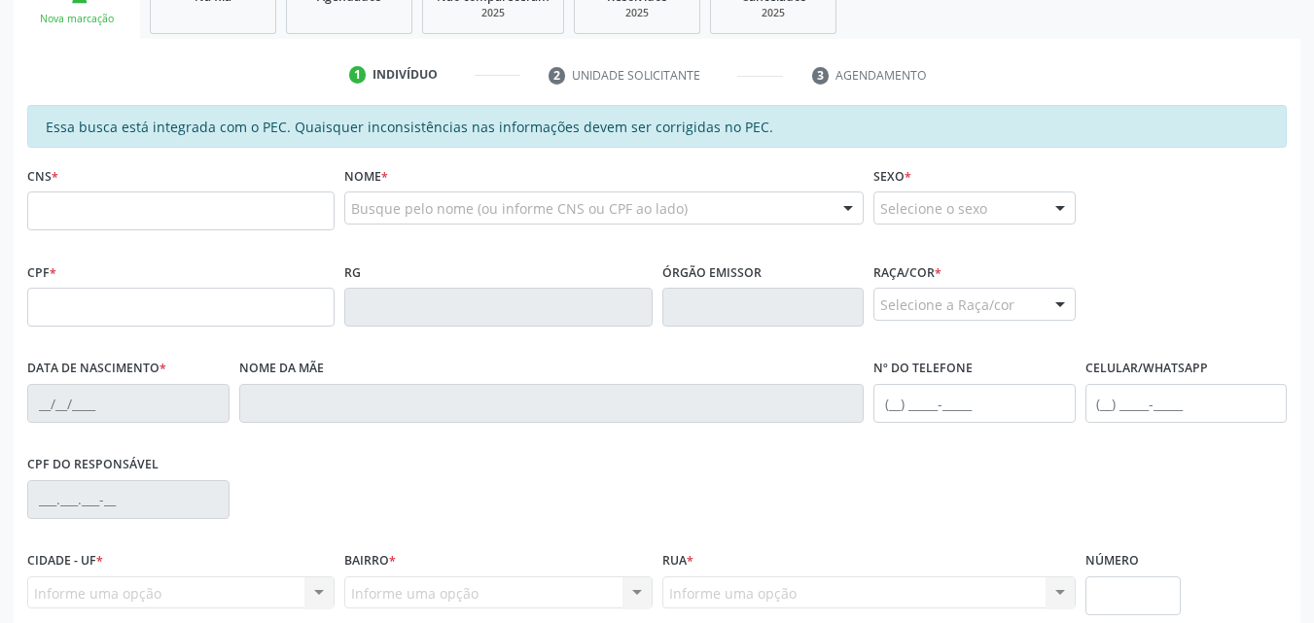
scroll to position [352, 0]
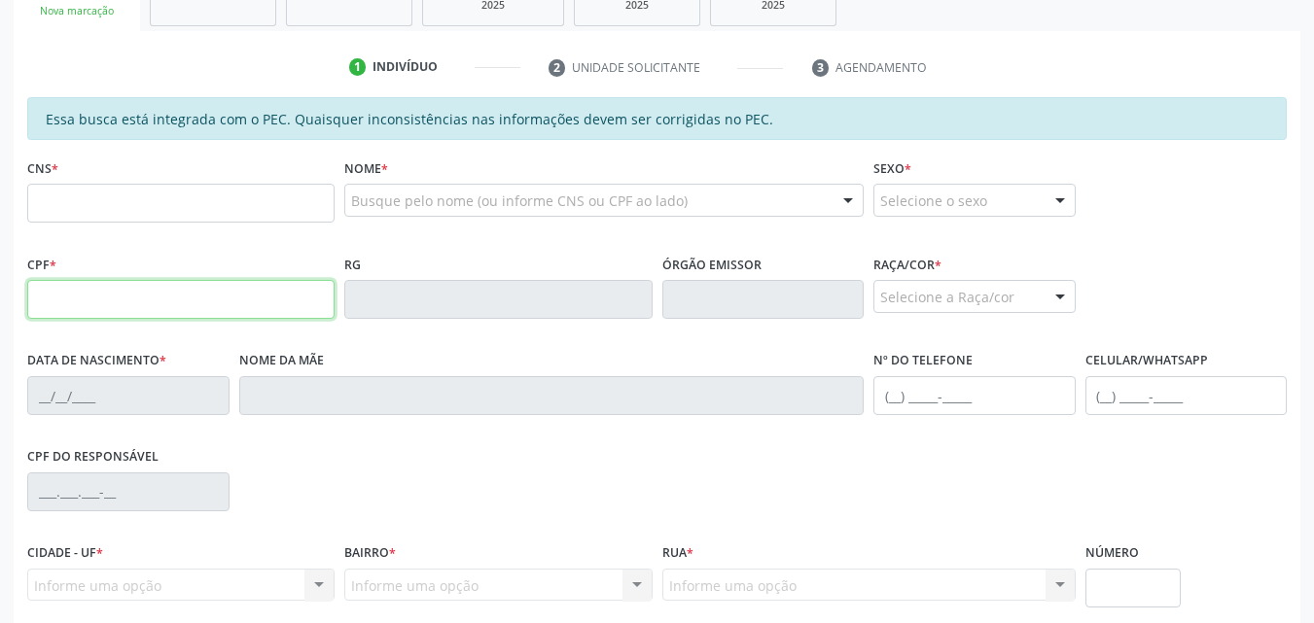
click at [78, 292] on input "text" at bounding box center [180, 299] width 307 height 39
type input "142.896.594-70"
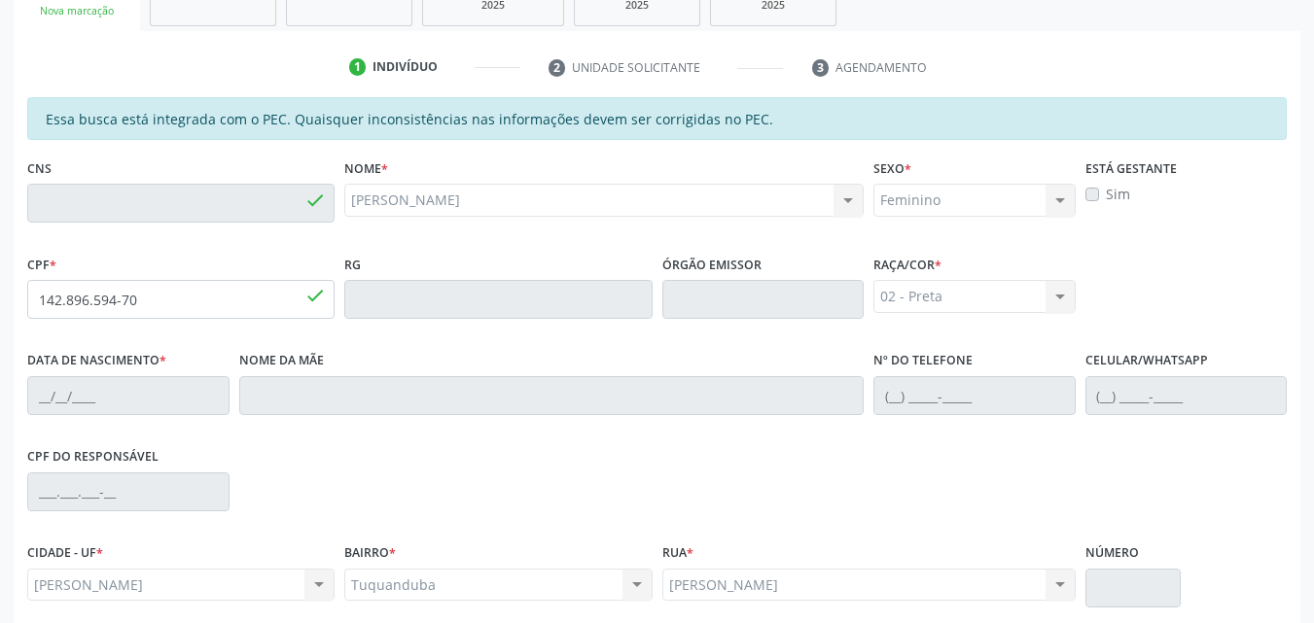
type input "706 0068 2752 1943"
type input "21/[DATE]"
type input "Janecleide Araujo Paes"
type input "[PHONE_NUMBER]"
type input "S/N"
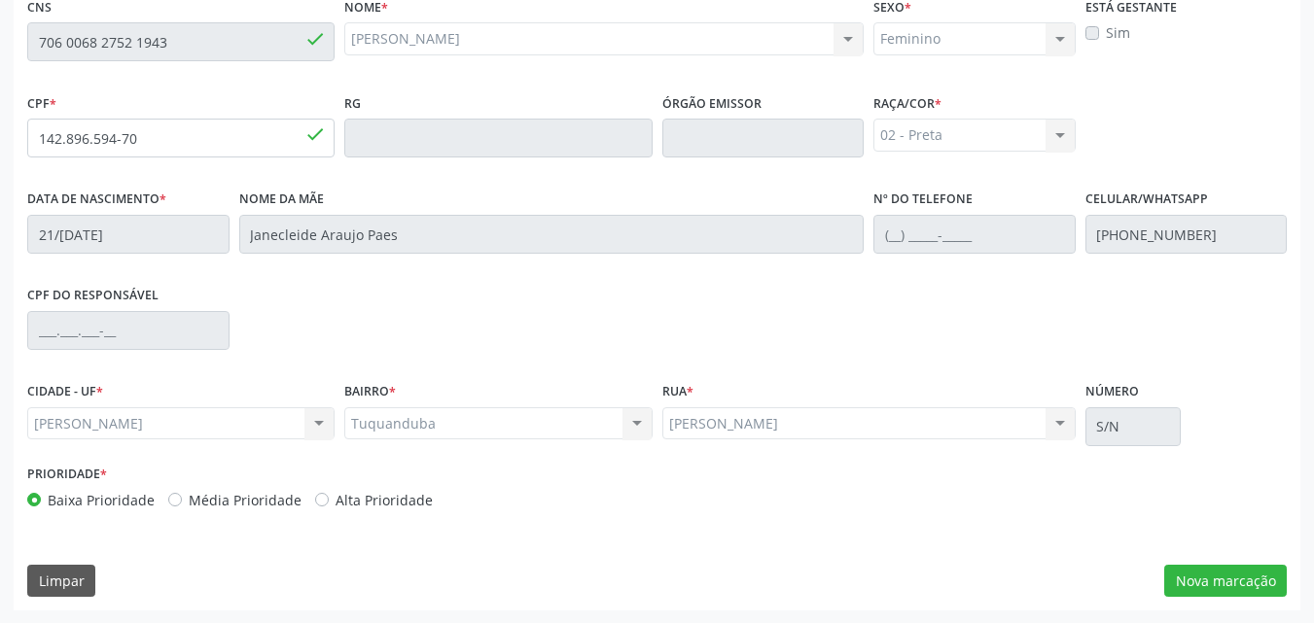
scroll to position [514, 0]
click at [1197, 580] on button "Nova marcação" at bounding box center [1225, 580] width 123 height 33
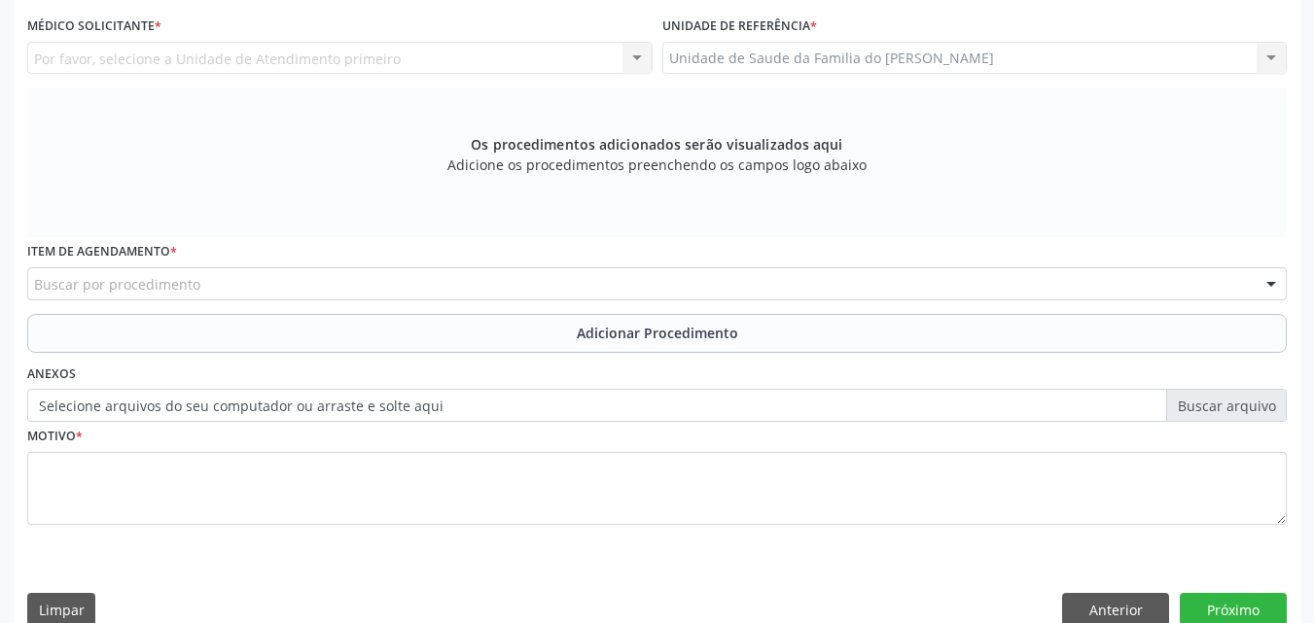
click at [467, 52] on div "Por favor, selecione a Unidade de Atendimento primeiro Nenhum resultado encontr…" at bounding box center [339, 58] width 625 height 33
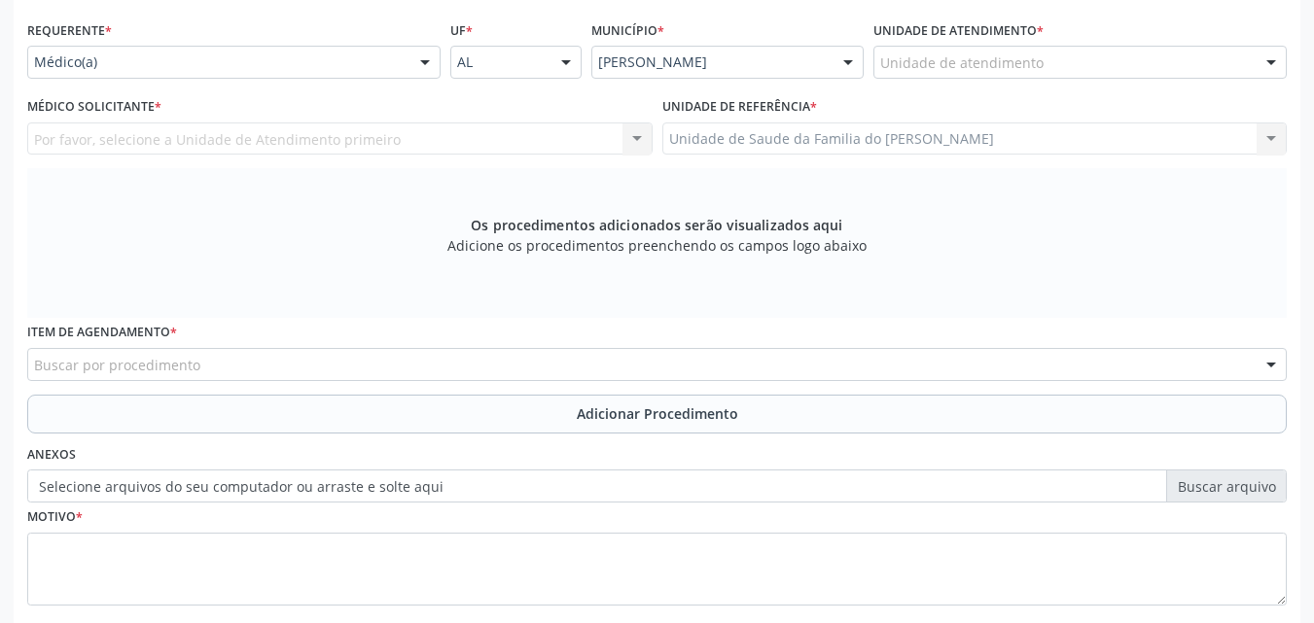
scroll to position [430, 0]
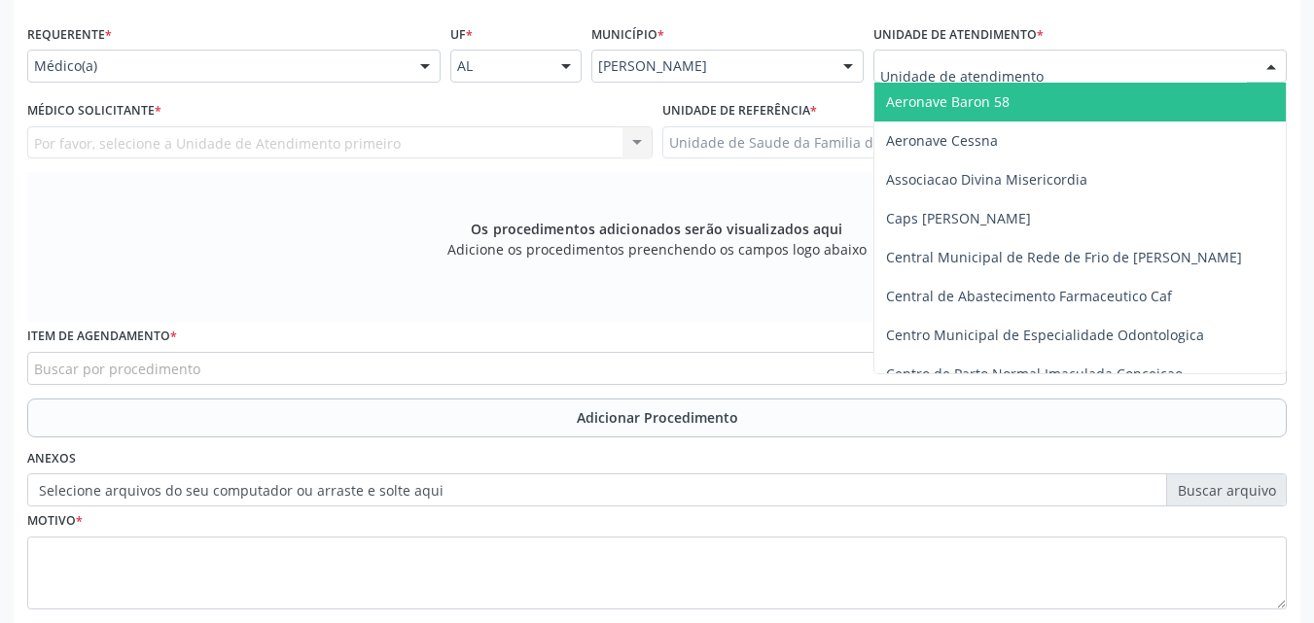
click at [1059, 68] on div at bounding box center [1079, 66] width 413 height 33
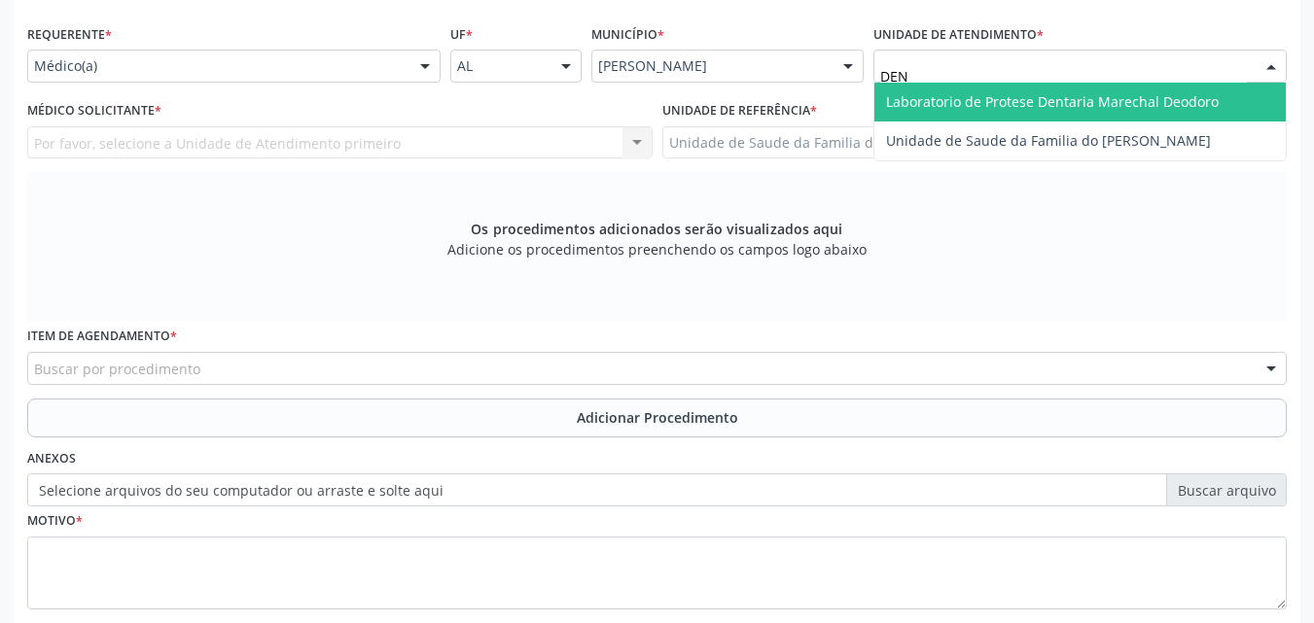
type input "DENI"
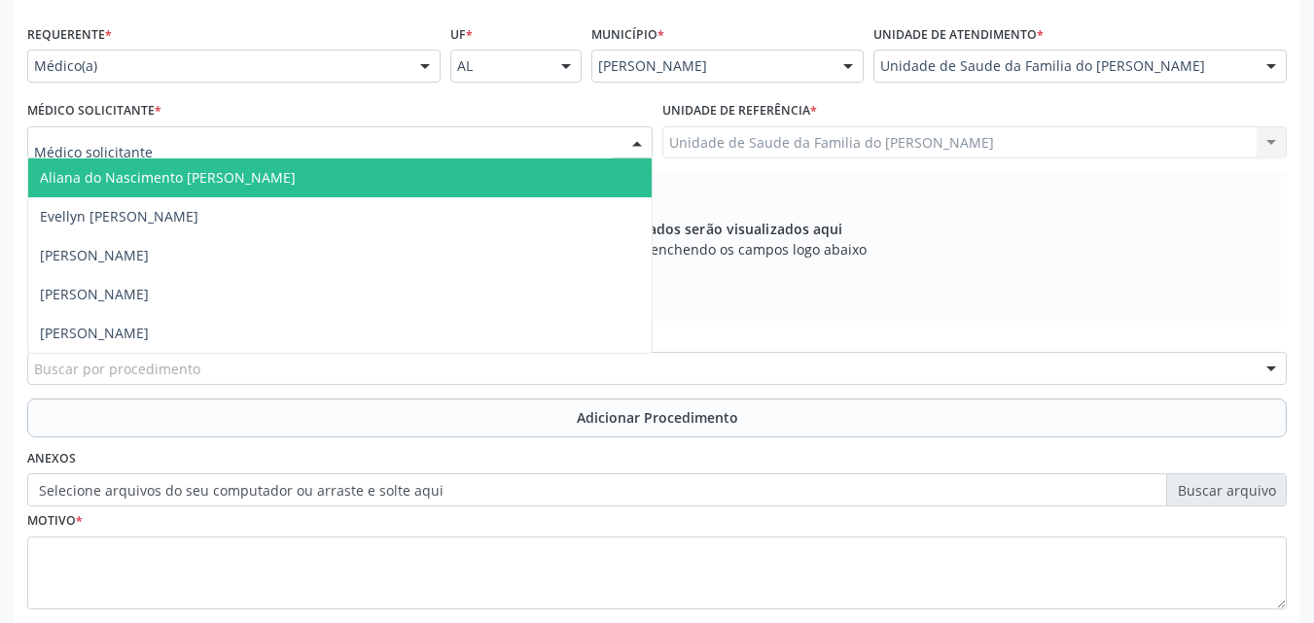
click at [394, 135] on div at bounding box center [339, 142] width 625 height 33
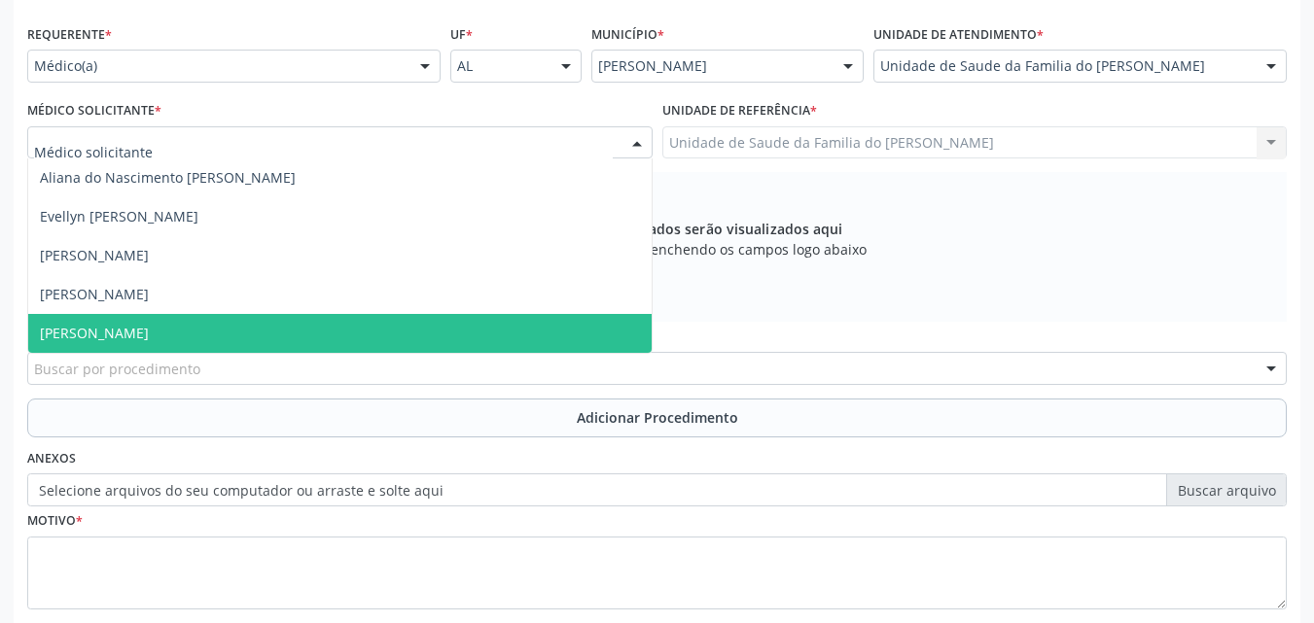
click at [318, 330] on span "[PERSON_NAME]" at bounding box center [339, 333] width 623 height 39
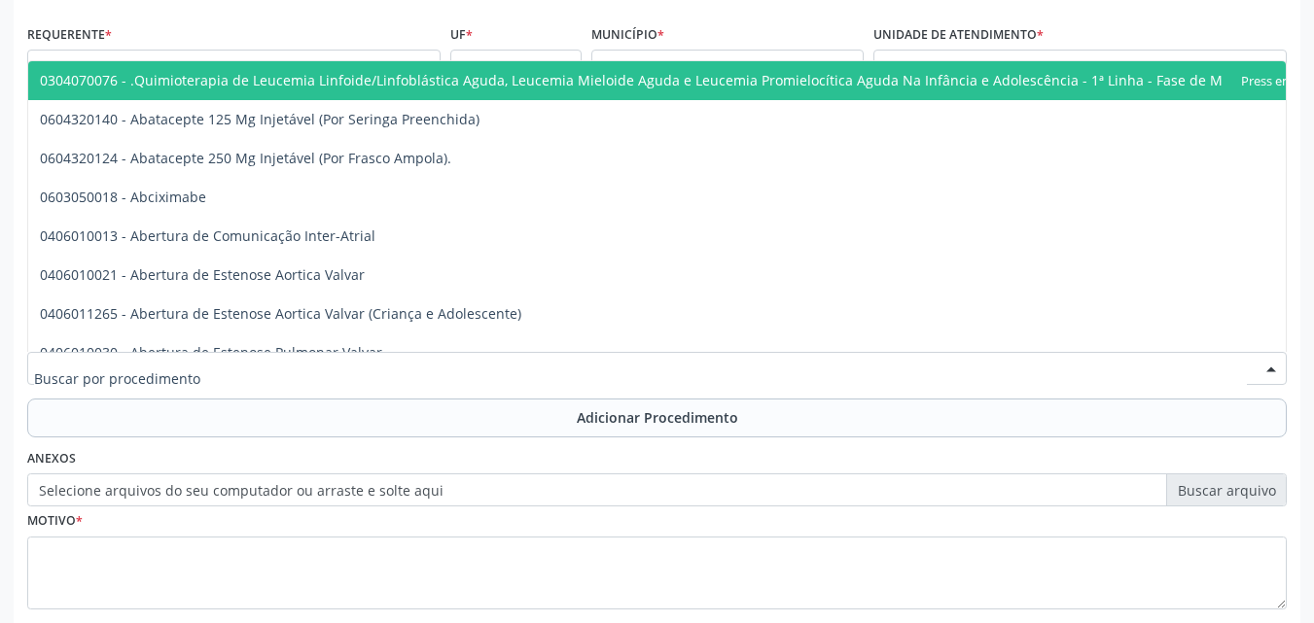
click at [308, 373] on div at bounding box center [656, 368] width 1259 height 33
